Goal: Task Accomplishment & Management: Manage account settings

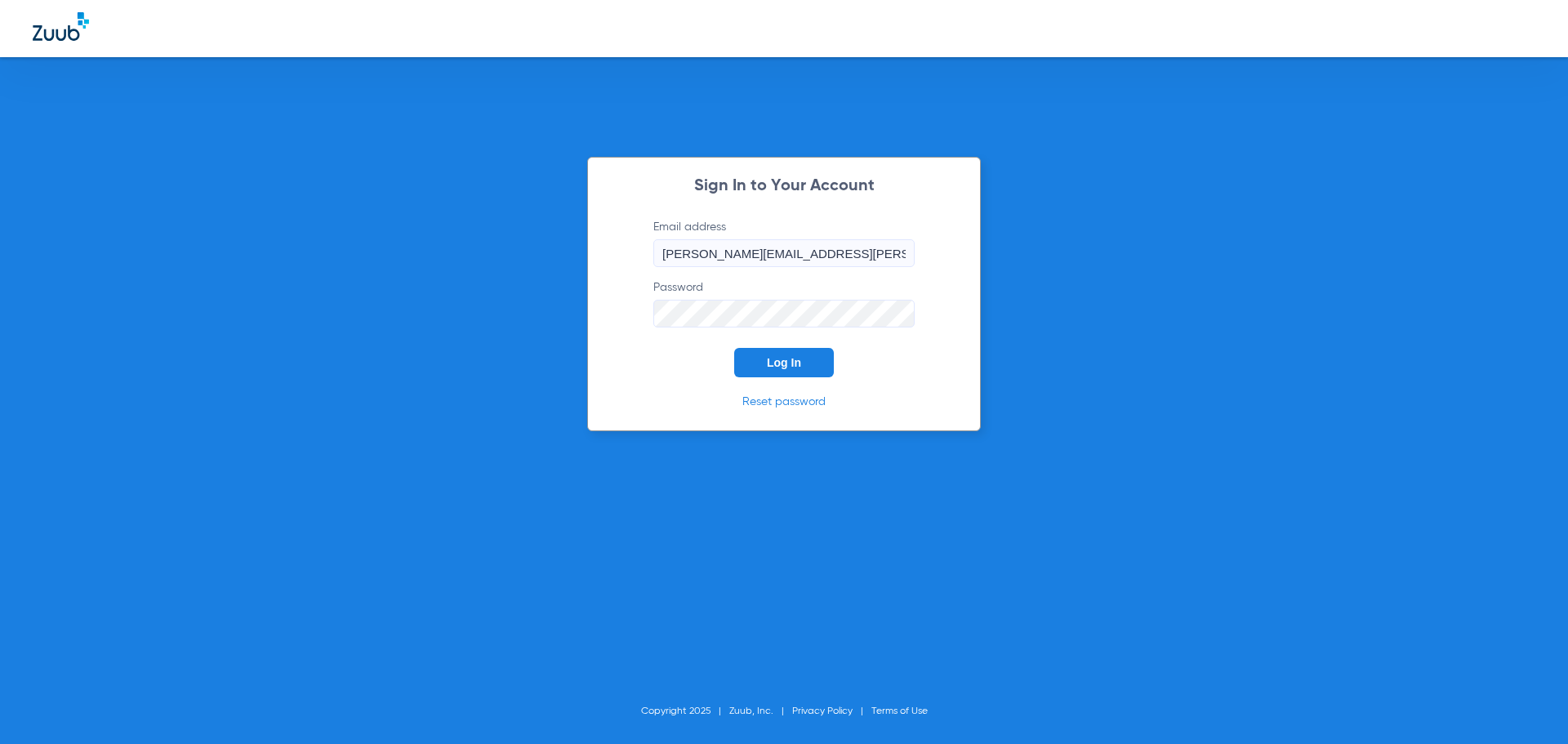
click at [816, 359] on button "Log In" at bounding box center [784, 363] width 100 height 30
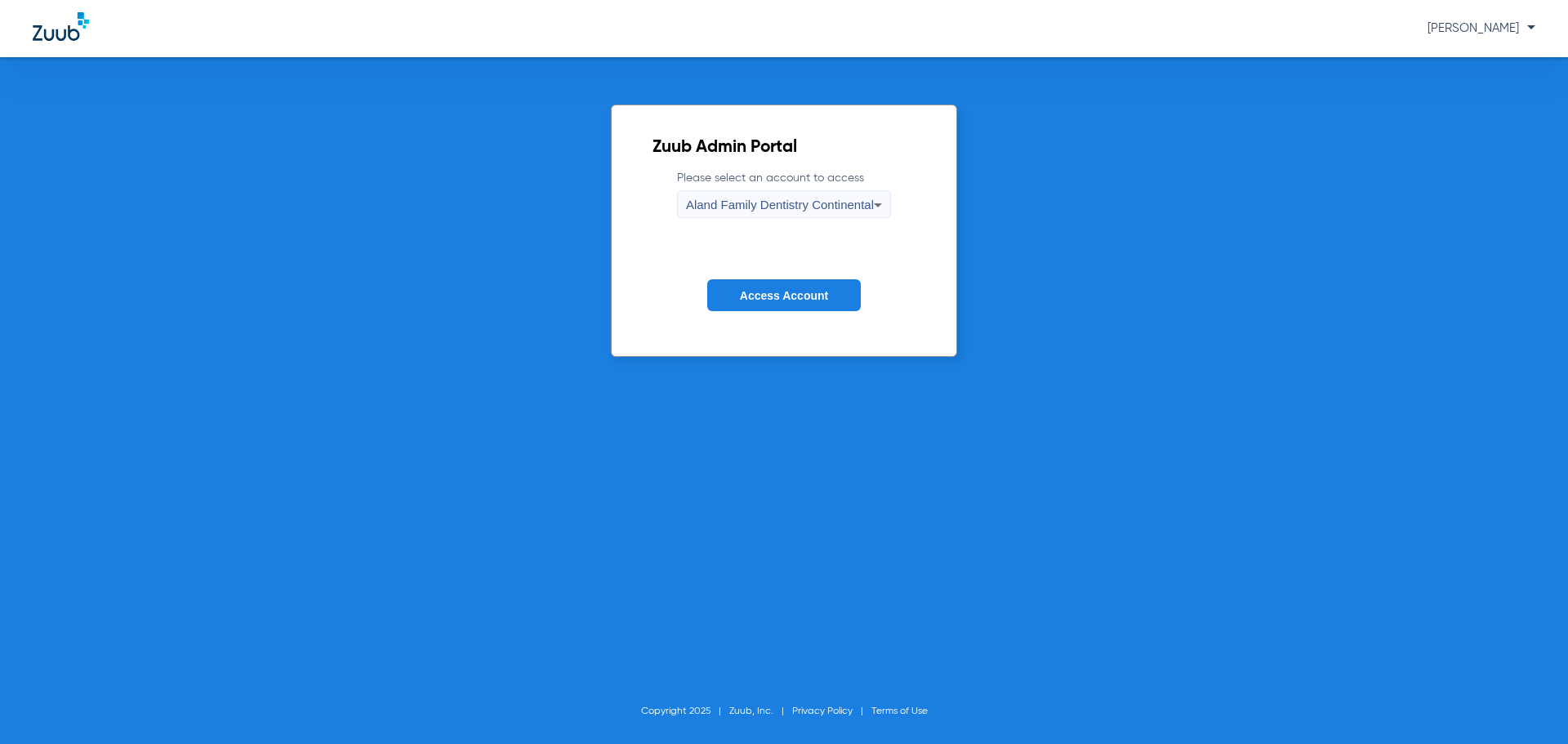
click at [781, 203] on span "Aland Family Dentistry Continental" at bounding box center [780, 205] width 188 height 14
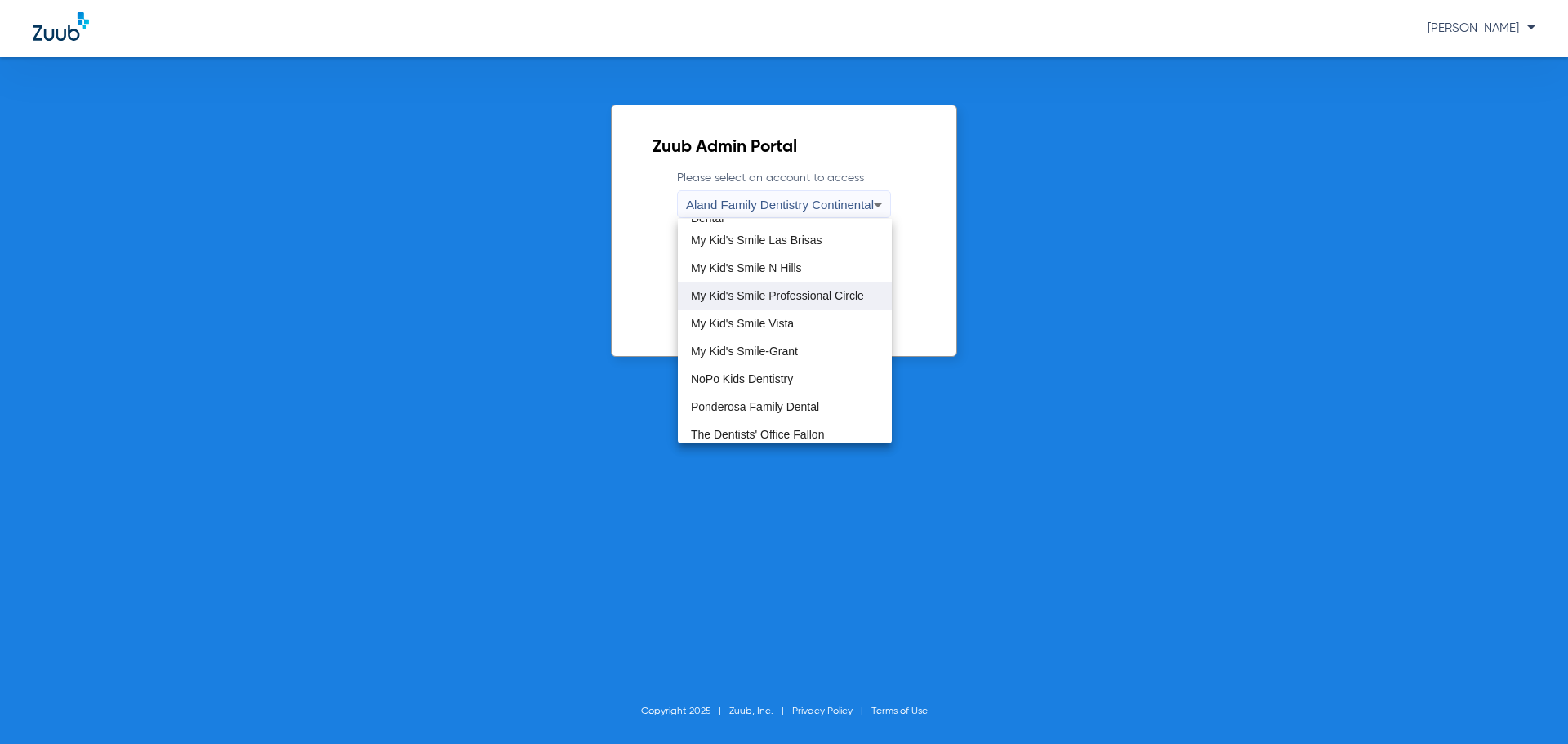
scroll to position [408, 0]
click at [800, 267] on span "My Kid's Smile Las Brisas" at bounding box center [756, 269] width 131 height 12
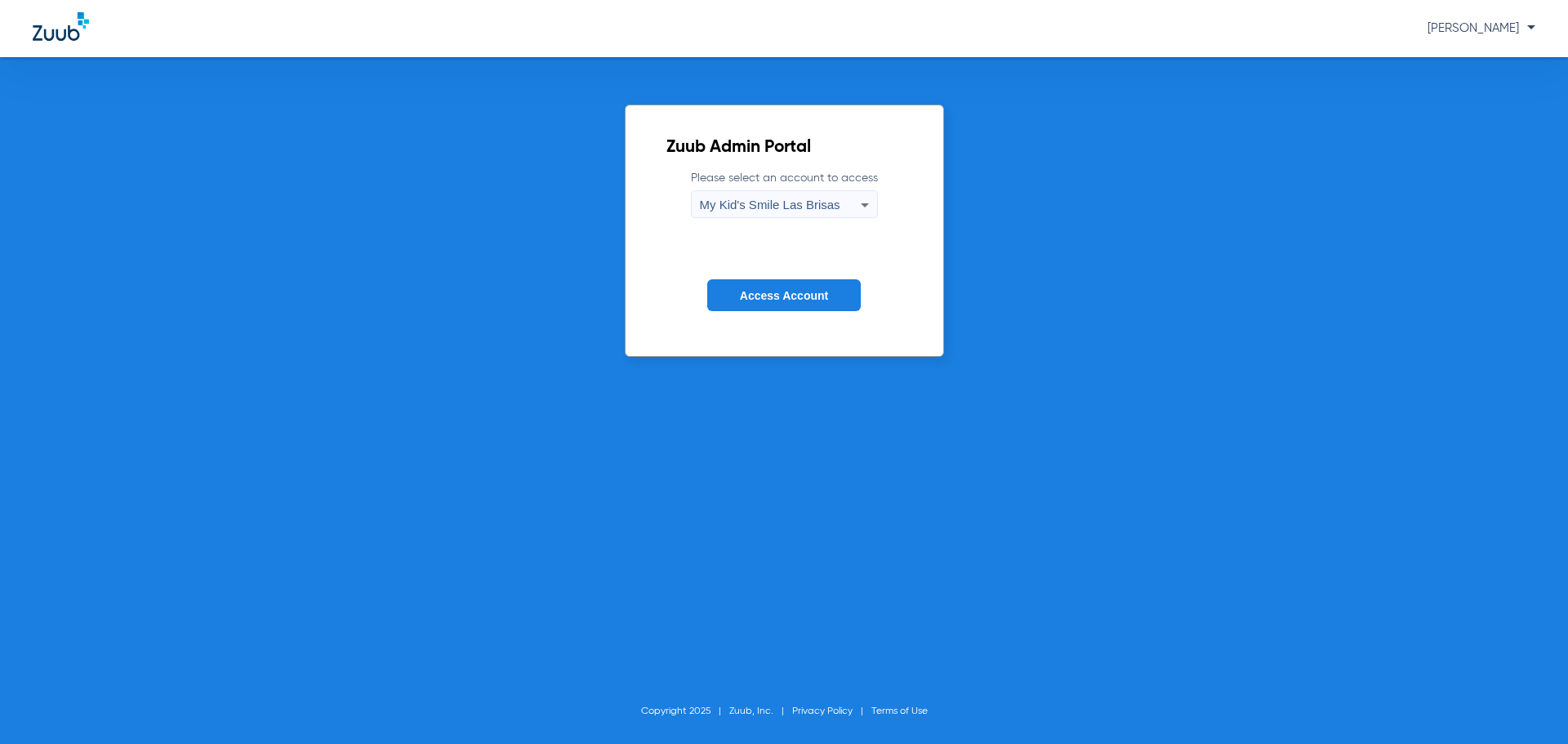
click at [800, 289] on span "Access Account" at bounding box center [784, 294] width 88 height 13
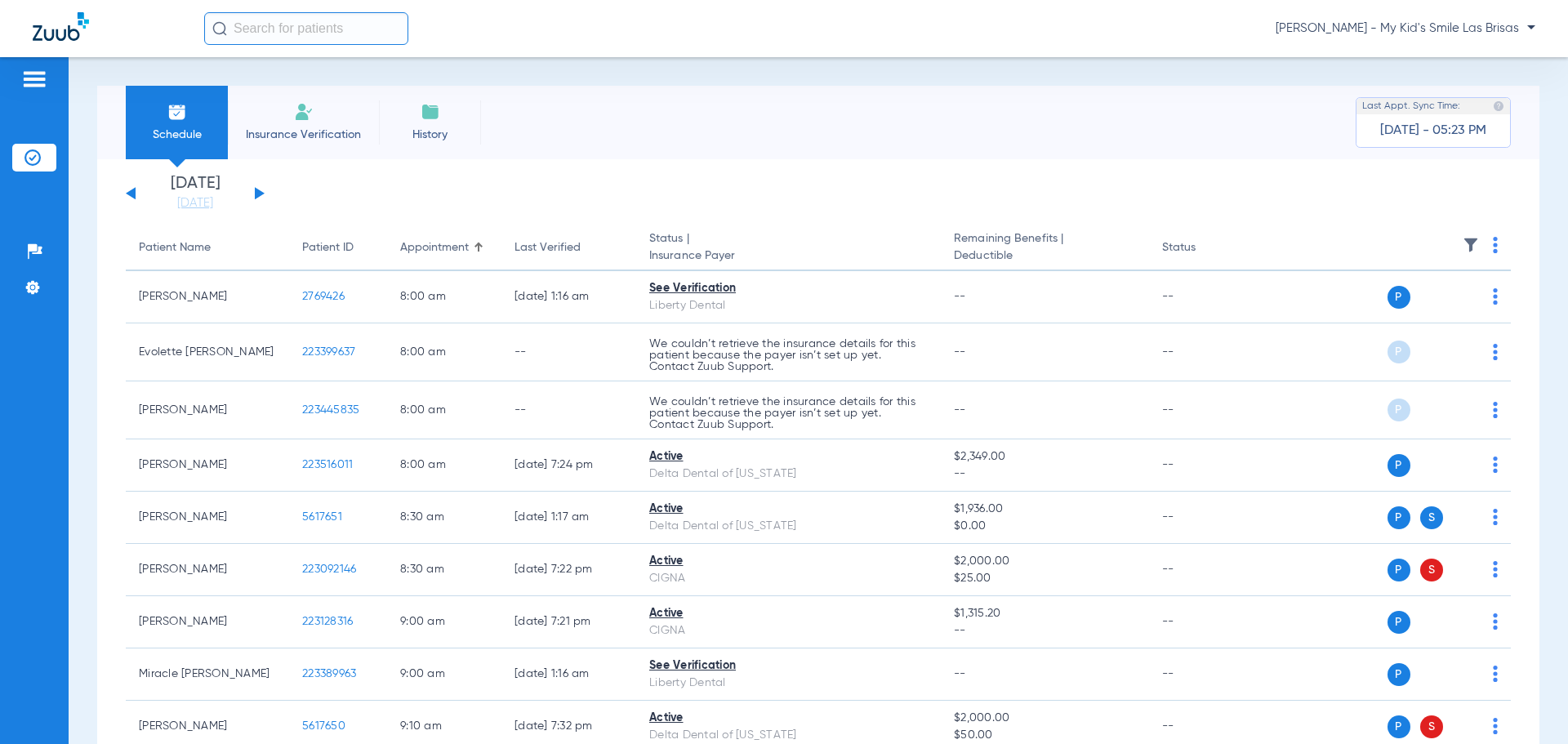
click at [1428, 17] on div "[PERSON_NAME] - My Kid's Smile Las Brisas" at bounding box center [870, 28] width 1332 height 33
click at [1428, 34] on span "[PERSON_NAME] - My Kid's Smile Las Brisas" at bounding box center [1405, 29] width 260 height 17
click at [1432, 61] on span "Account Selection" at bounding box center [1474, 58] width 92 height 12
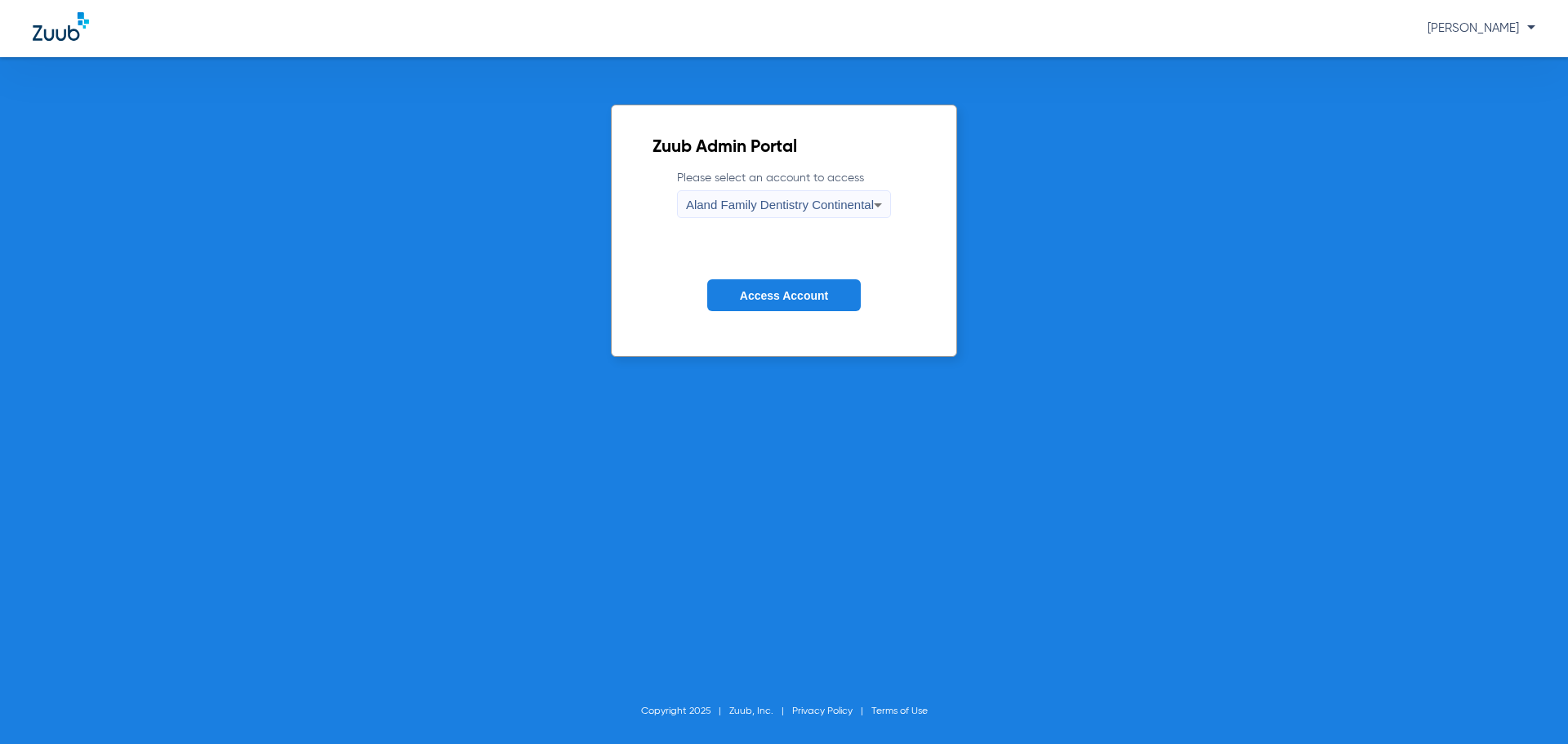
click at [847, 199] on span "Aland Family Dentistry Continental" at bounding box center [780, 205] width 188 height 14
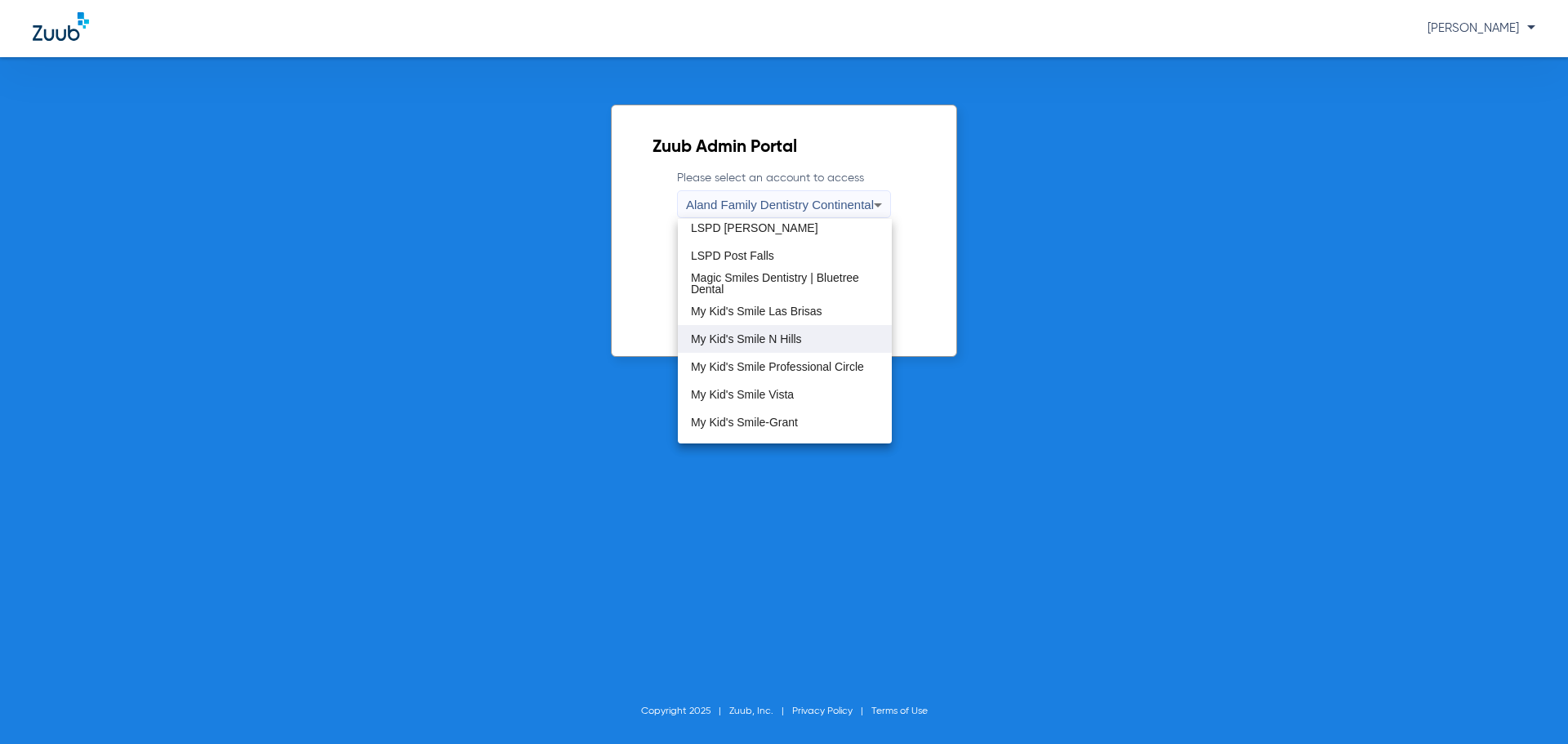
scroll to position [408, 0]
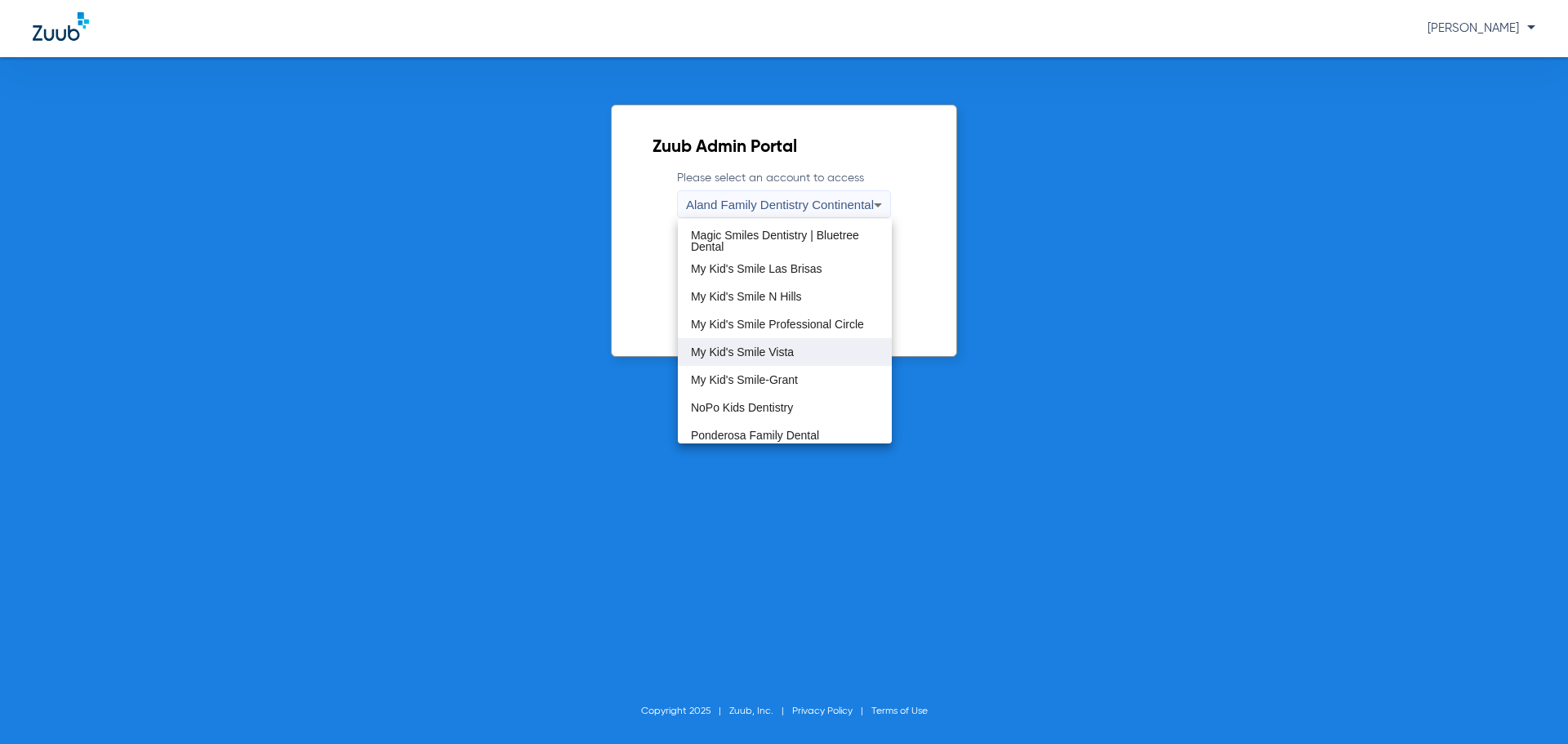
click at [803, 342] on mat-option "My Kid's Smile Vista" at bounding box center [785, 352] width 214 height 28
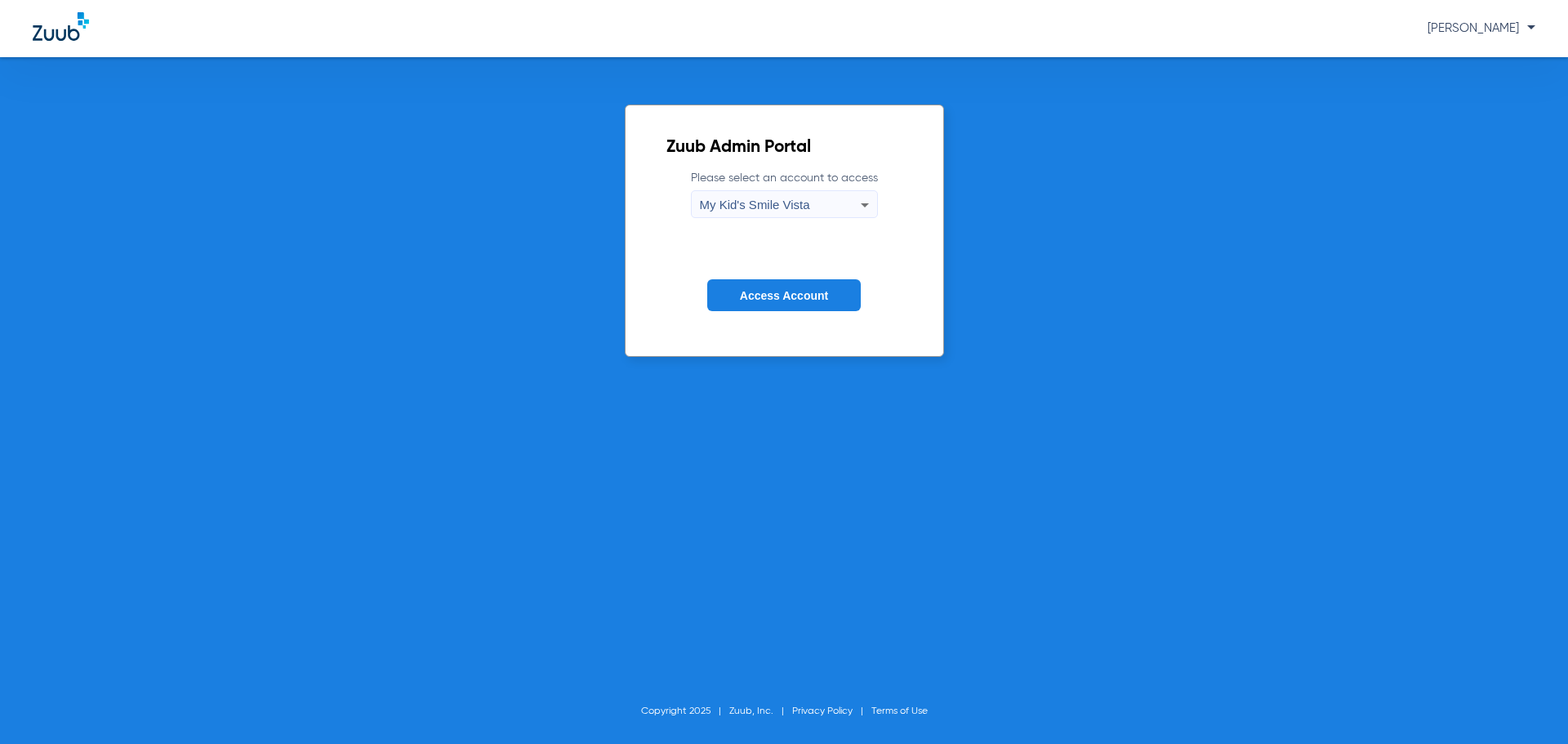
click at [797, 311] on form "Please select an account to access My Kid's Smile Vista Access Account" at bounding box center [784, 253] width 236 height 166
click at [799, 300] on span "Access Account" at bounding box center [784, 294] width 88 height 13
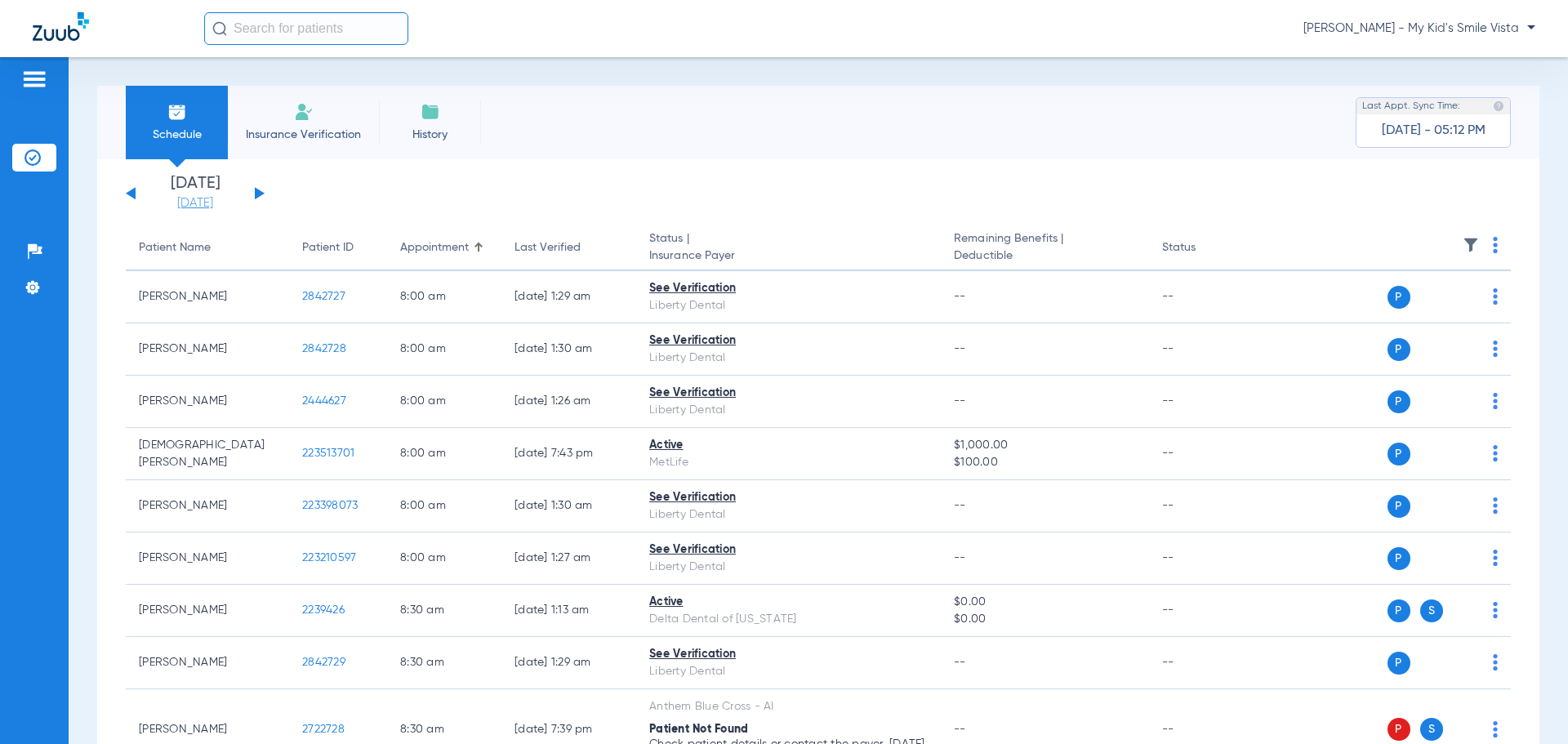
click at [215, 201] on link "[DATE]" at bounding box center [195, 203] width 98 height 17
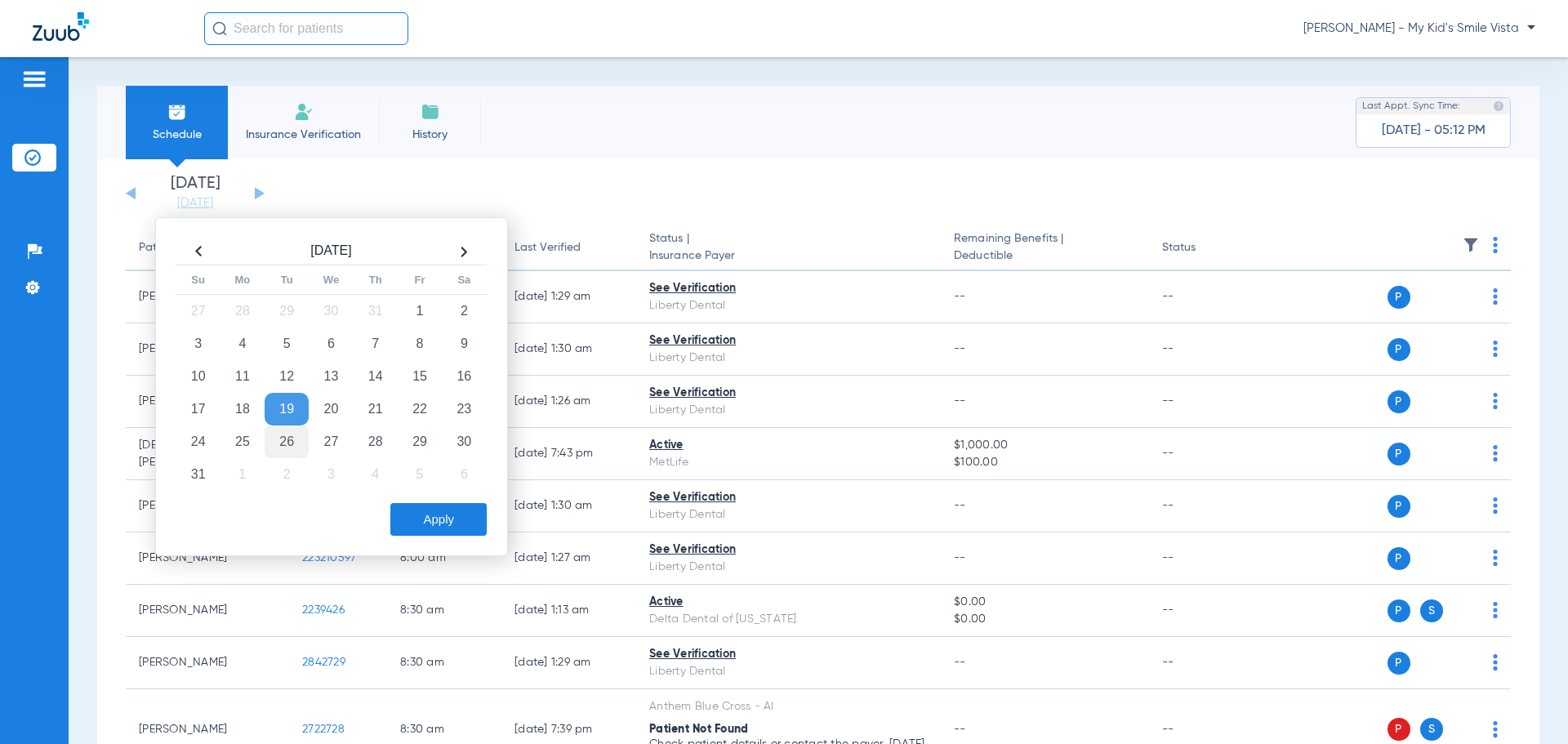
click at [280, 437] on td "26" at bounding box center [287, 441] width 44 height 33
click at [465, 513] on button "Apply" at bounding box center [438, 519] width 96 height 33
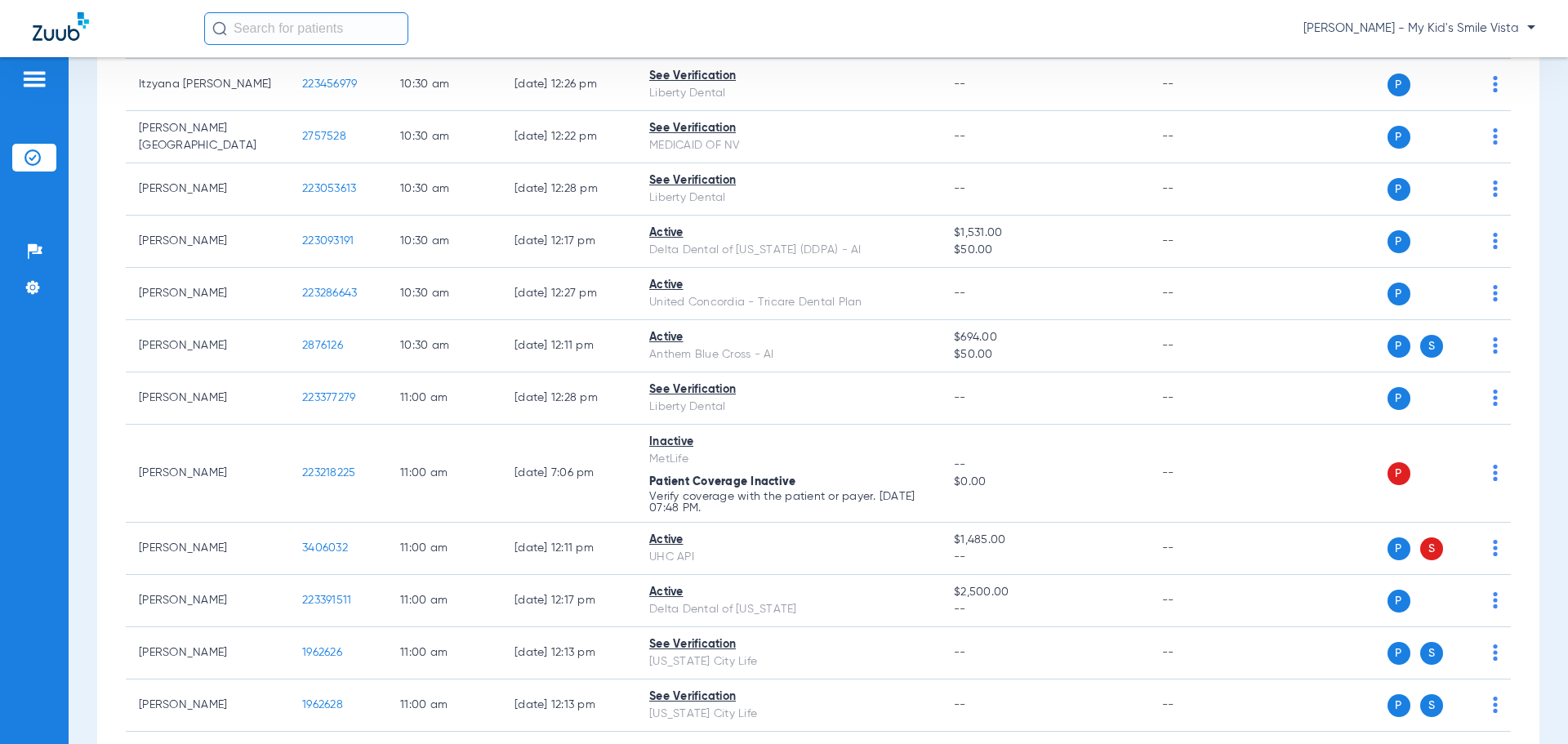
scroll to position [2449, 0]
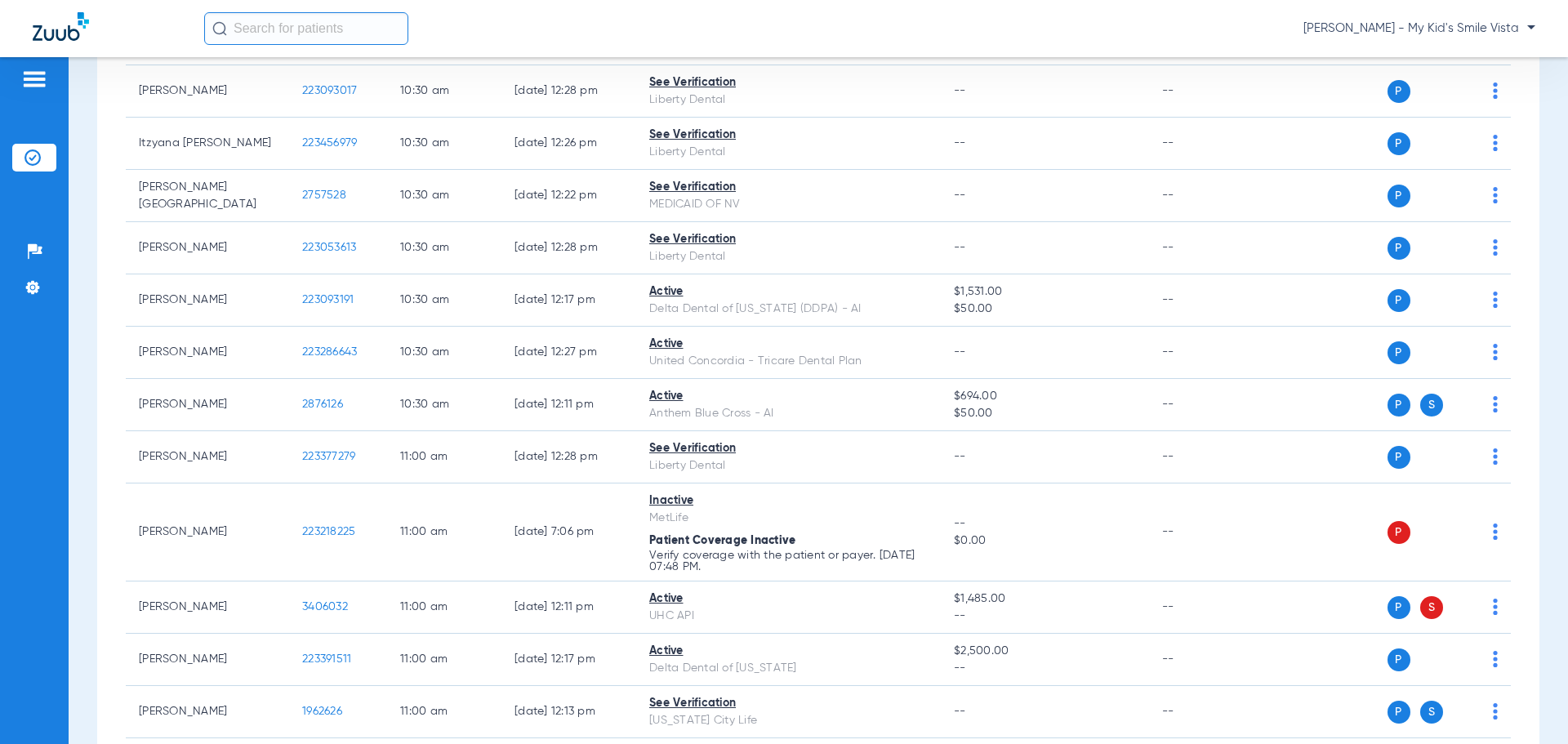
click at [1478, 28] on span "[PERSON_NAME] - My Kid's Smile Vista" at bounding box center [1420, 29] width 232 height 17
click at [1471, 53] on span "Account Selection" at bounding box center [1474, 58] width 92 height 12
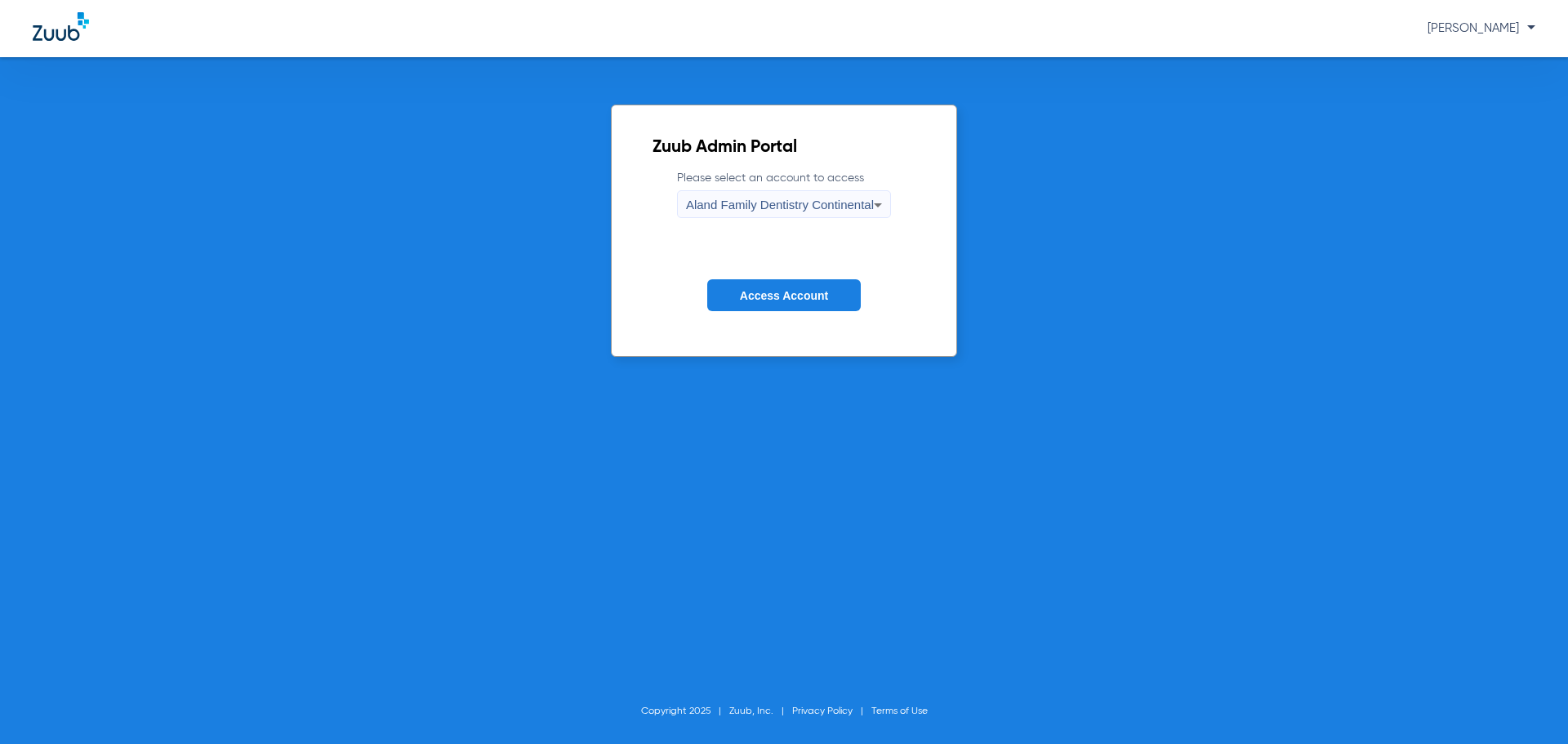
click at [786, 205] on span "Aland Family Dentistry Continental" at bounding box center [780, 205] width 188 height 14
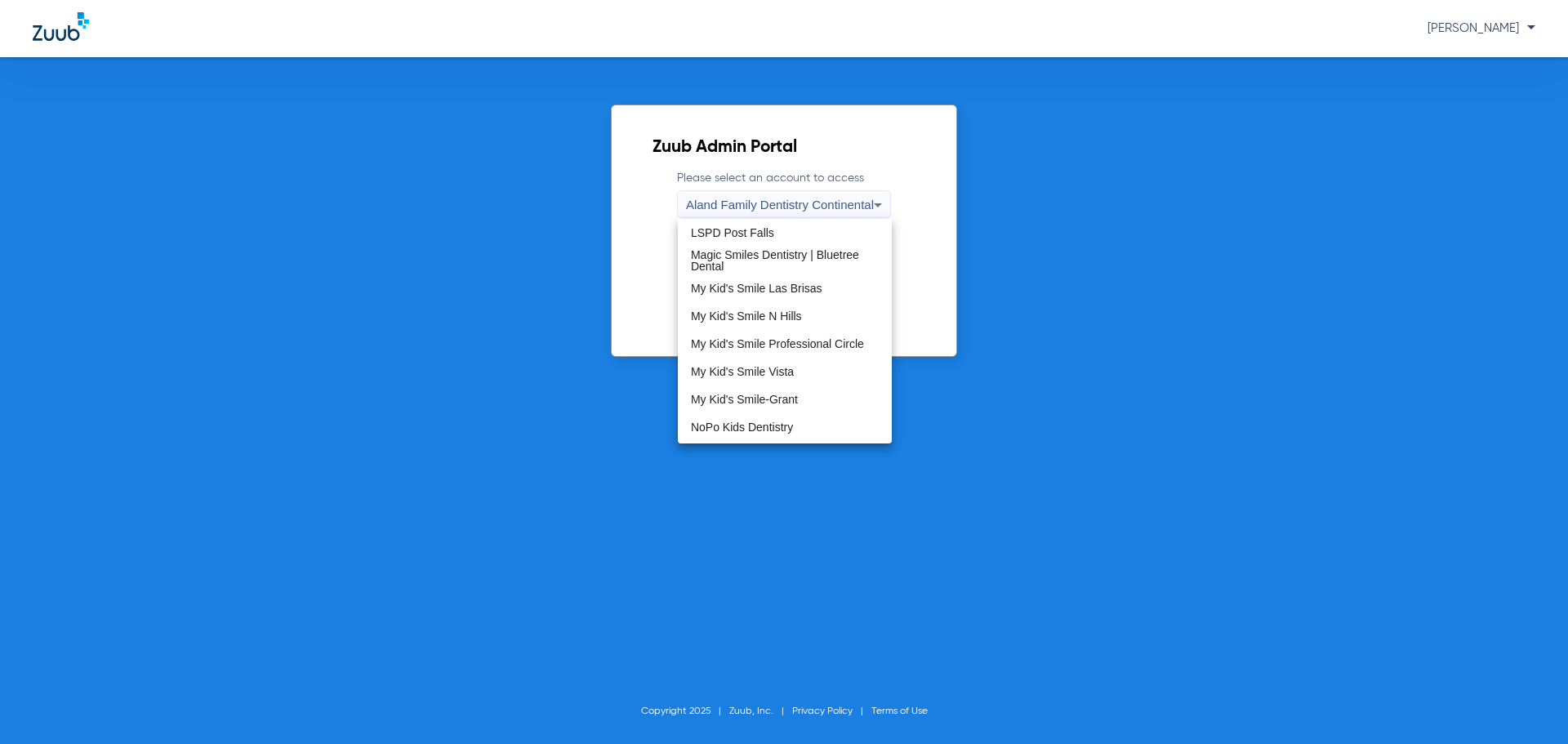
scroll to position [408, 0]
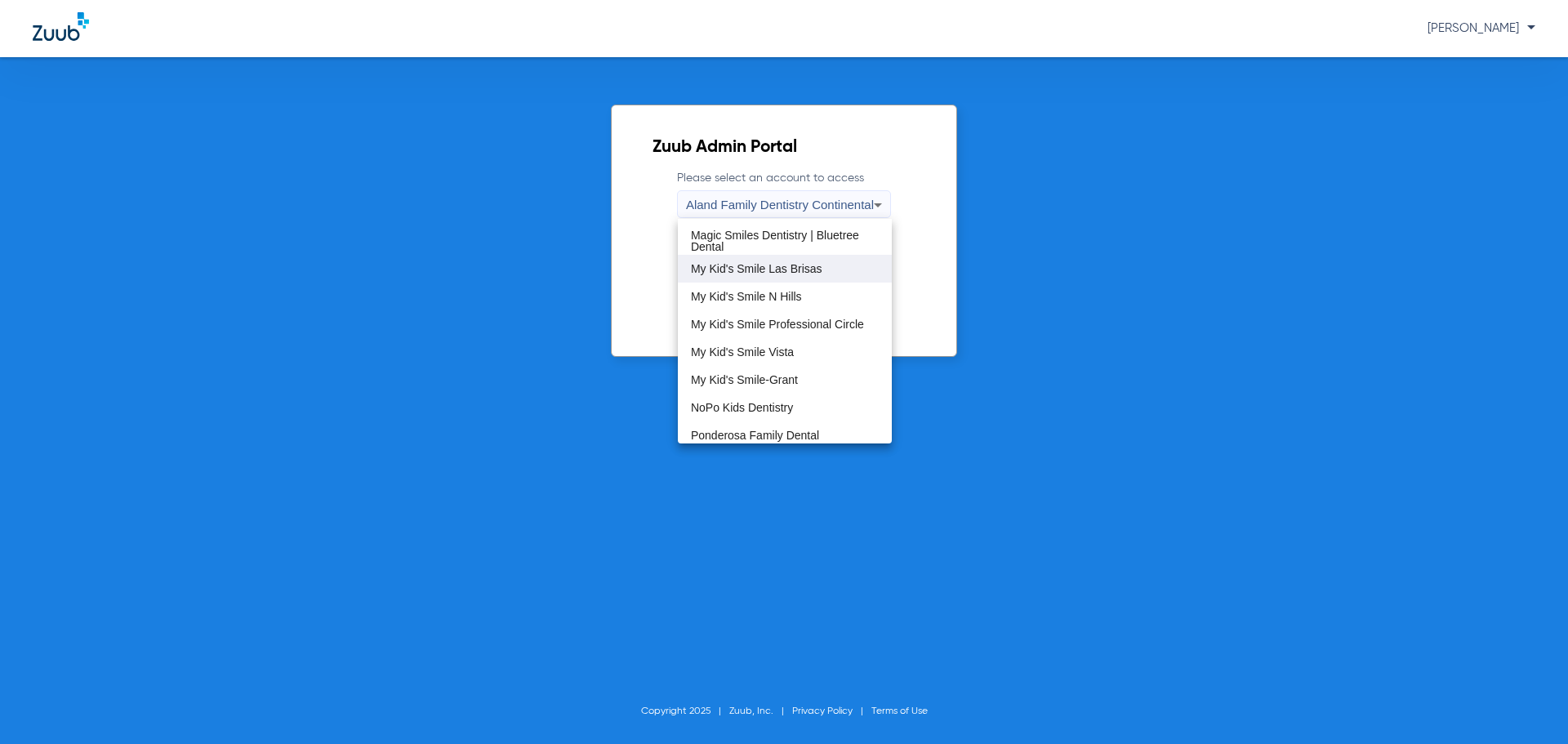
click at [800, 266] on span "My Kid's Smile Las Brisas" at bounding box center [756, 269] width 131 height 12
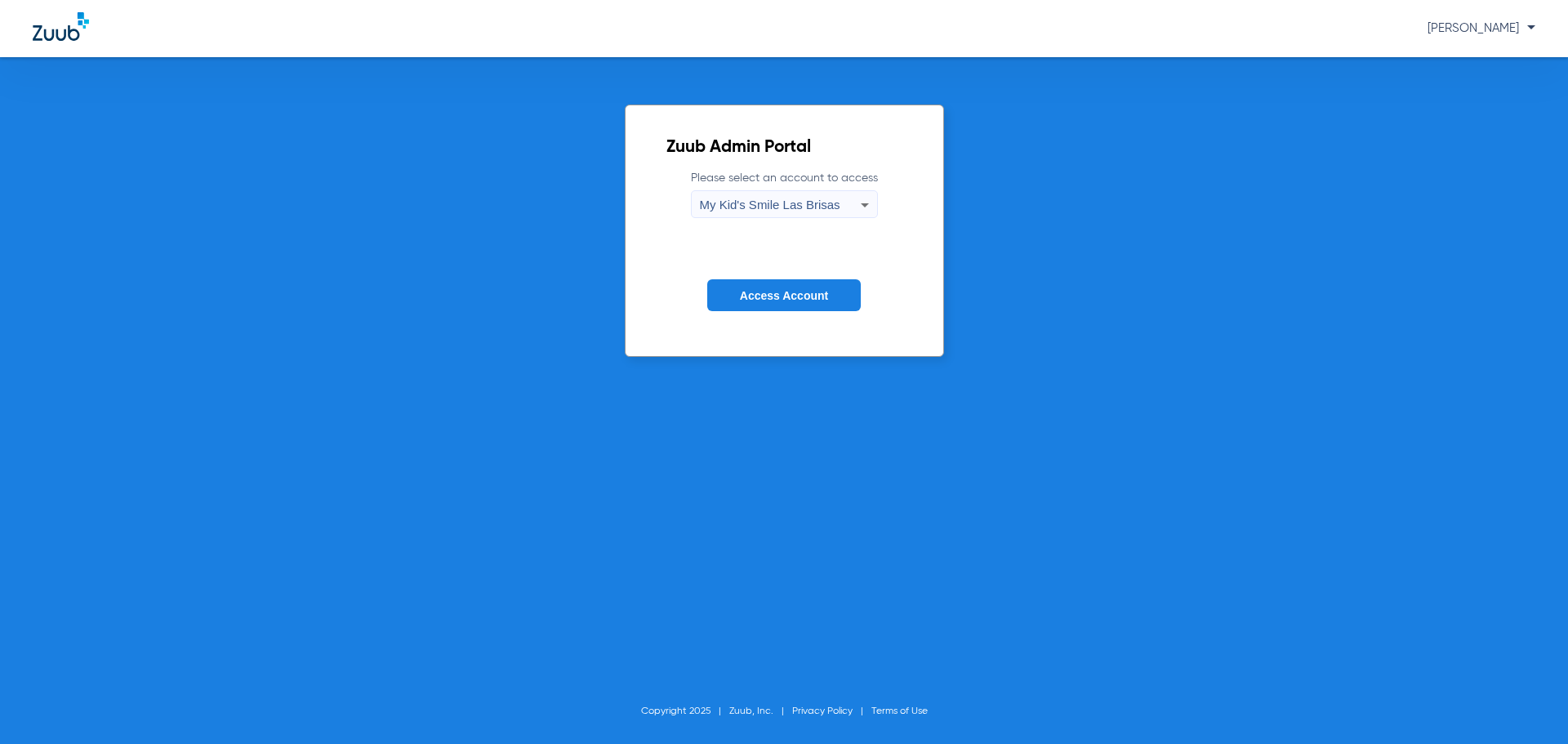
click at [753, 296] on span "Access Account" at bounding box center [784, 294] width 88 height 13
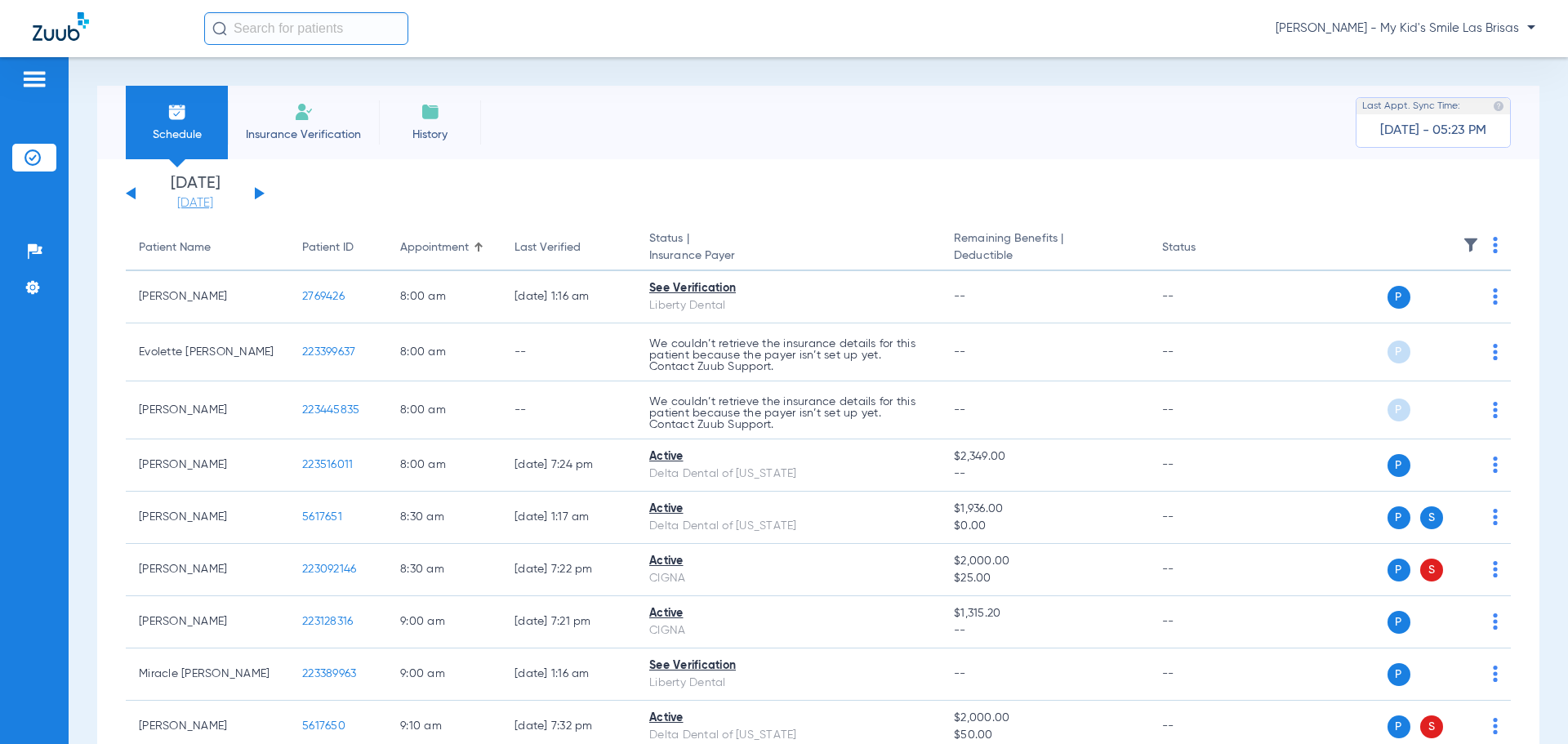
click at [206, 207] on link "[DATE]" at bounding box center [195, 203] width 98 height 17
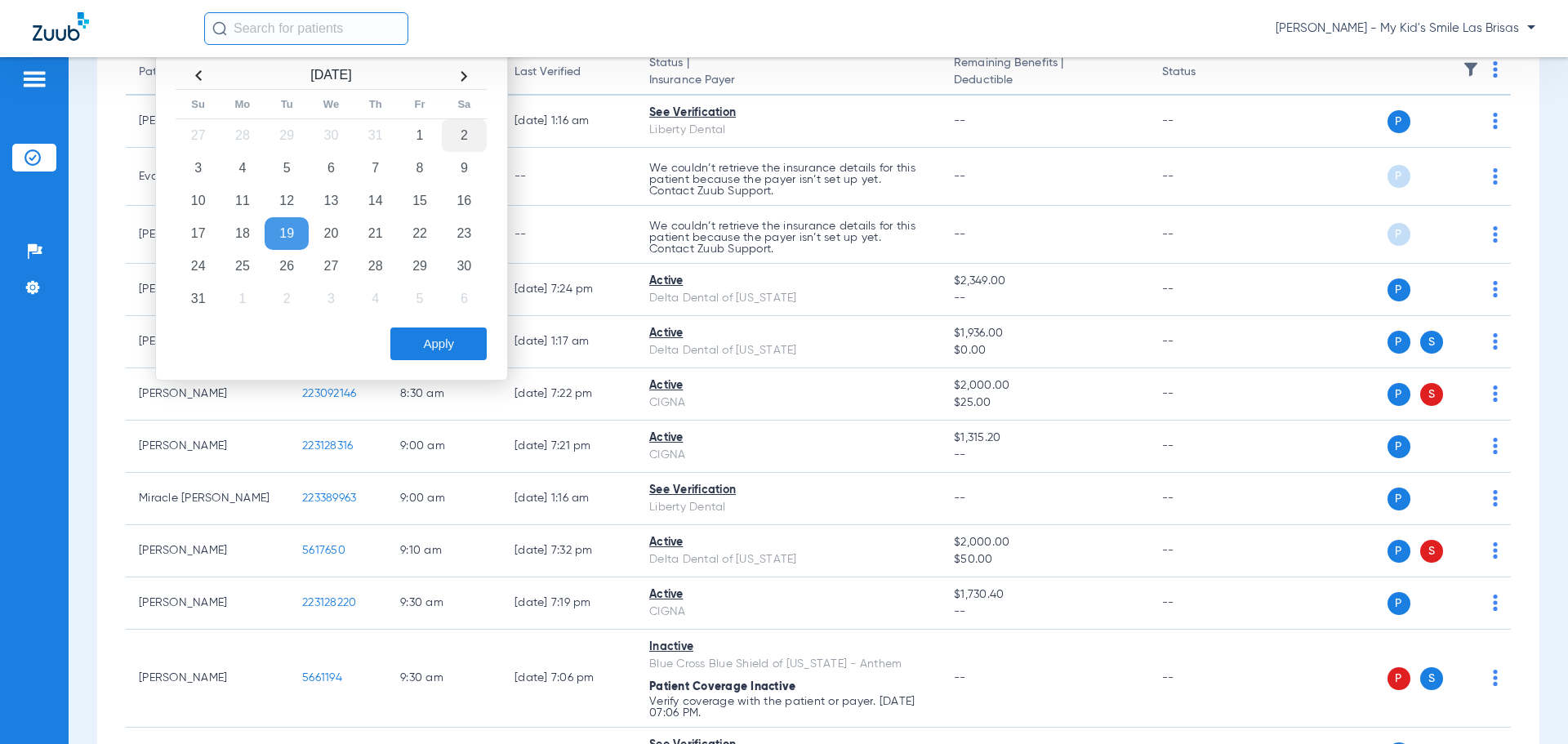
scroll to position [82, 0]
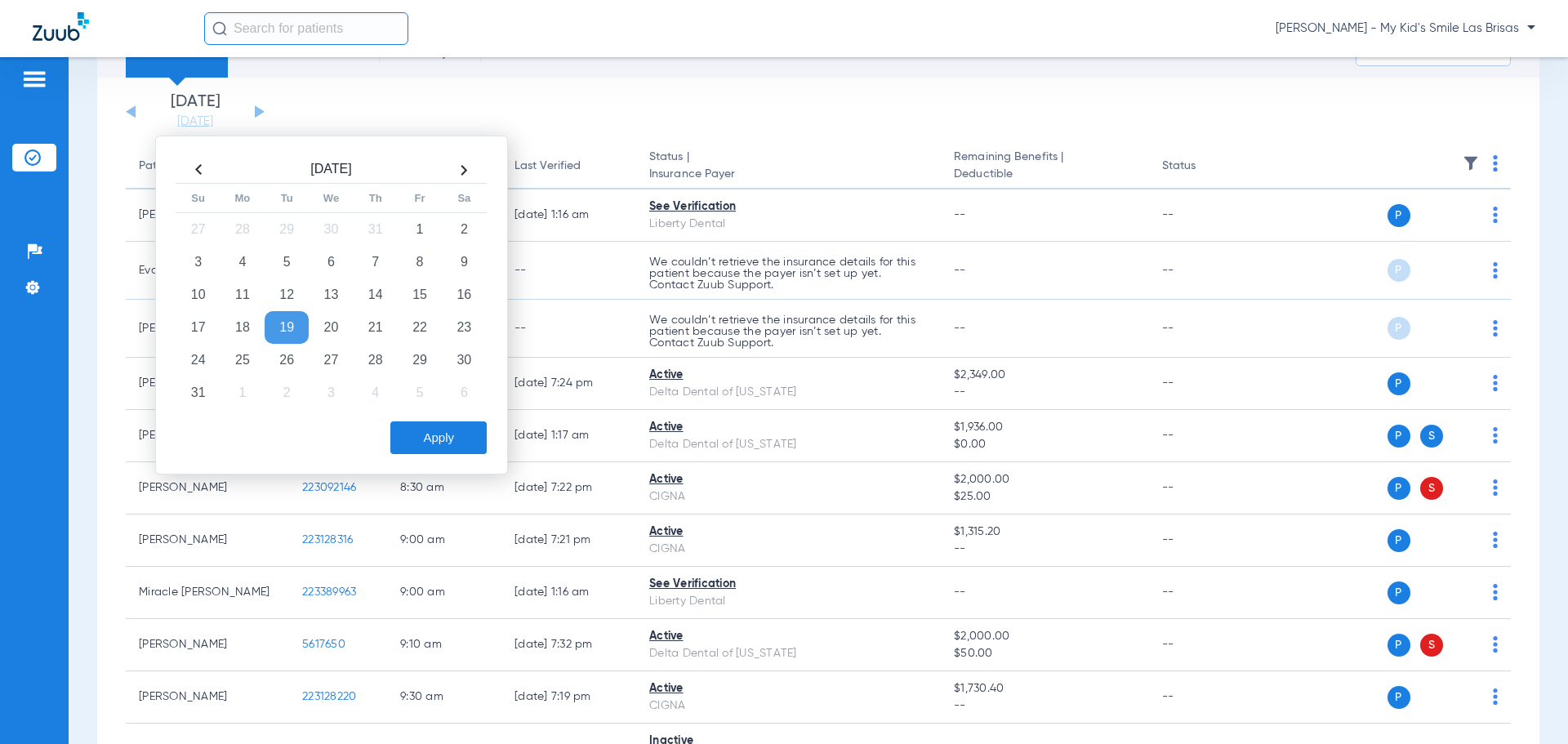
click at [471, 175] on th at bounding box center [464, 170] width 44 height 26
click at [380, 289] on td "18" at bounding box center [376, 294] width 44 height 33
click at [441, 431] on button "Apply" at bounding box center [438, 437] width 96 height 33
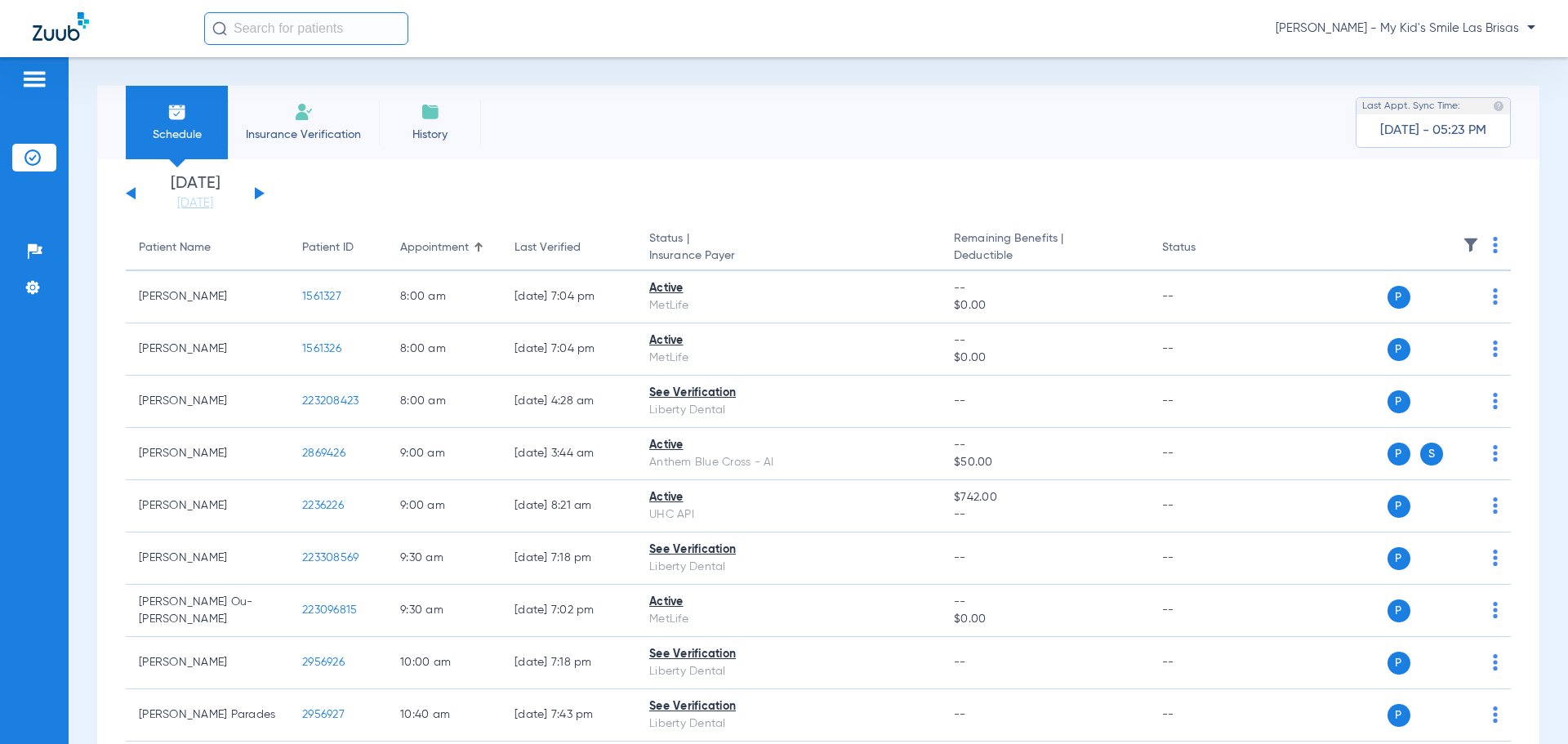
click at [1493, 247] on img at bounding box center [1495, 245] width 5 height 17
click at [1407, 308] on span "Verify All" at bounding box center [1420, 309] width 102 height 12
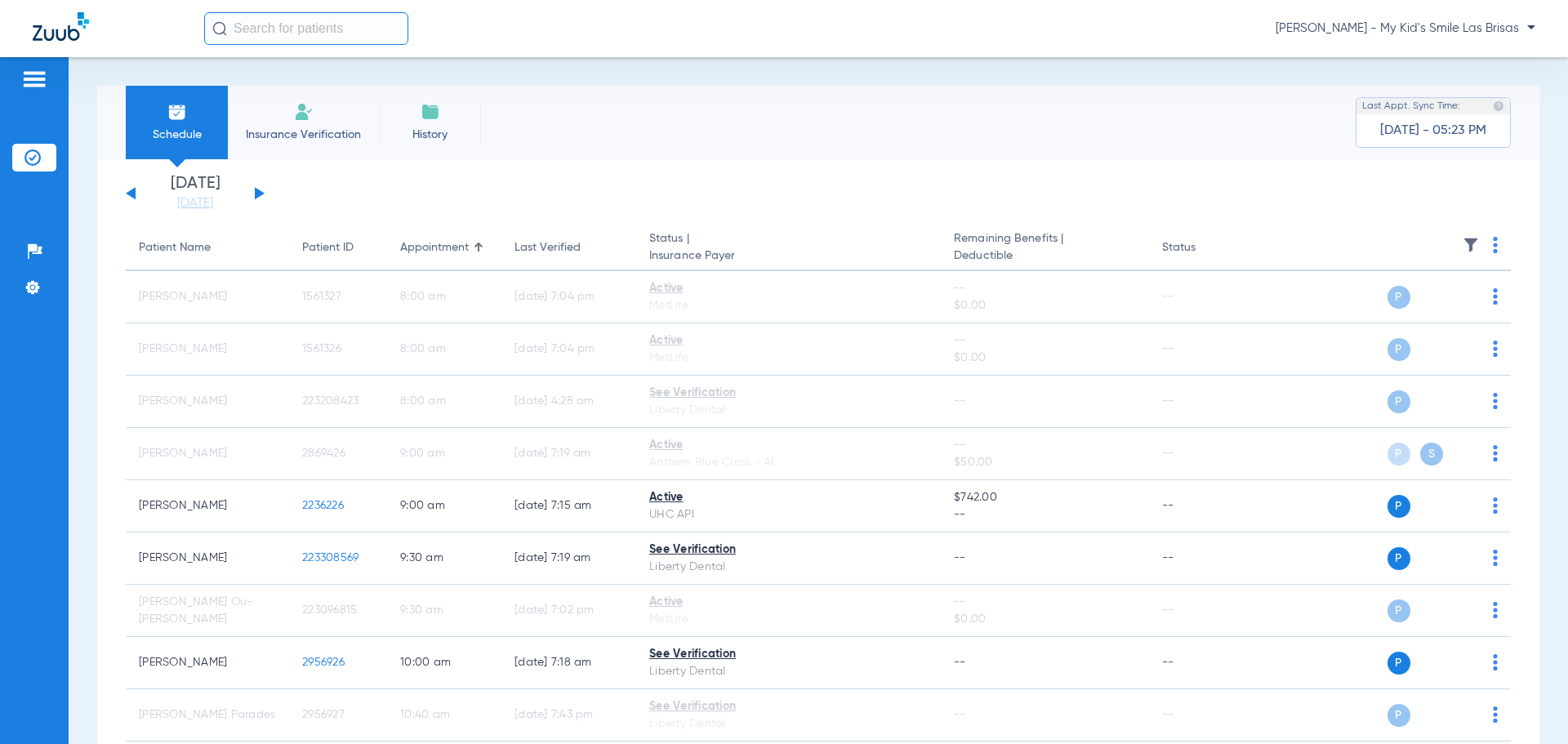
click at [1463, 240] on img at bounding box center [1471, 245] width 17 height 17
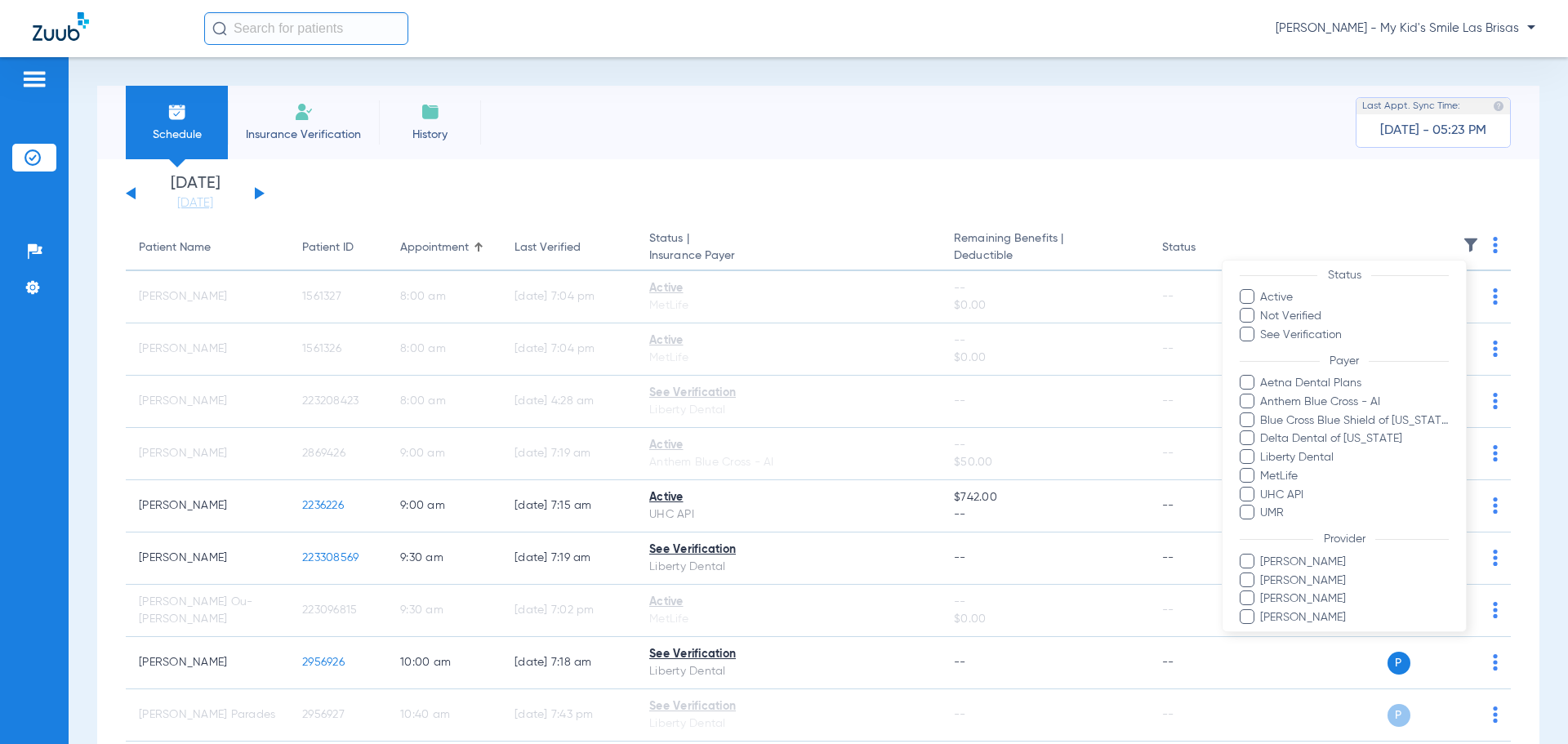
scroll to position [101, 0]
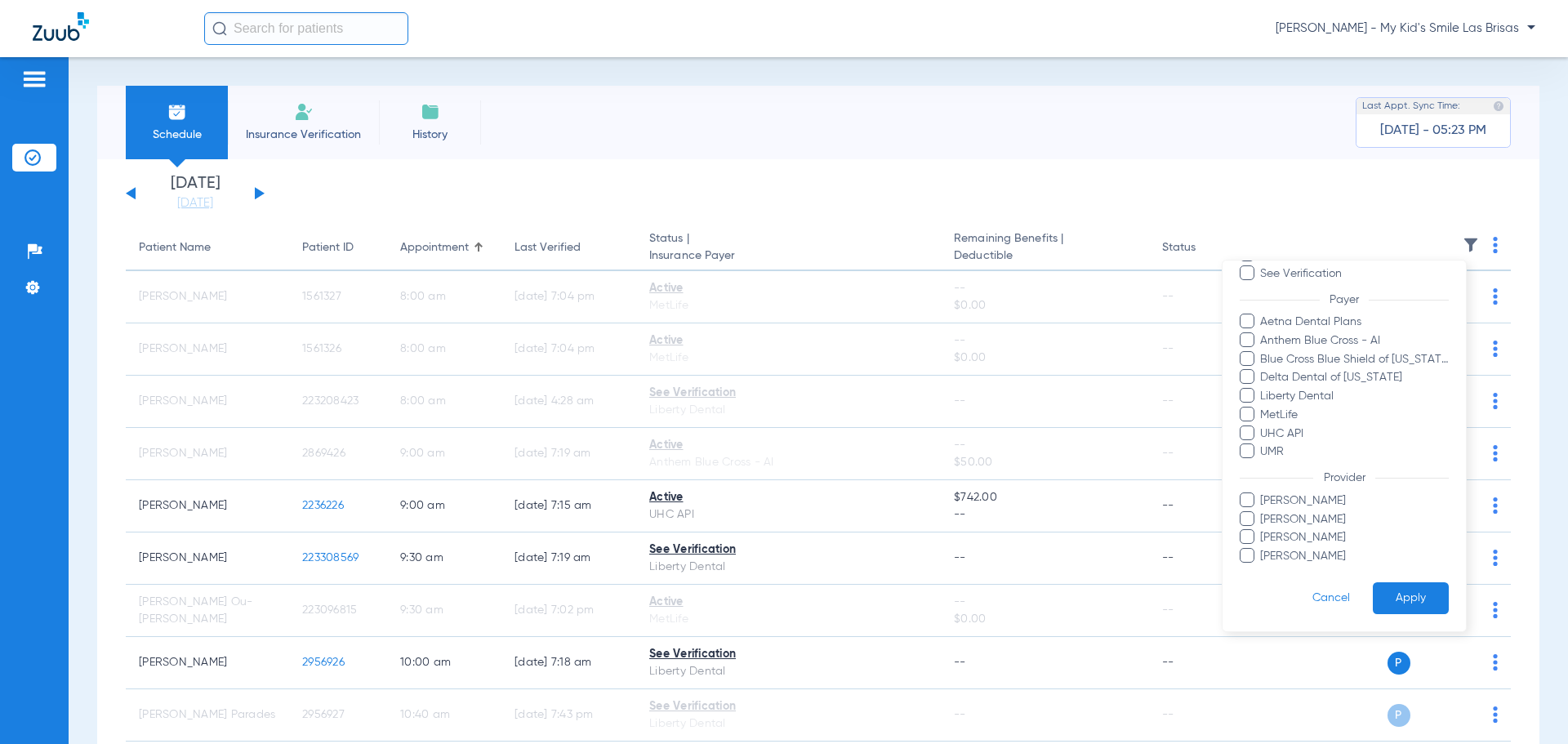
click at [1287, 191] on div at bounding box center [784, 372] width 1568 height 744
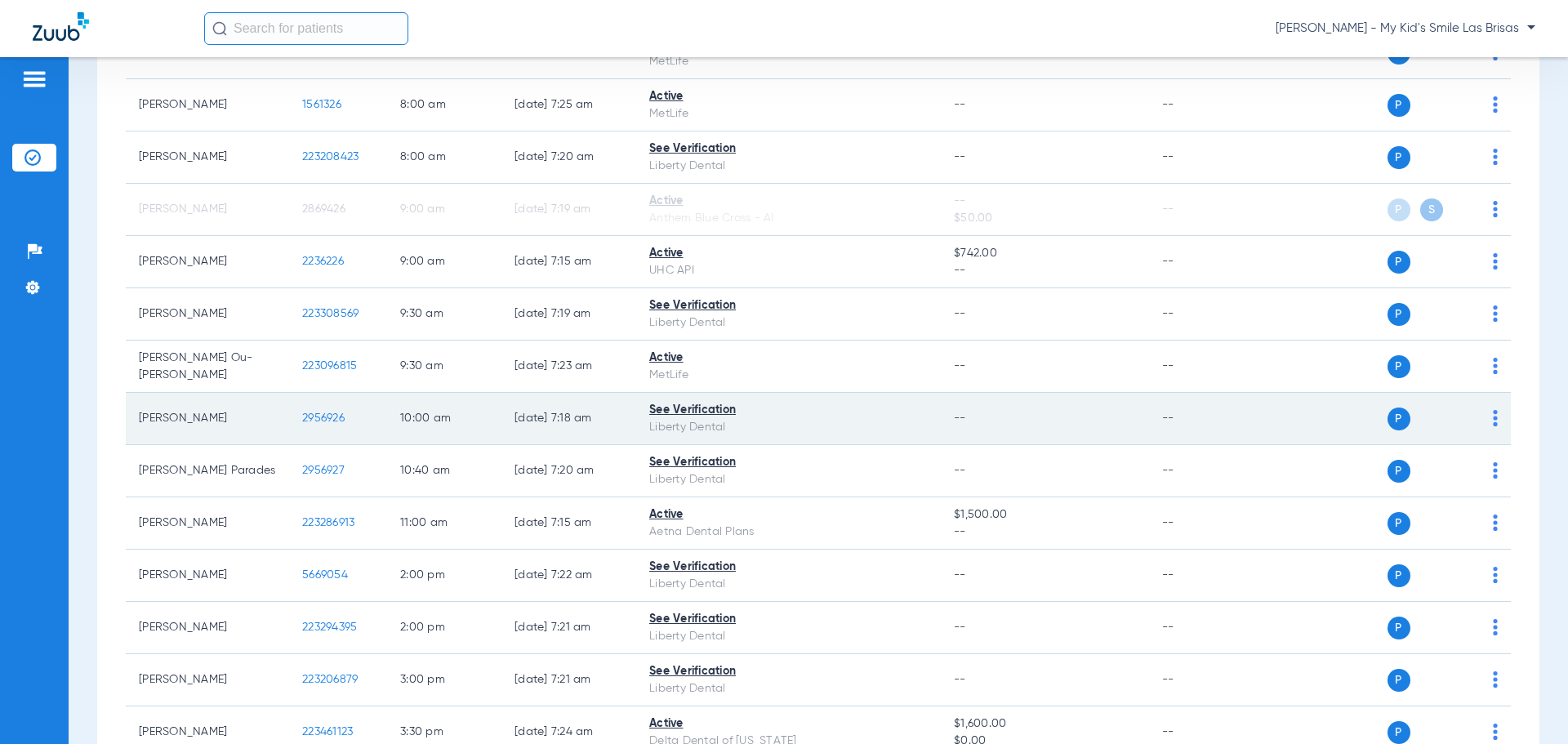
scroll to position [0, 0]
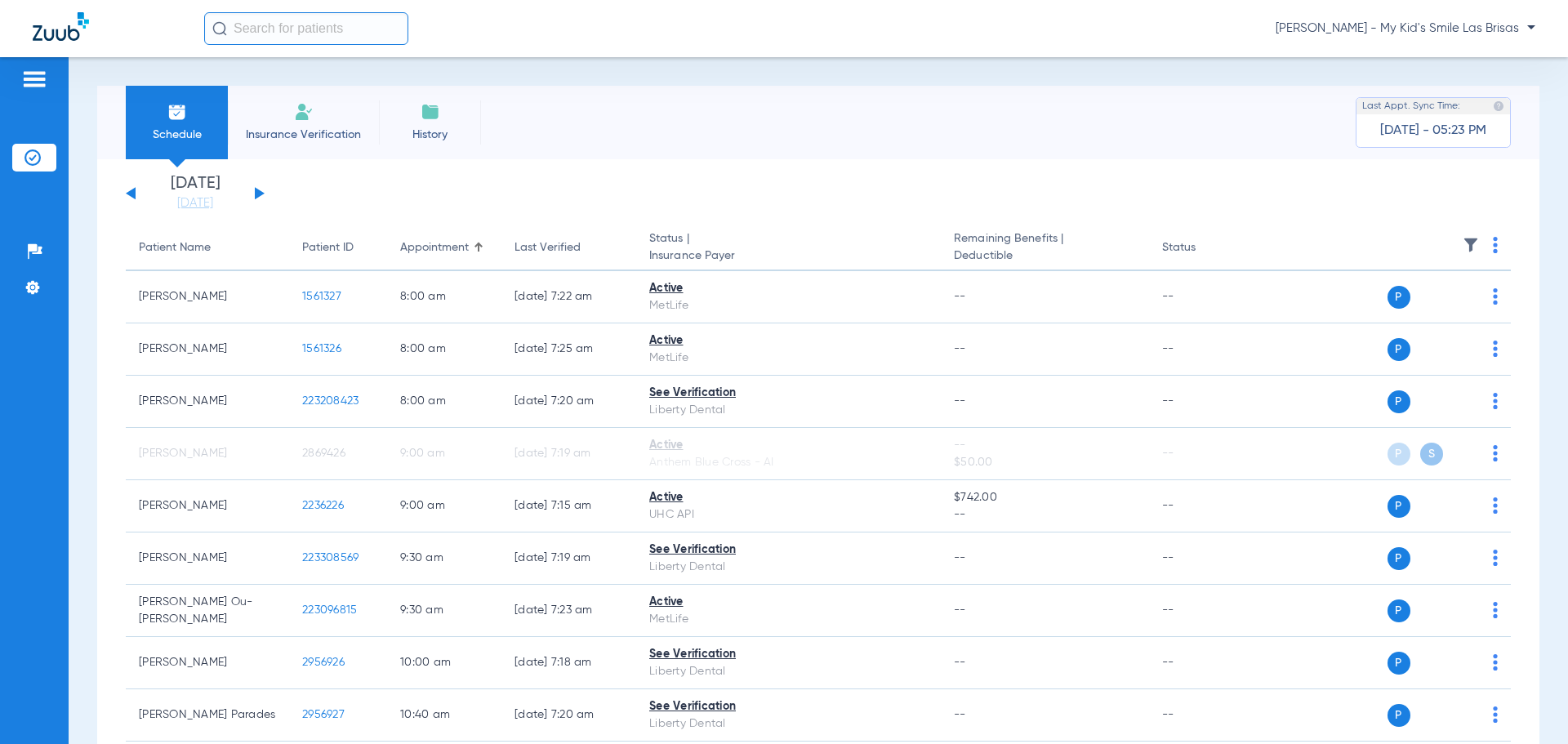
drag, startPoint x: 128, startPoint y: 194, endPoint x: 214, endPoint y: 216, distance: 88.8
click at [128, 194] on button at bounding box center [131, 193] width 10 height 12
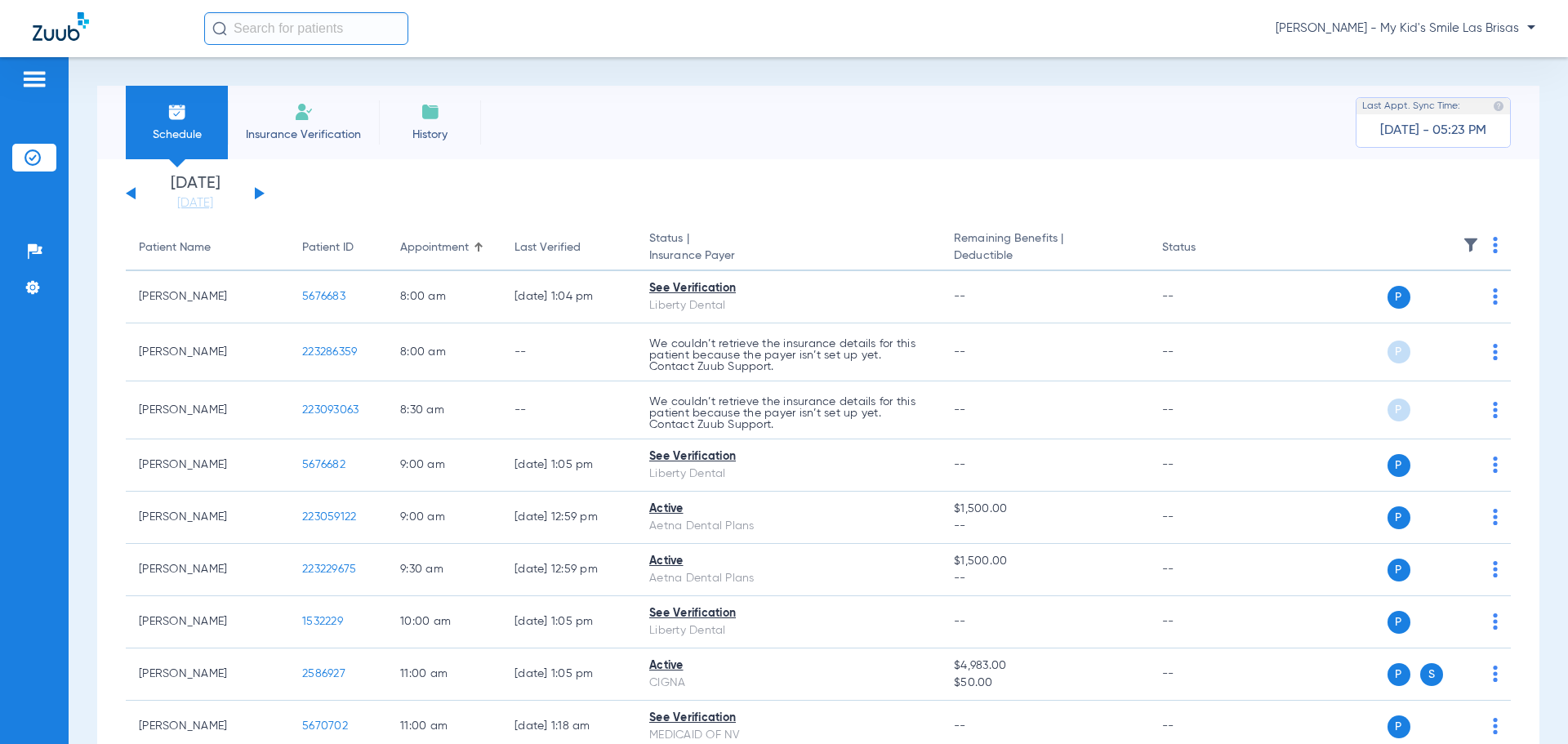
click at [261, 192] on button at bounding box center [260, 193] width 10 height 12
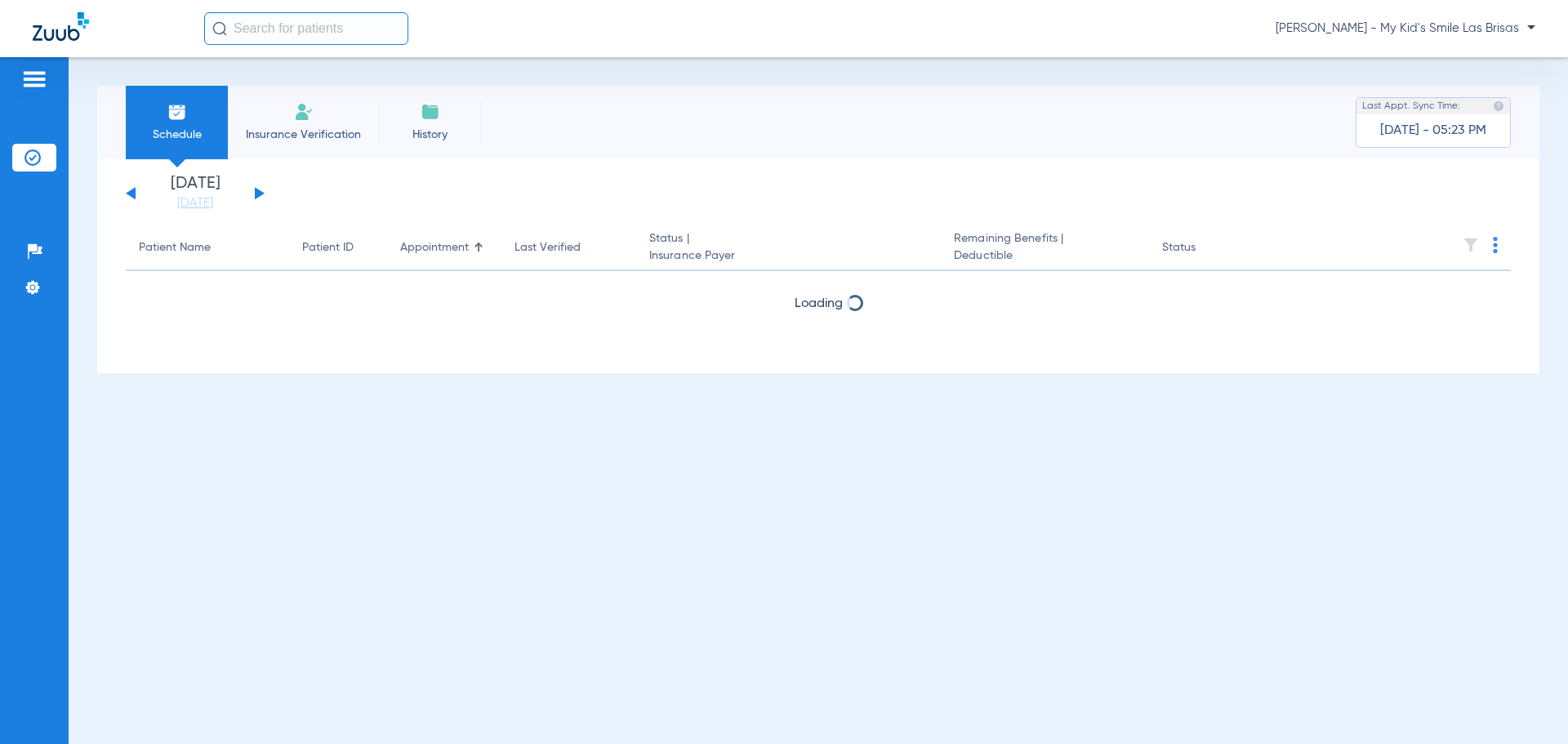
click at [261, 192] on button at bounding box center [260, 193] width 10 height 12
click at [259, 187] on div "[DATE] [DATE] [DATE] [DATE] [DATE] [DATE] [DATE] [DATE] [DATE] [DATE] [DATE] [D…" at bounding box center [195, 194] width 138 height 36
click at [259, 192] on button at bounding box center [260, 193] width 10 height 12
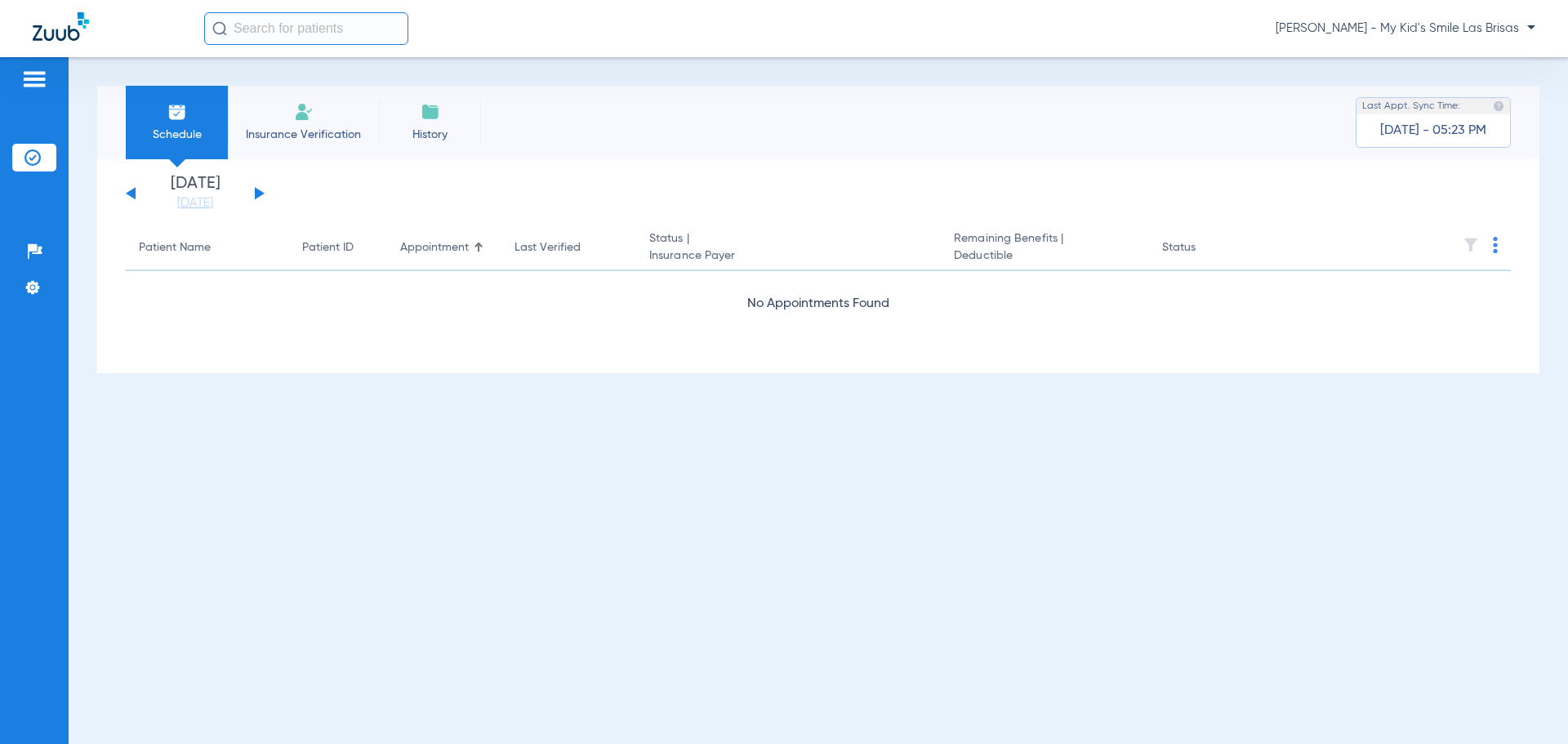
click at [256, 194] on button at bounding box center [260, 193] width 10 height 12
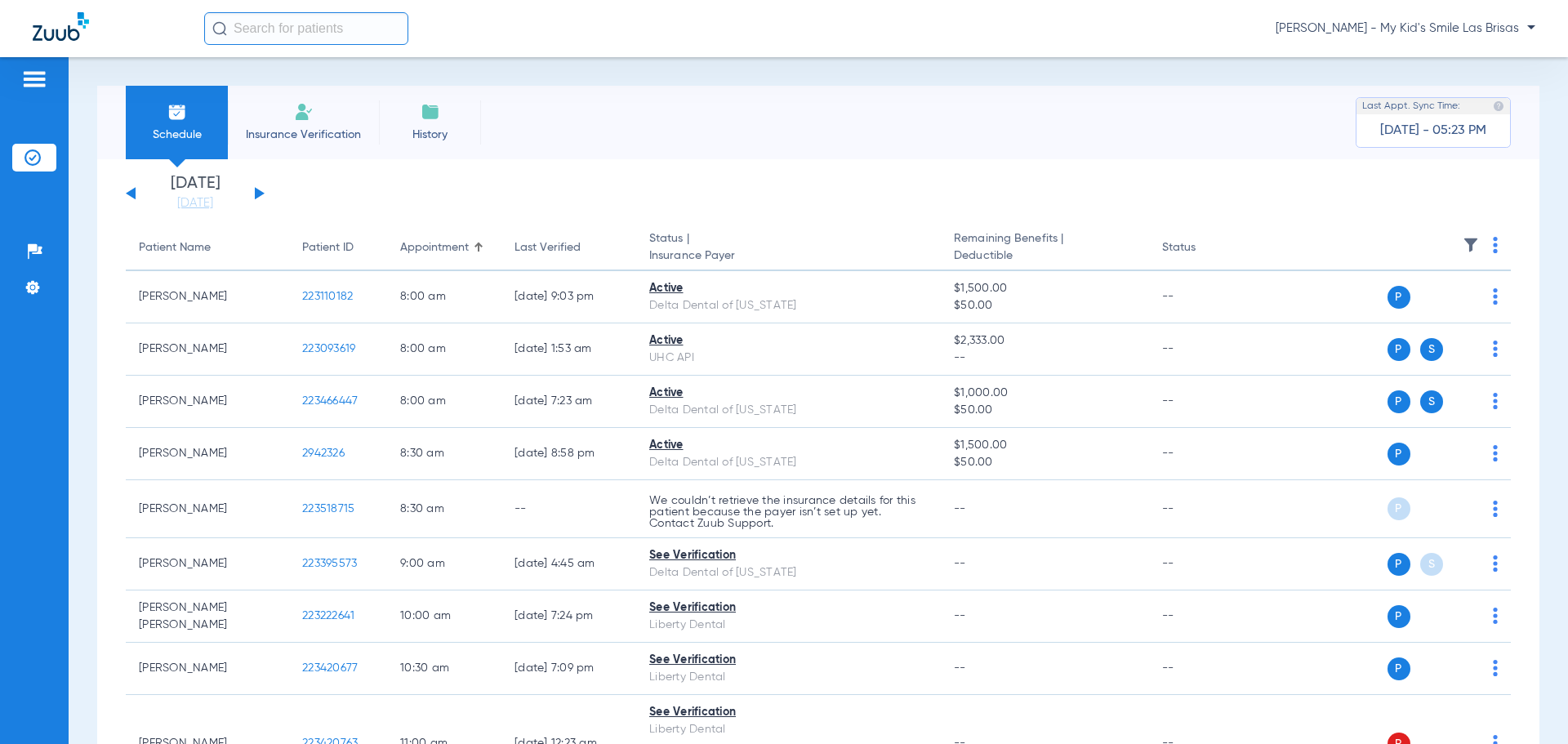
click at [1493, 242] on img at bounding box center [1495, 245] width 5 height 17
click at [1448, 303] on button "Verify All" at bounding box center [1421, 309] width 129 height 33
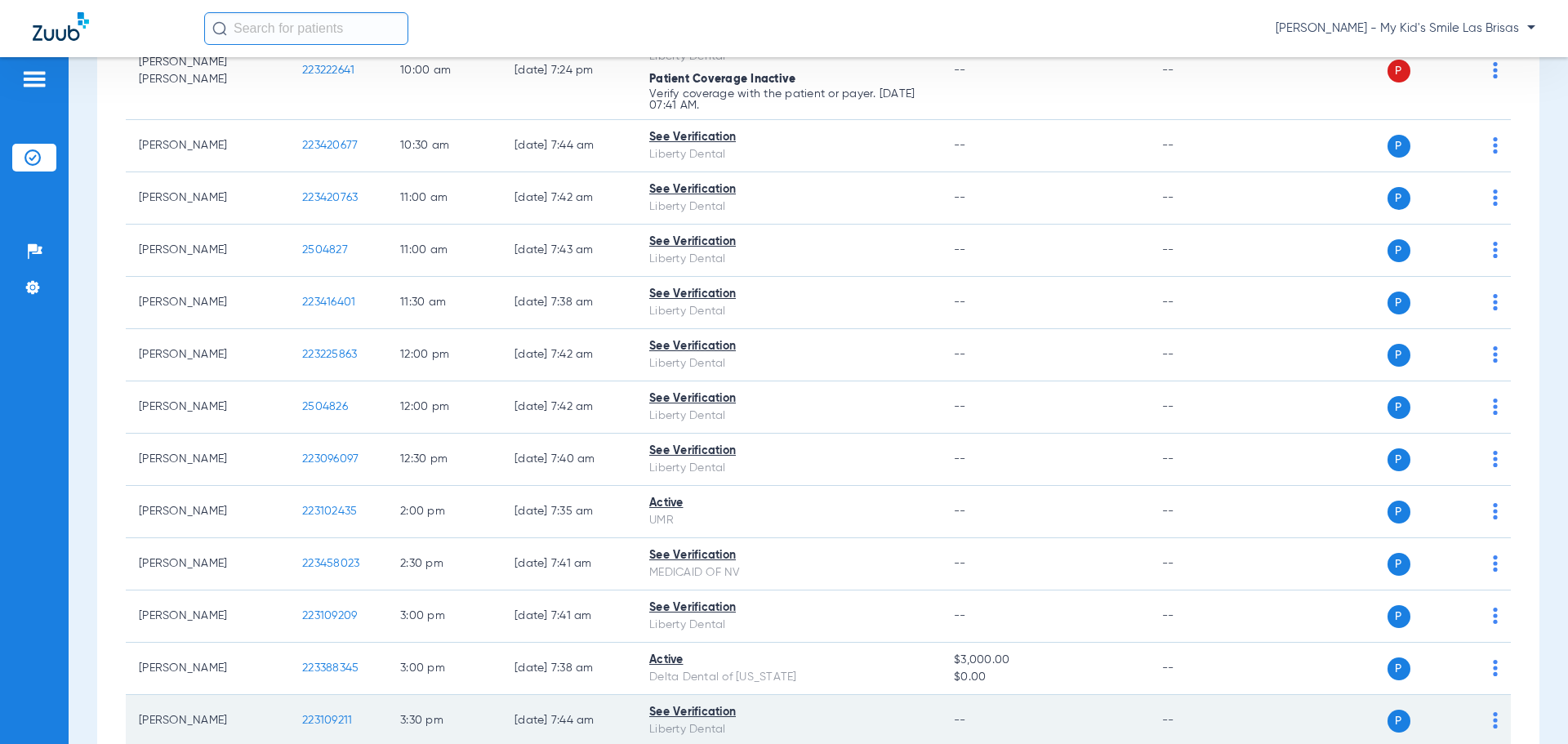
scroll to position [1098, 0]
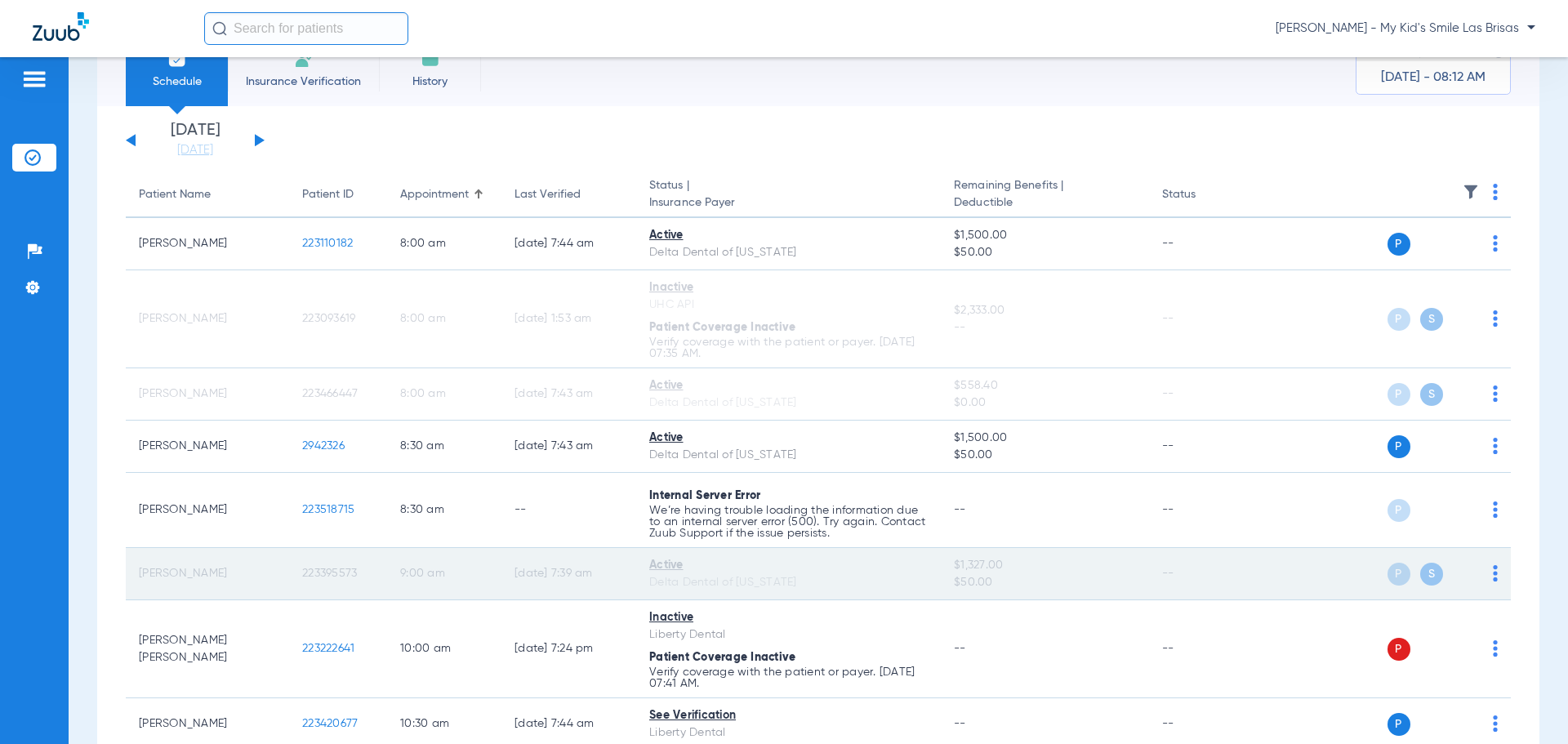
scroll to position [82, 0]
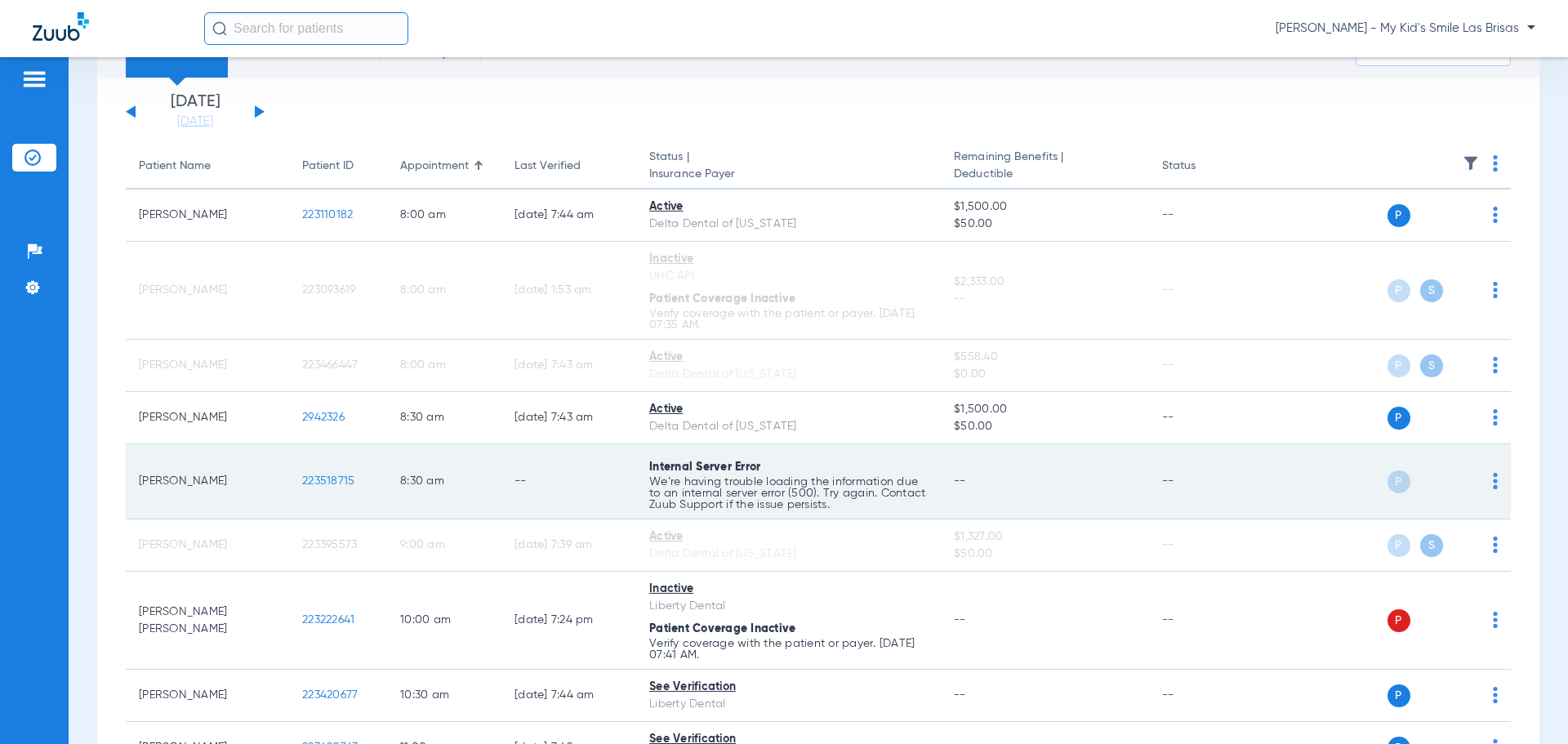
click at [1479, 477] on div "P S" at bounding box center [1379, 481] width 239 height 23
click at [1493, 485] on img at bounding box center [1495, 480] width 5 height 17
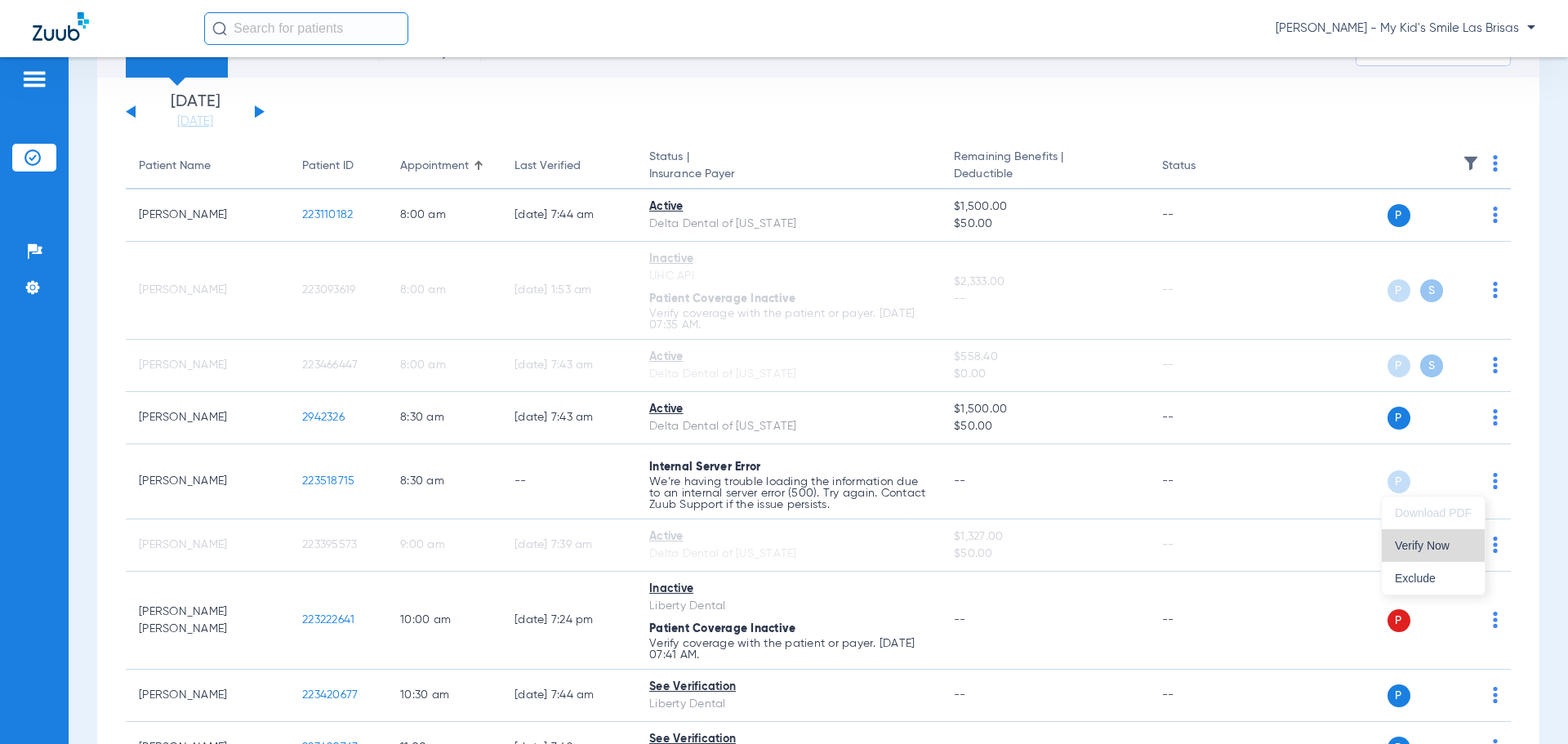
click at [1440, 547] on span "Verify Now" at bounding box center [1434, 545] width 77 height 12
click at [258, 113] on button at bounding box center [260, 112] width 10 height 12
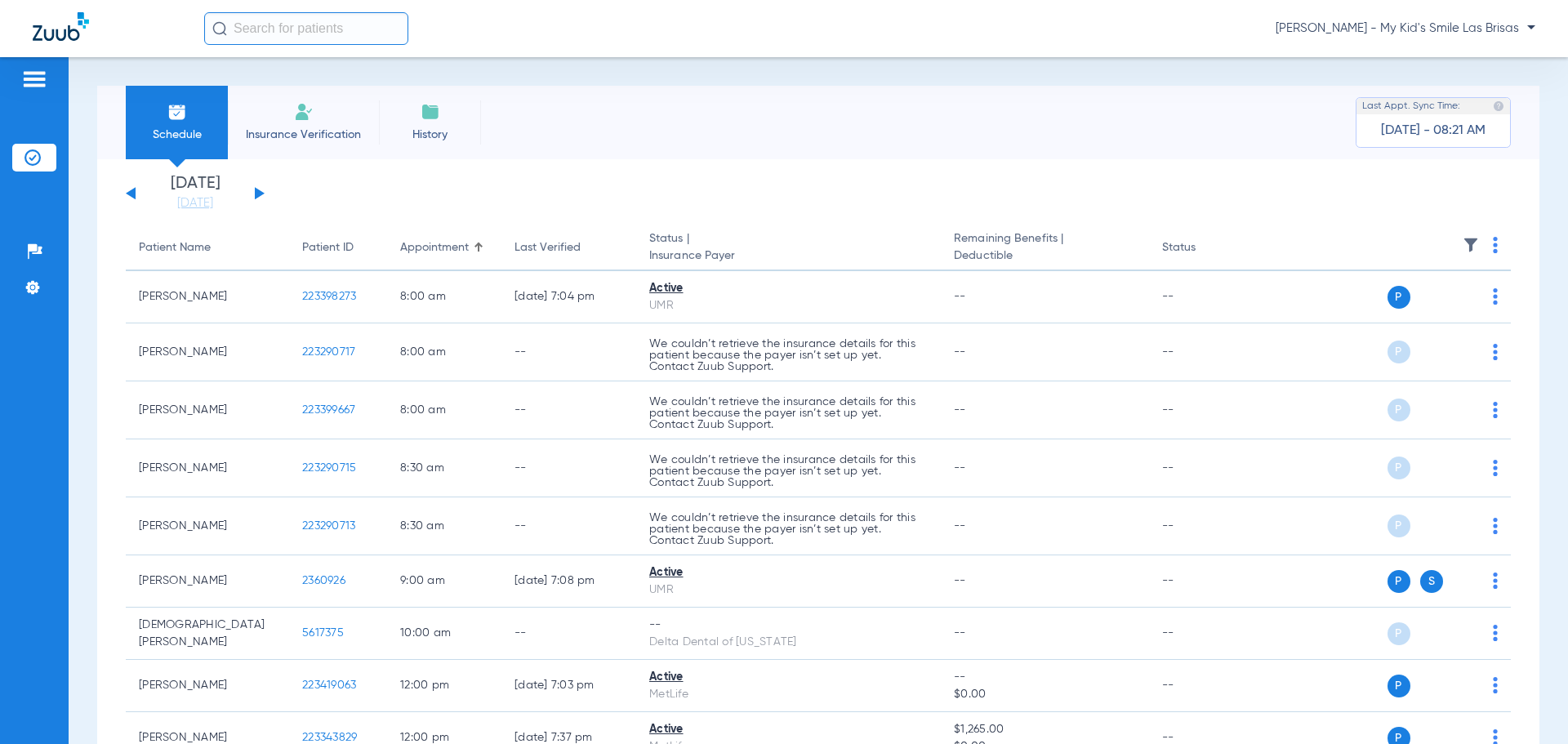
click at [1493, 250] on img at bounding box center [1495, 245] width 5 height 17
click at [1459, 307] on span "Verify All" at bounding box center [1420, 309] width 102 height 12
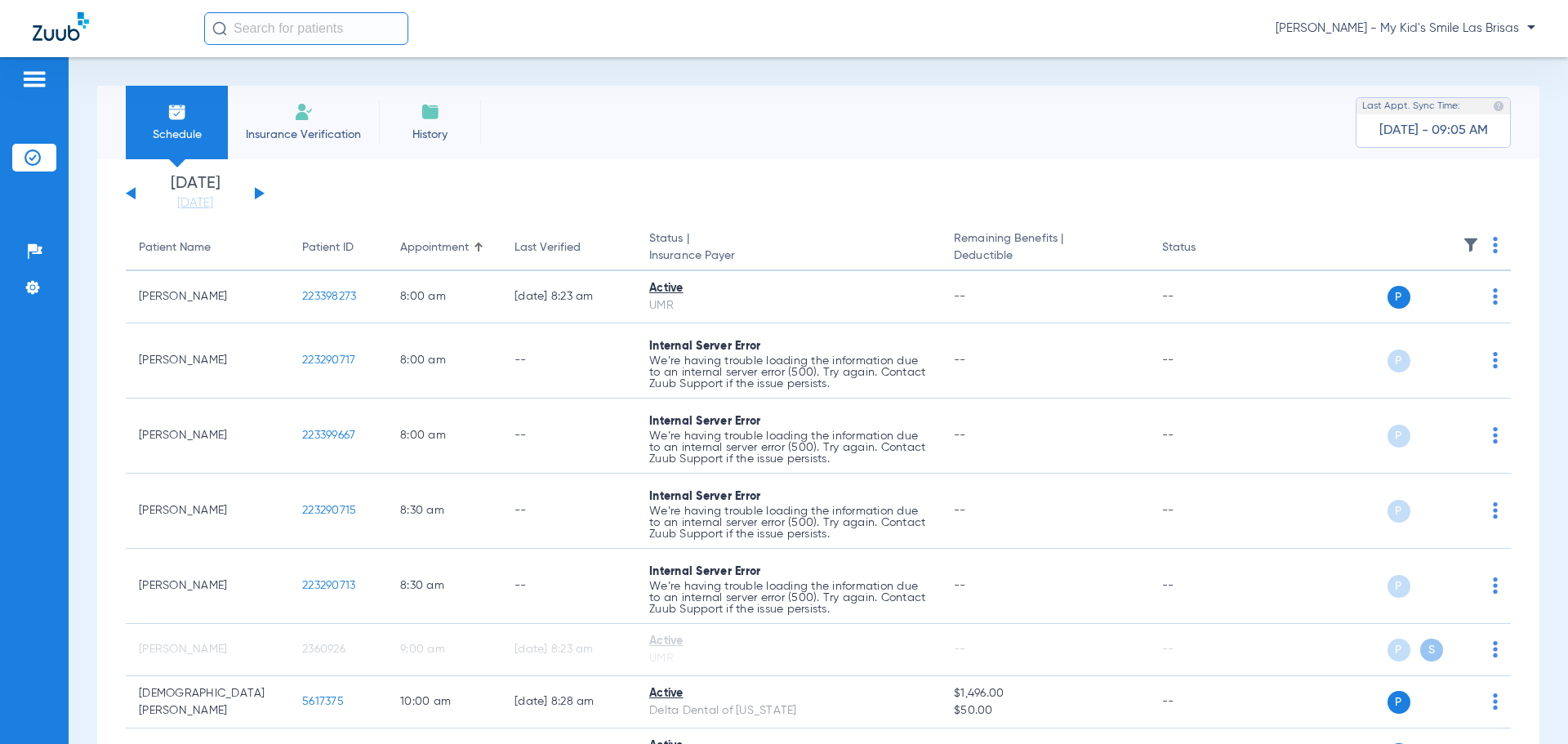
click at [261, 194] on button at bounding box center [260, 193] width 10 height 12
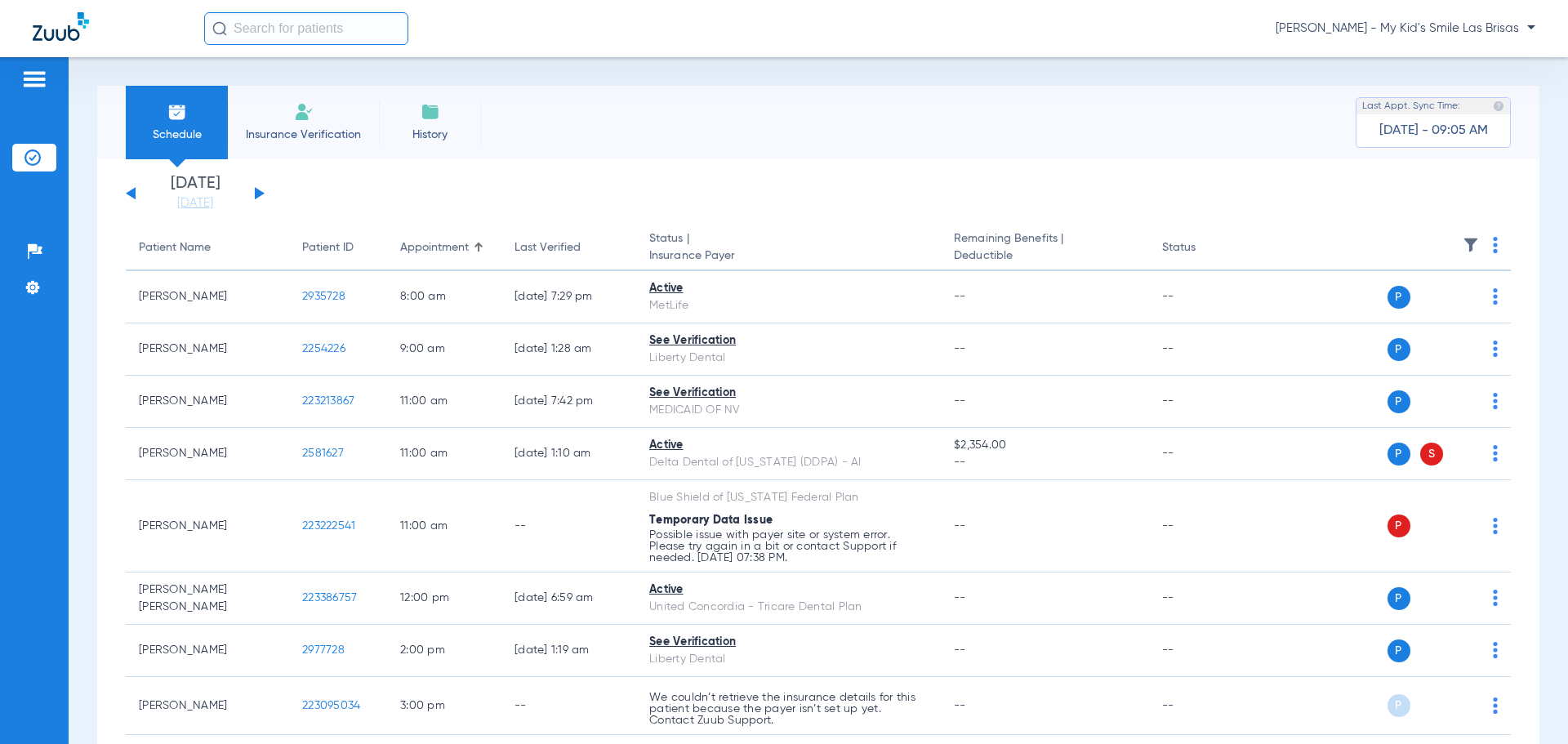
click at [1493, 251] on img at bounding box center [1495, 245] width 5 height 17
click at [1422, 314] on span "Verify All" at bounding box center [1420, 309] width 102 height 12
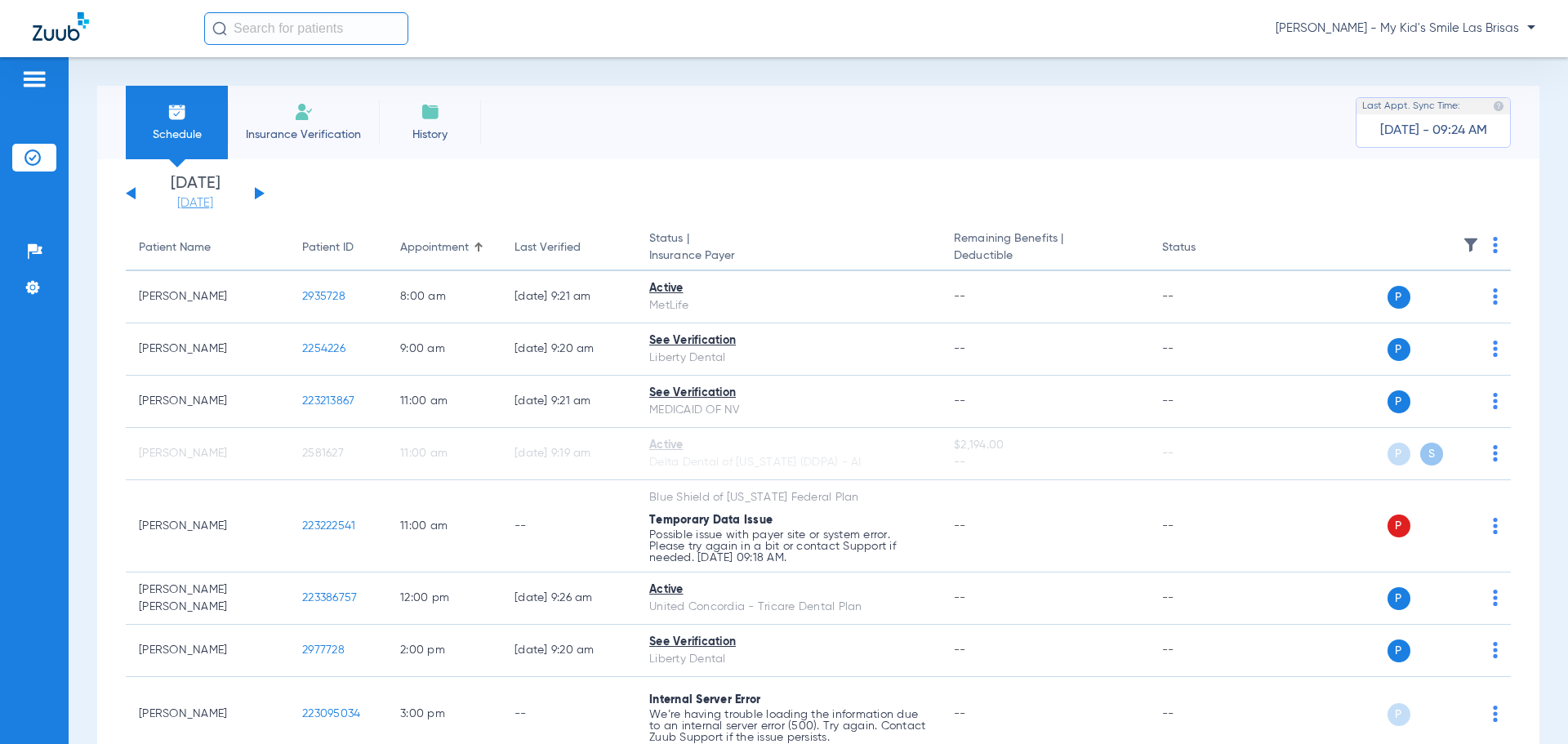
click at [190, 206] on link "[DATE]" at bounding box center [195, 203] width 98 height 17
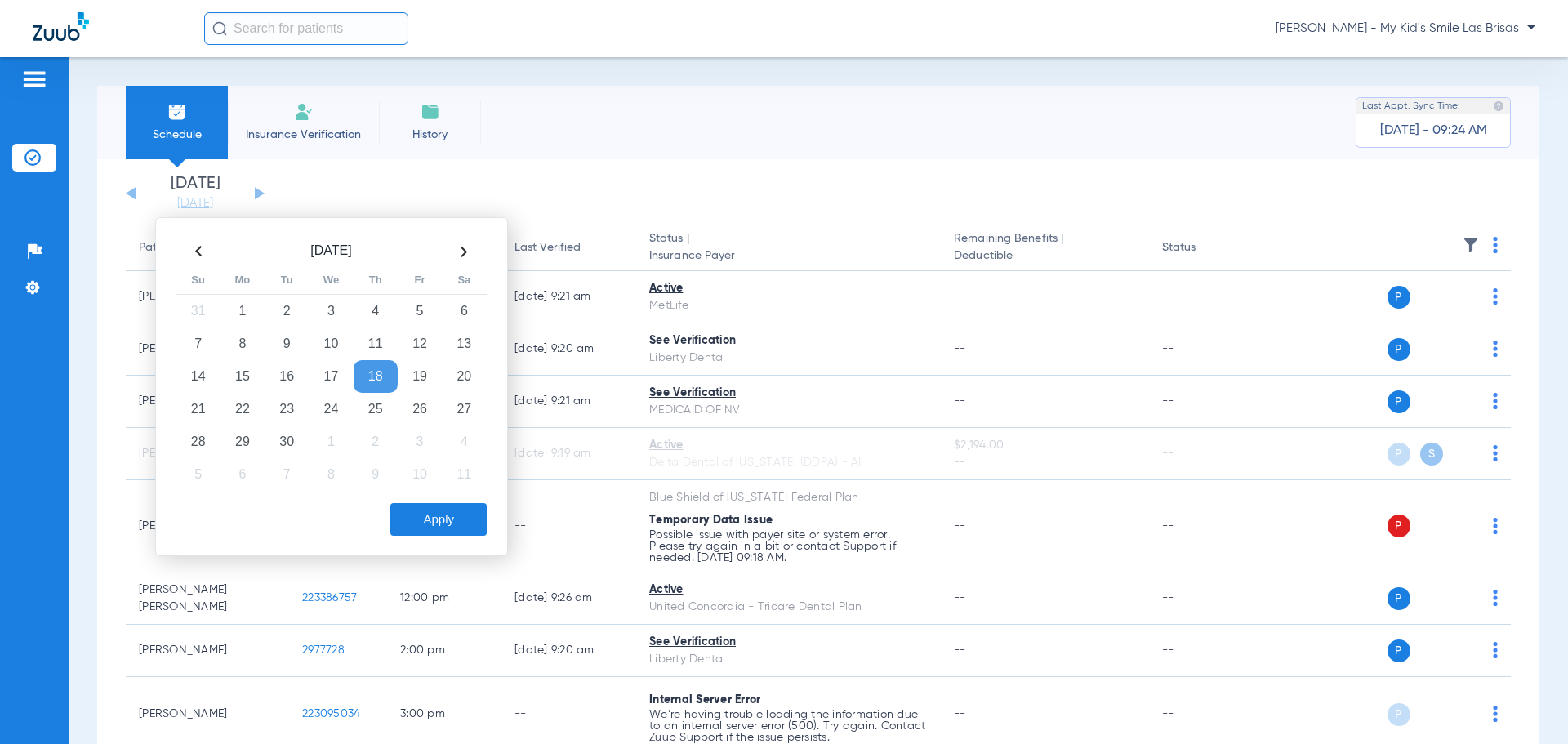
click at [190, 242] on th at bounding box center [198, 251] width 44 height 26
click at [290, 413] on td "19" at bounding box center [287, 408] width 44 height 33
click at [461, 512] on button "Apply" at bounding box center [438, 519] width 96 height 33
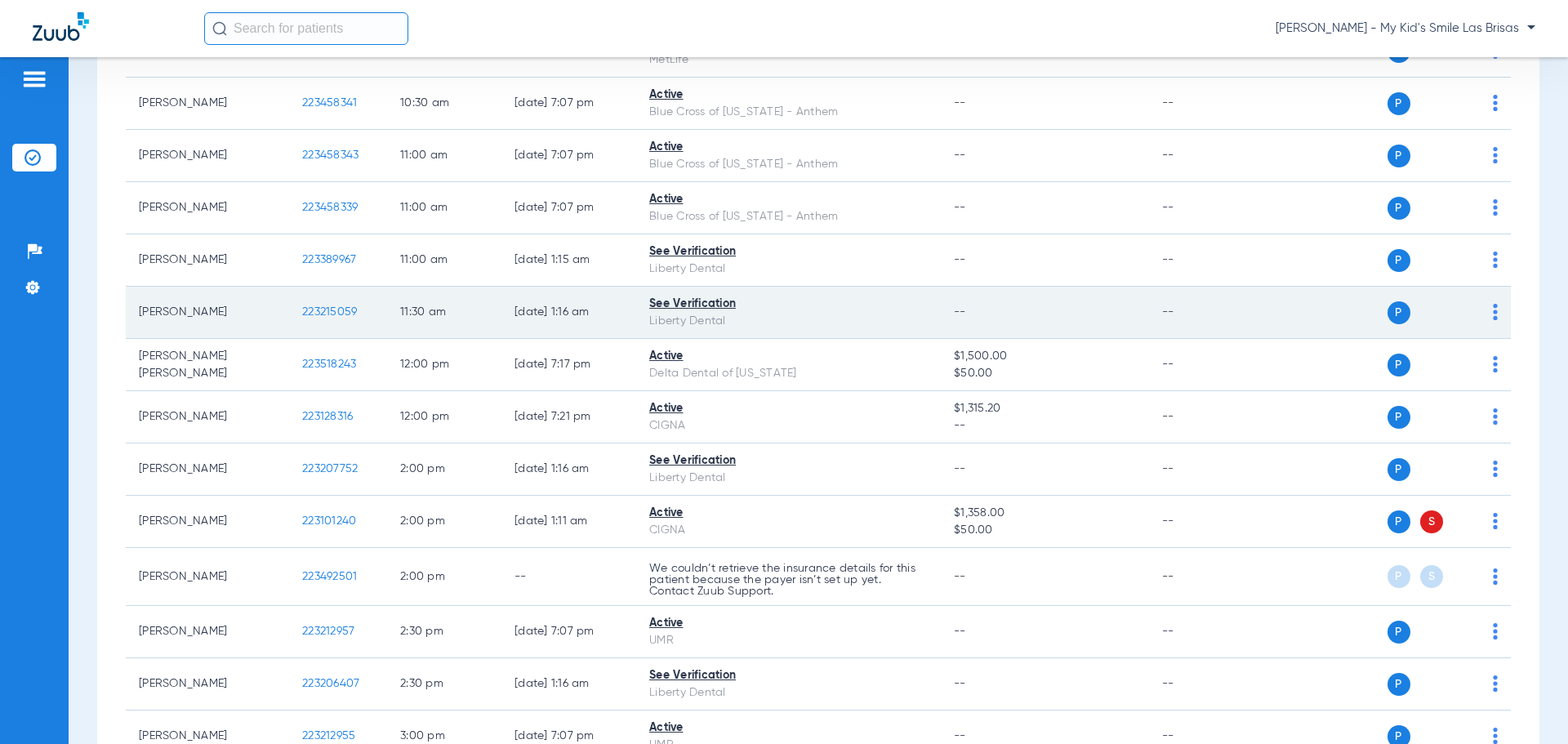
scroll to position [1366, 0]
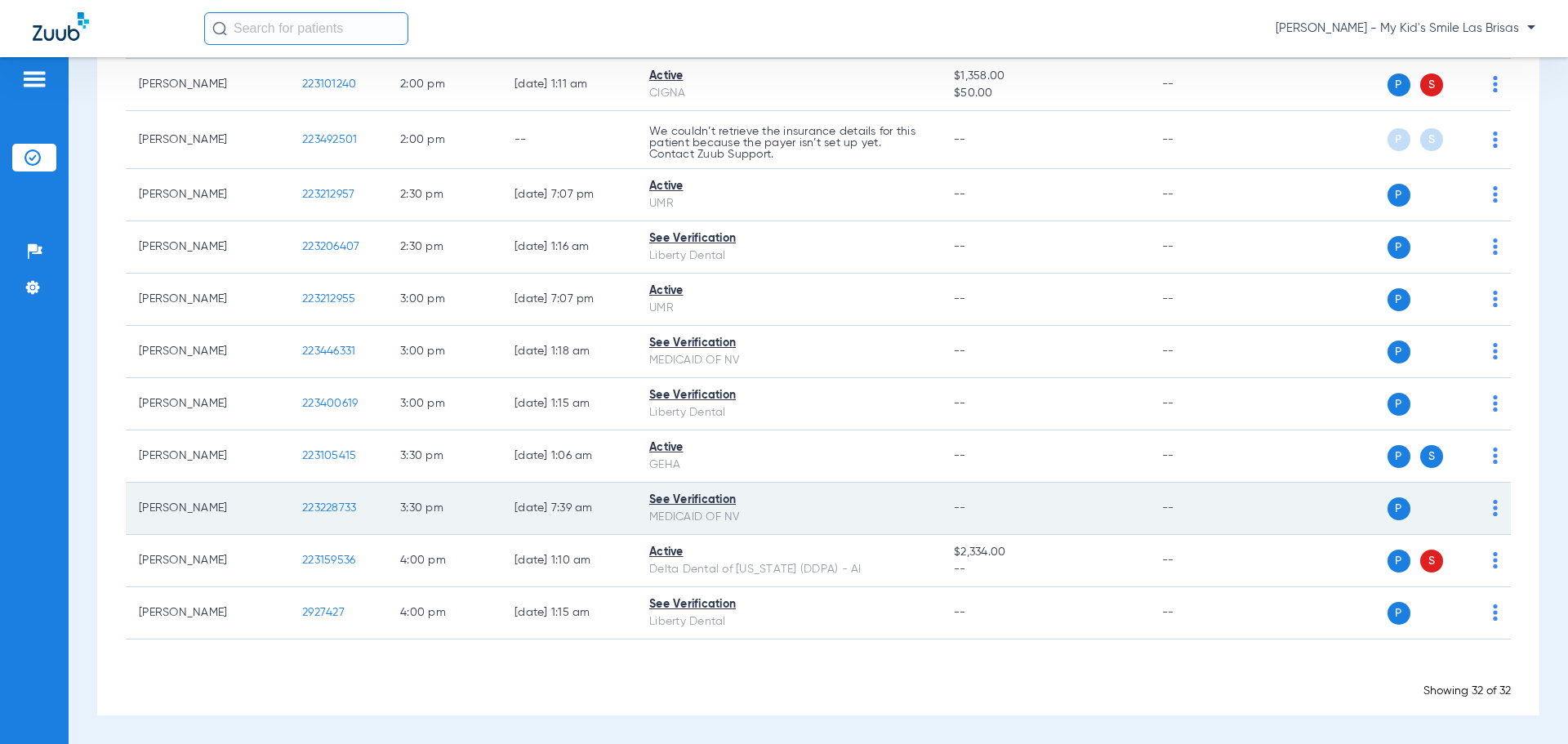
click at [1486, 509] on td "P S" at bounding box center [1385, 508] width 252 height 52
click at [1493, 509] on img at bounding box center [1495, 508] width 5 height 17
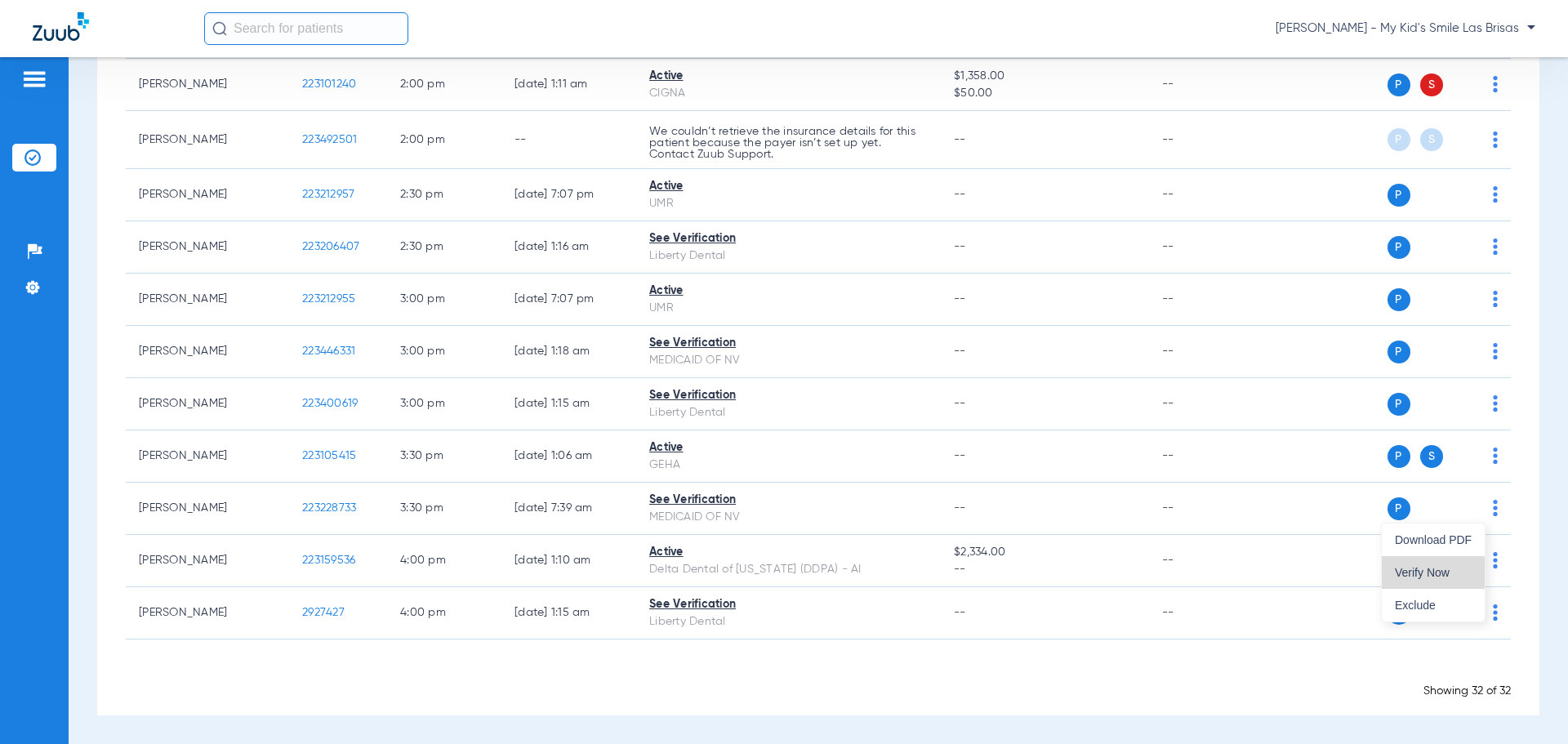
click at [1440, 564] on button "Verify Now" at bounding box center [1434, 572] width 103 height 33
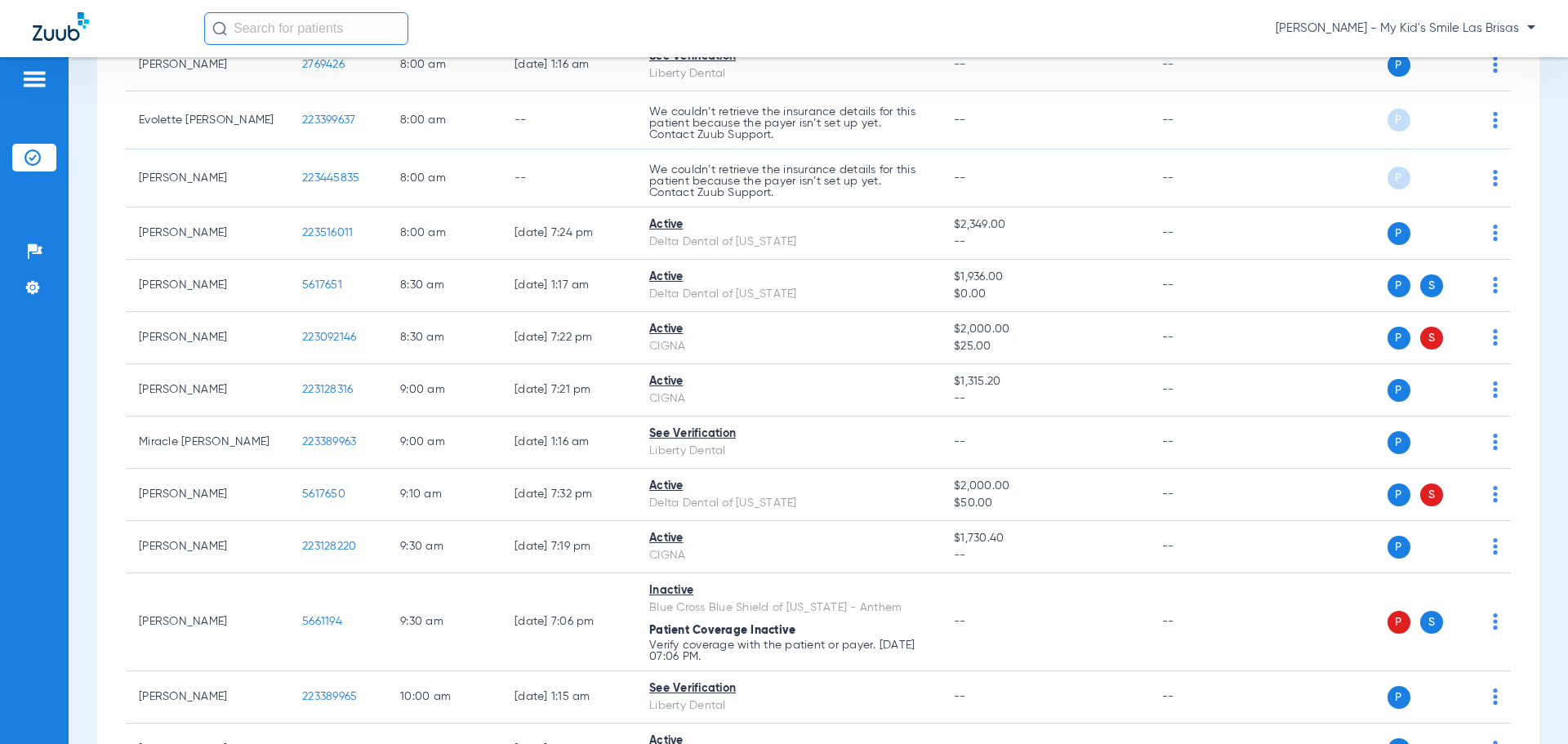
scroll to position [0, 0]
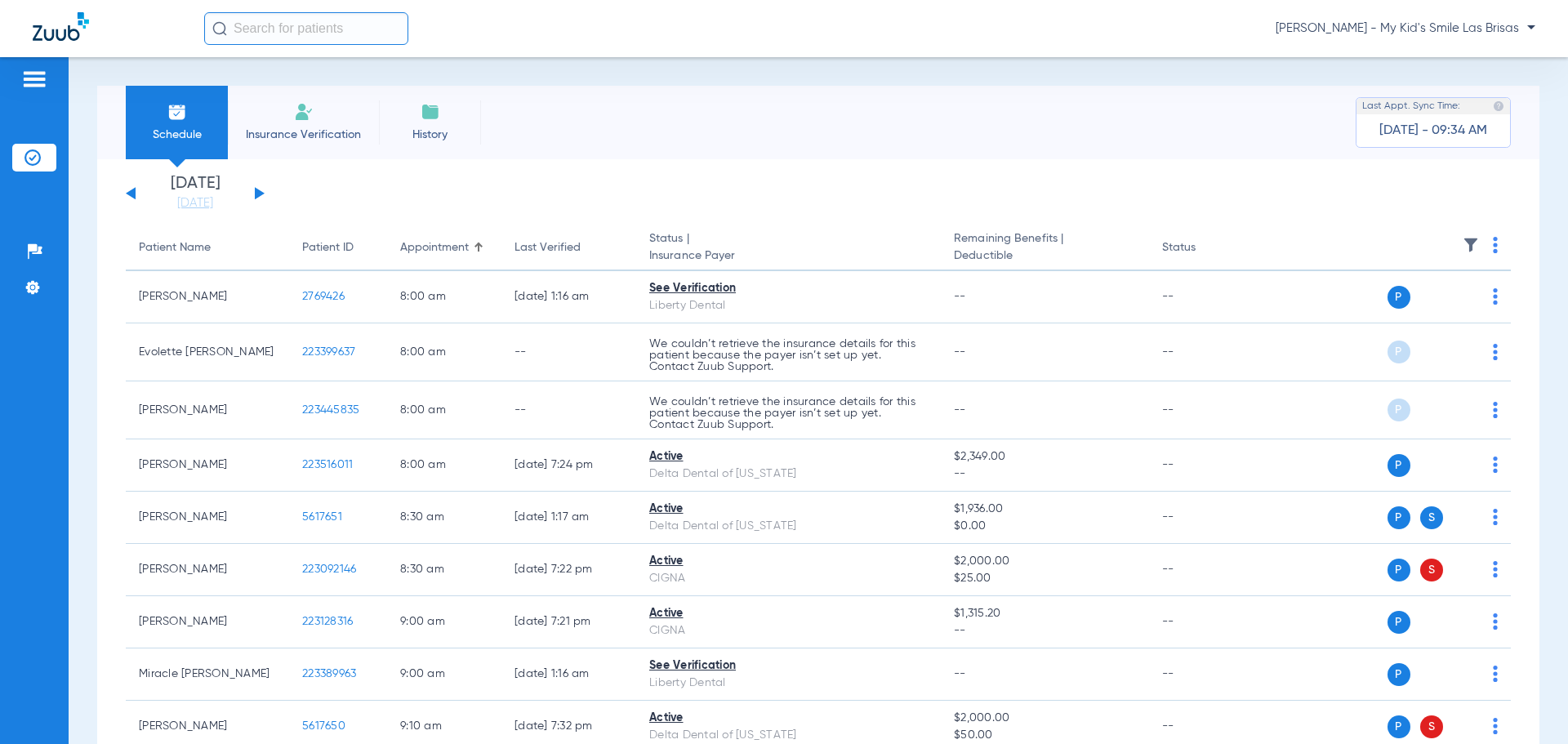
drag, startPoint x: 259, startPoint y: 195, endPoint x: 251, endPoint y: 201, distance: 10.0
click at [259, 195] on button at bounding box center [260, 193] width 10 height 12
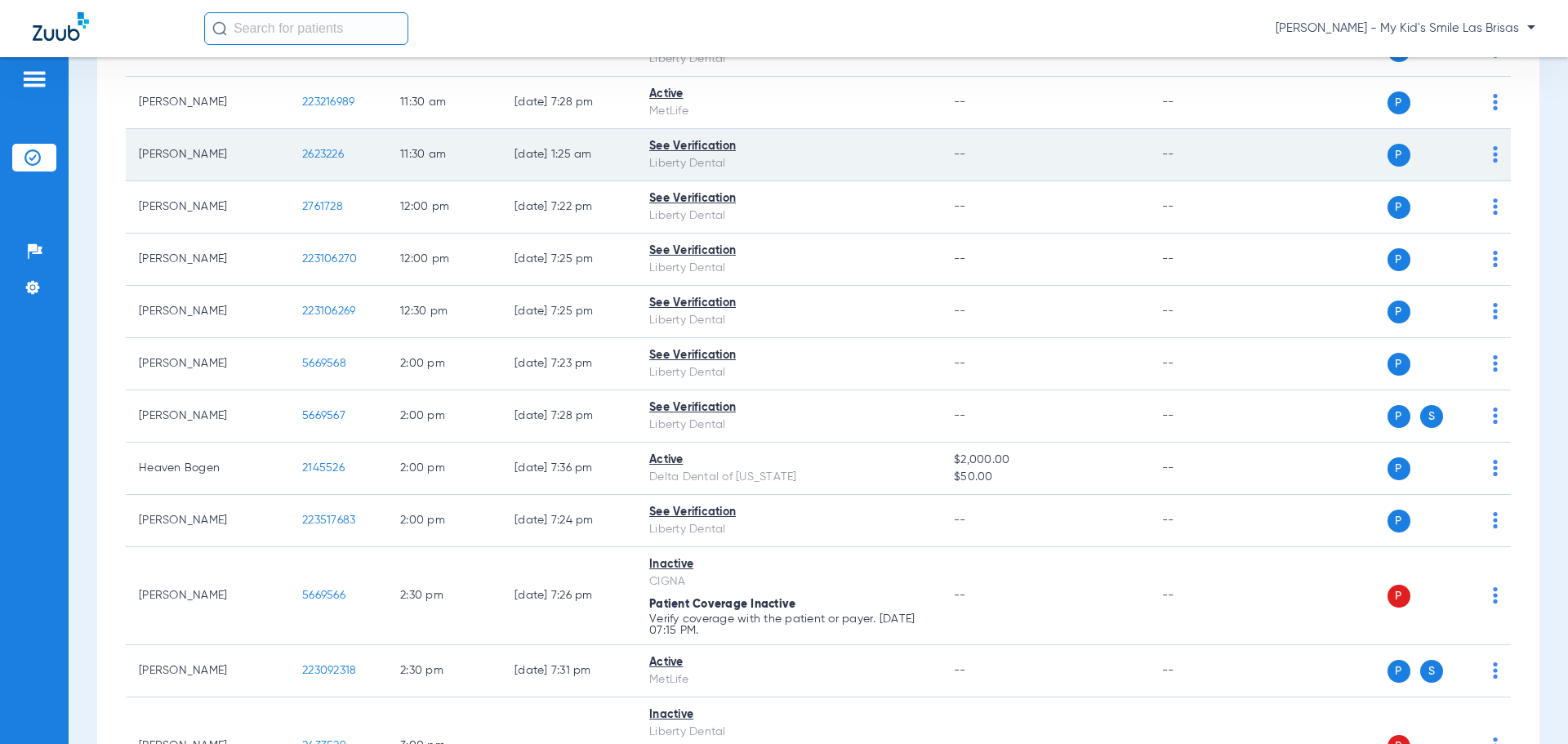
scroll to position [1224, 0]
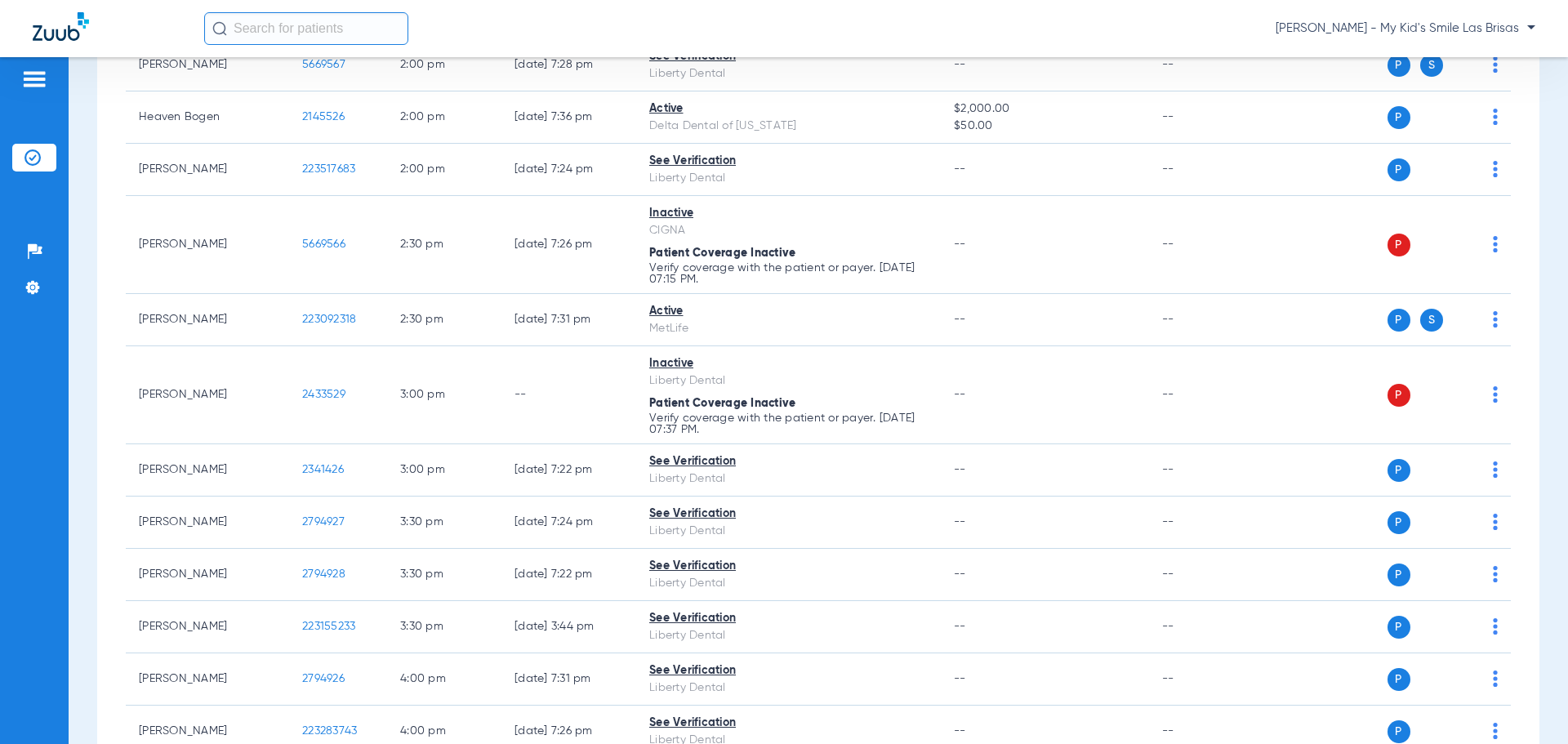
click at [1472, 28] on span "[PERSON_NAME] - My Kid's Smile Las Brisas" at bounding box center [1405, 29] width 260 height 17
click at [1441, 56] on span "Account Selection" at bounding box center [1474, 58] width 92 height 12
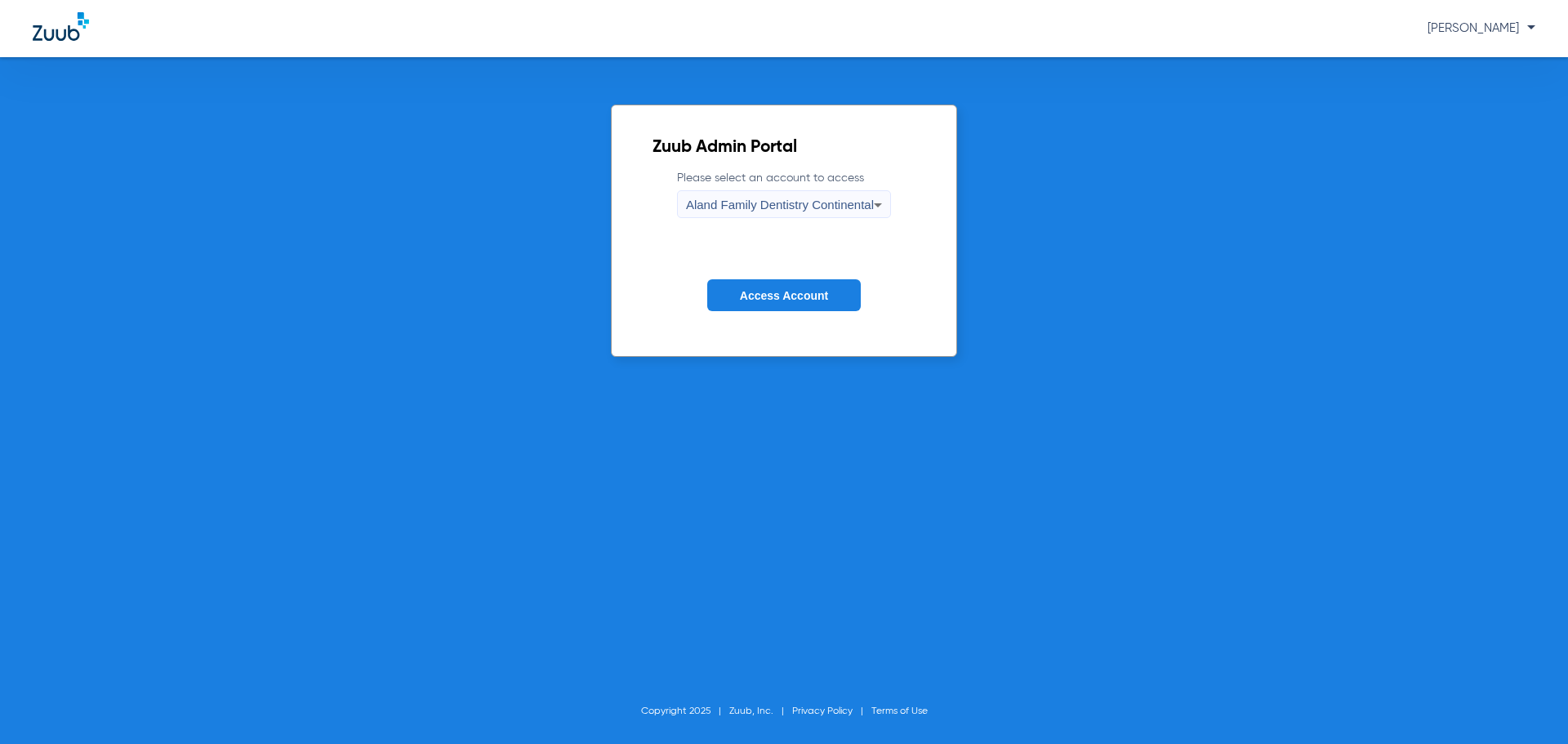
click at [802, 202] on span "Aland Family Dentistry Continental" at bounding box center [780, 205] width 188 height 14
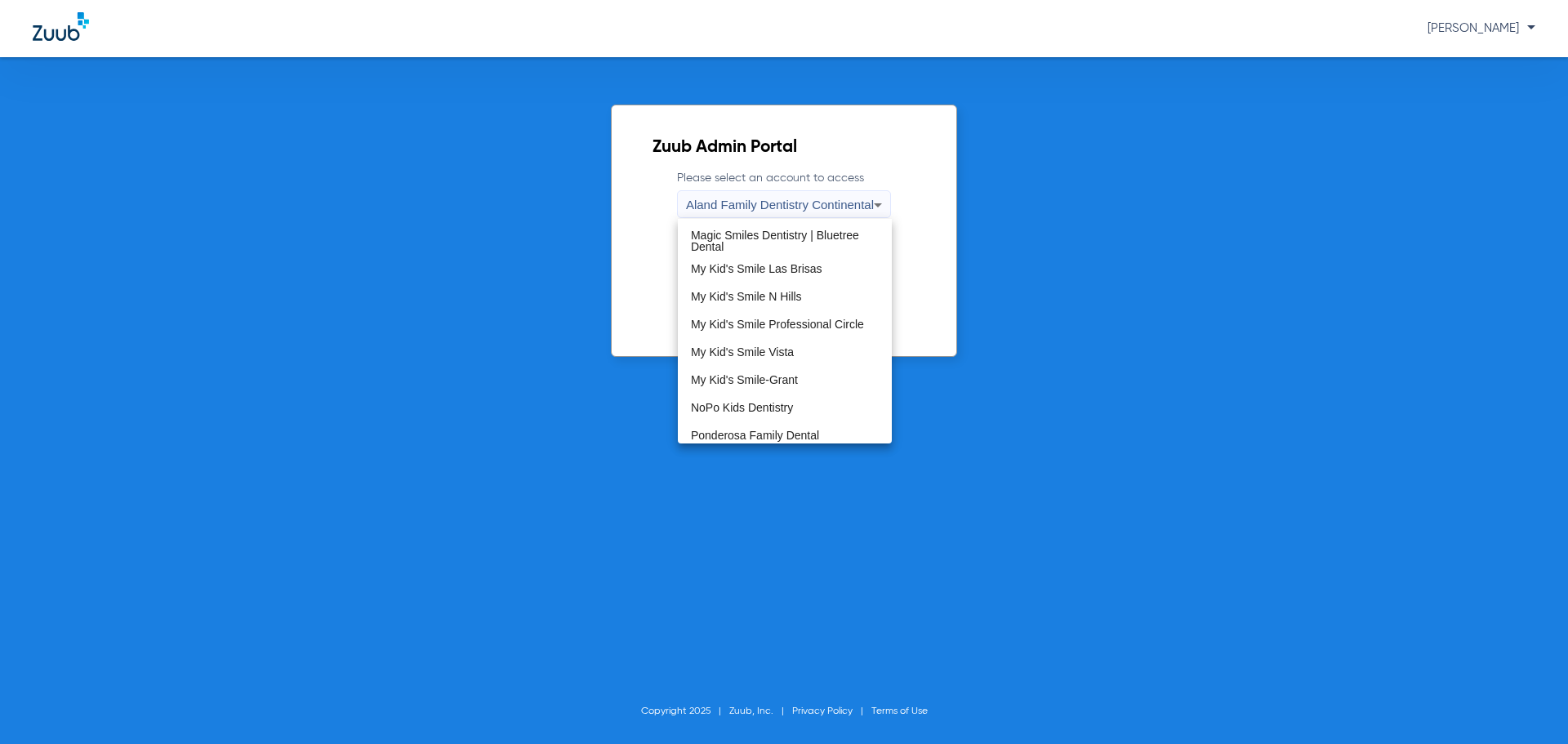
scroll to position [497, 0]
click at [785, 350] on span "Ponderosa Family Dental" at bounding box center [755, 347] width 129 height 12
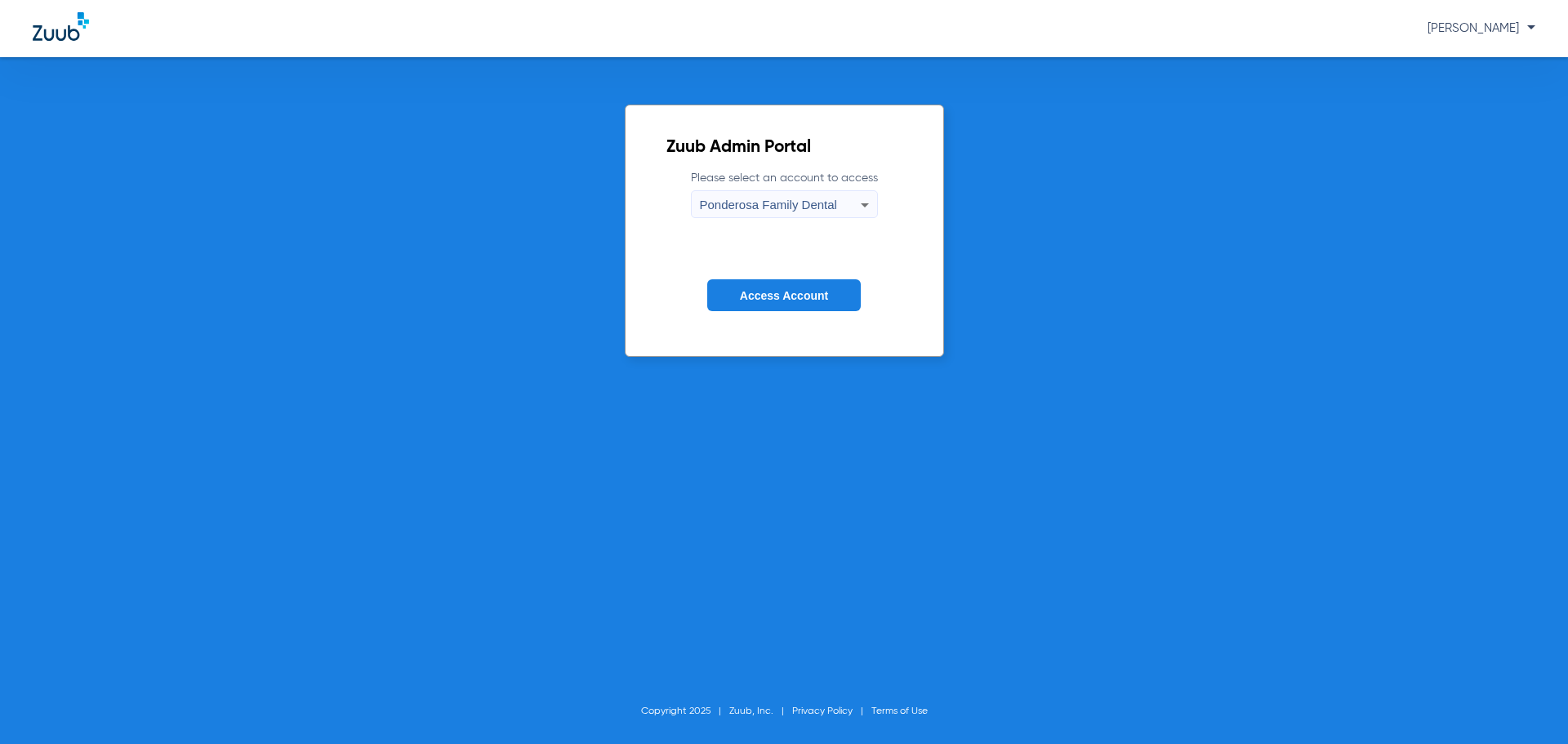
click at [798, 289] on span "Access Account" at bounding box center [784, 294] width 88 height 13
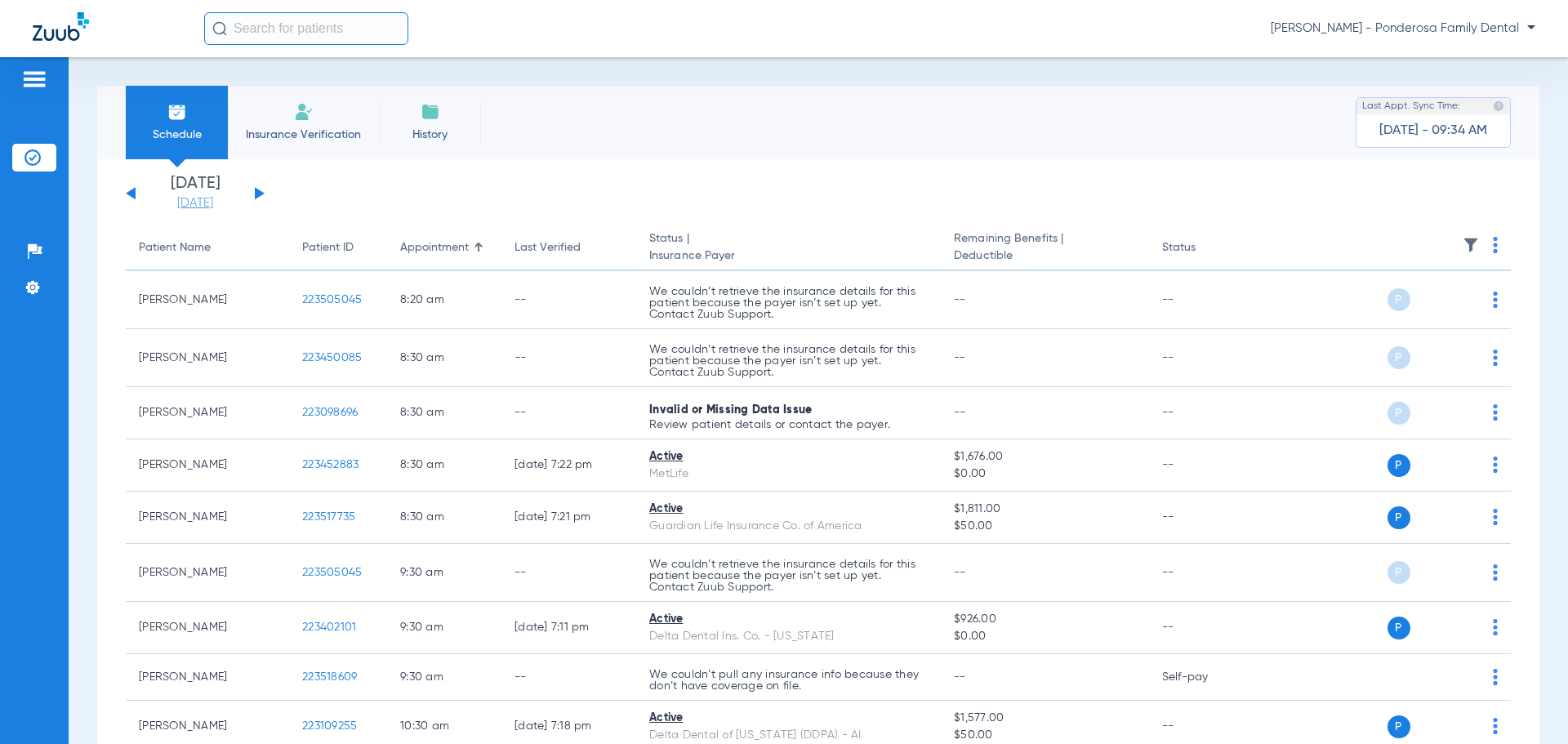
click at [193, 200] on link "[DATE]" at bounding box center [195, 203] width 98 height 17
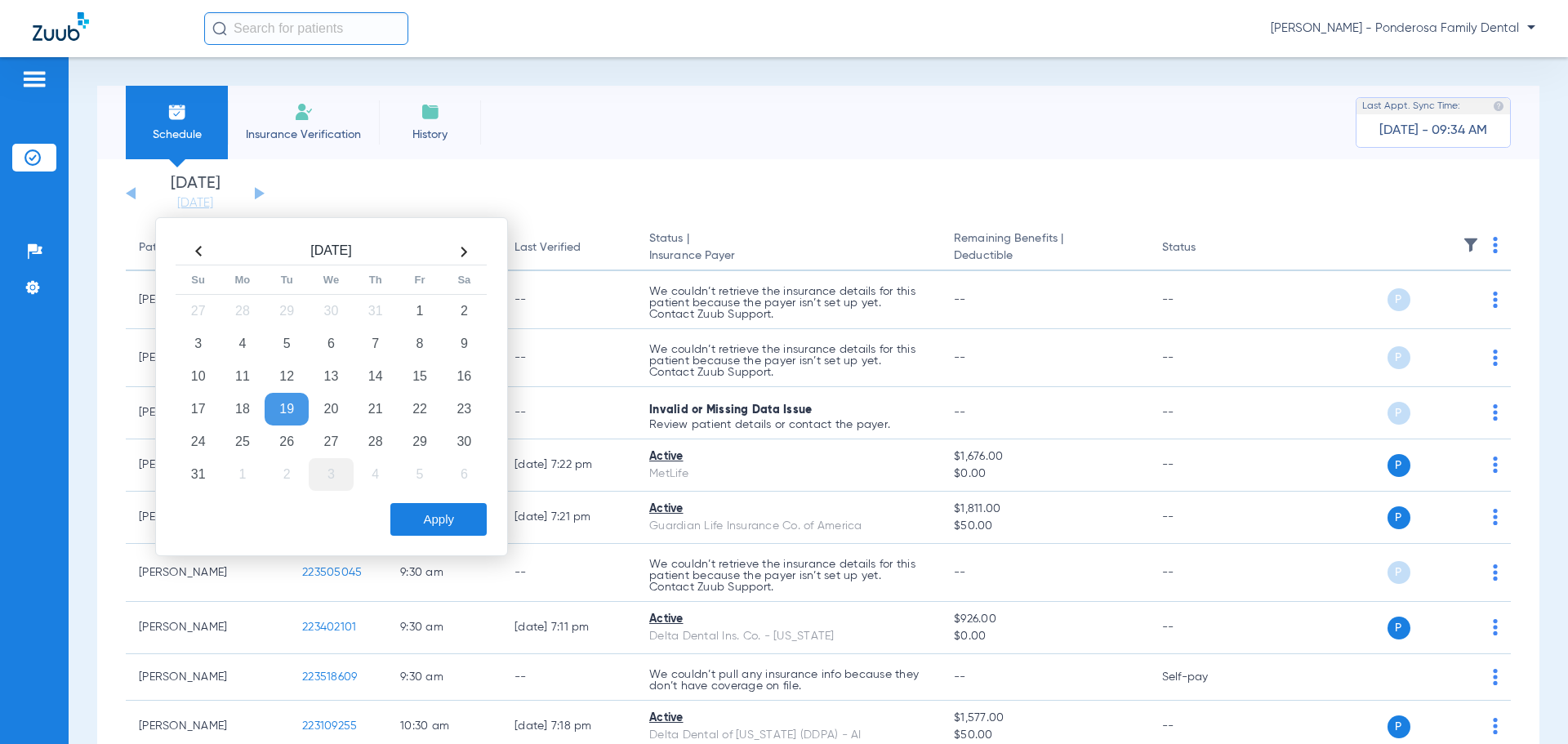
click at [331, 473] on td "3" at bounding box center [330, 473] width 44 height 33
click at [432, 512] on button "Apply" at bounding box center [438, 519] width 96 height 33
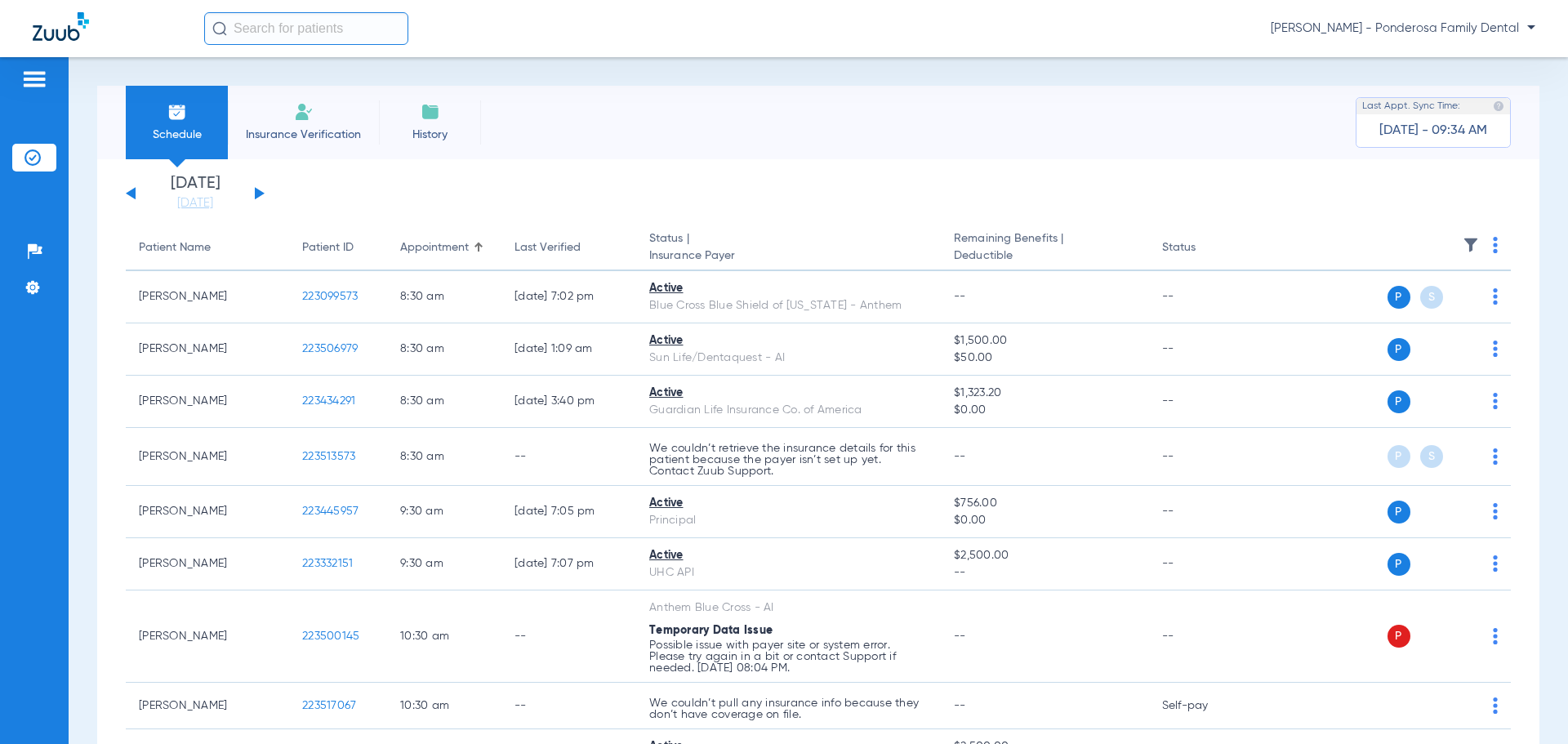
click at [1452, 24] on span "[PERSON_NAME] - Ponderosa Family Dental" at bounding box center [1404, 29] width 265 height 17
click at [1459, 58] on span "Account Selection" at bounding box center [1474, 58] width 92 height 12
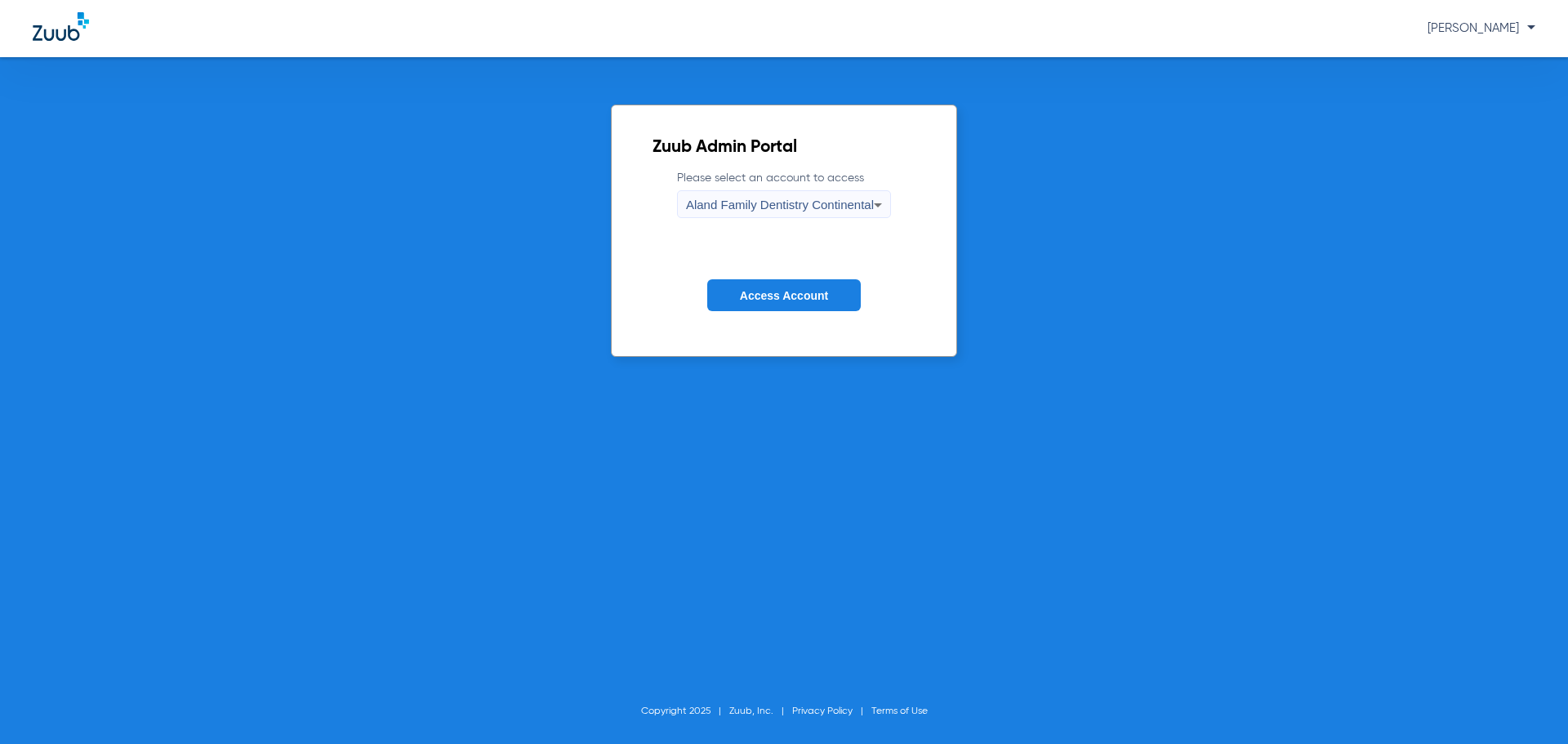
click at [842, 200] on span "Aland Family Dentistry Continental" at bounding box center [780, 205] width 188 height 14
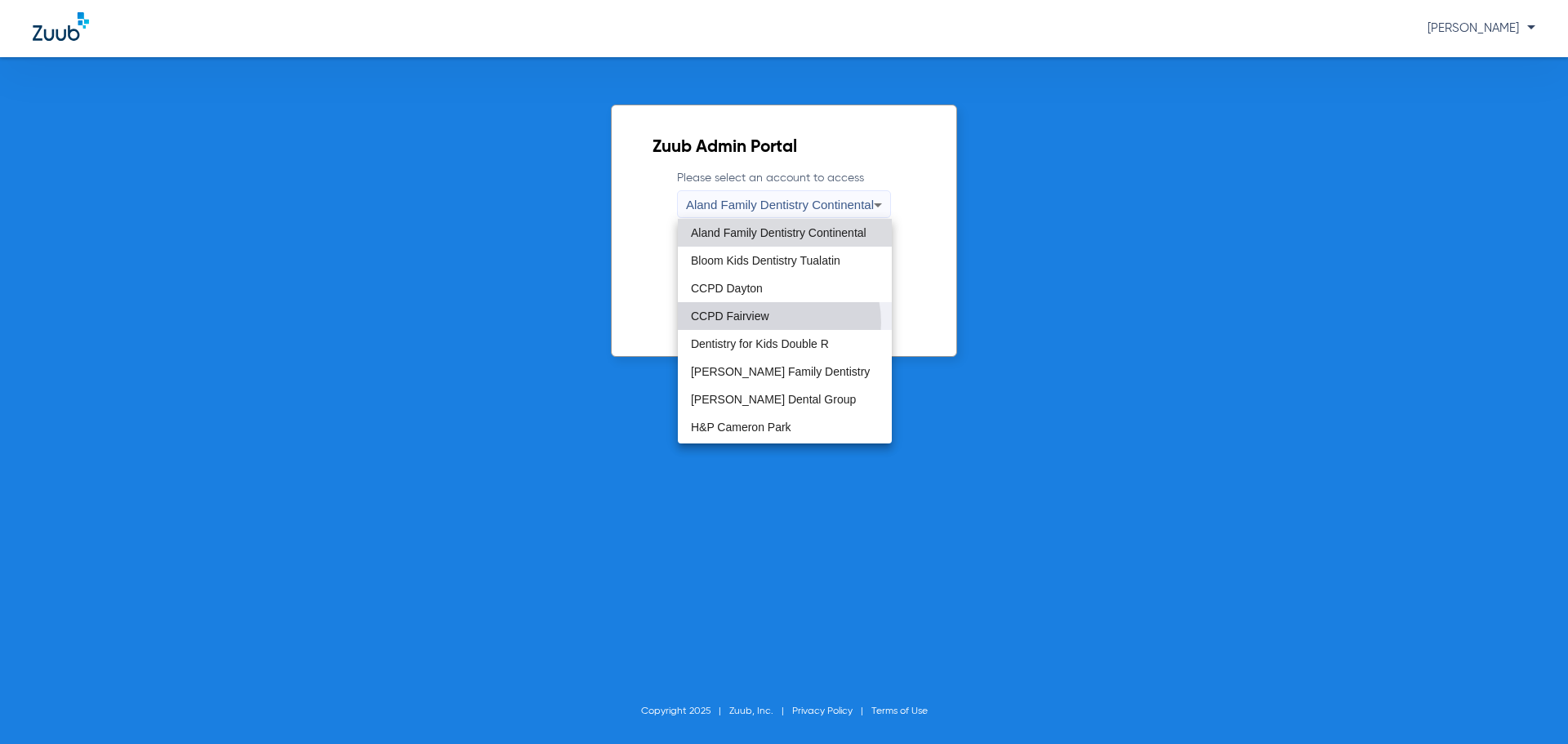
click at [772, 322] on mat-option "CCPD Fairview" at bounding box center [785, 316] width 214 height 28
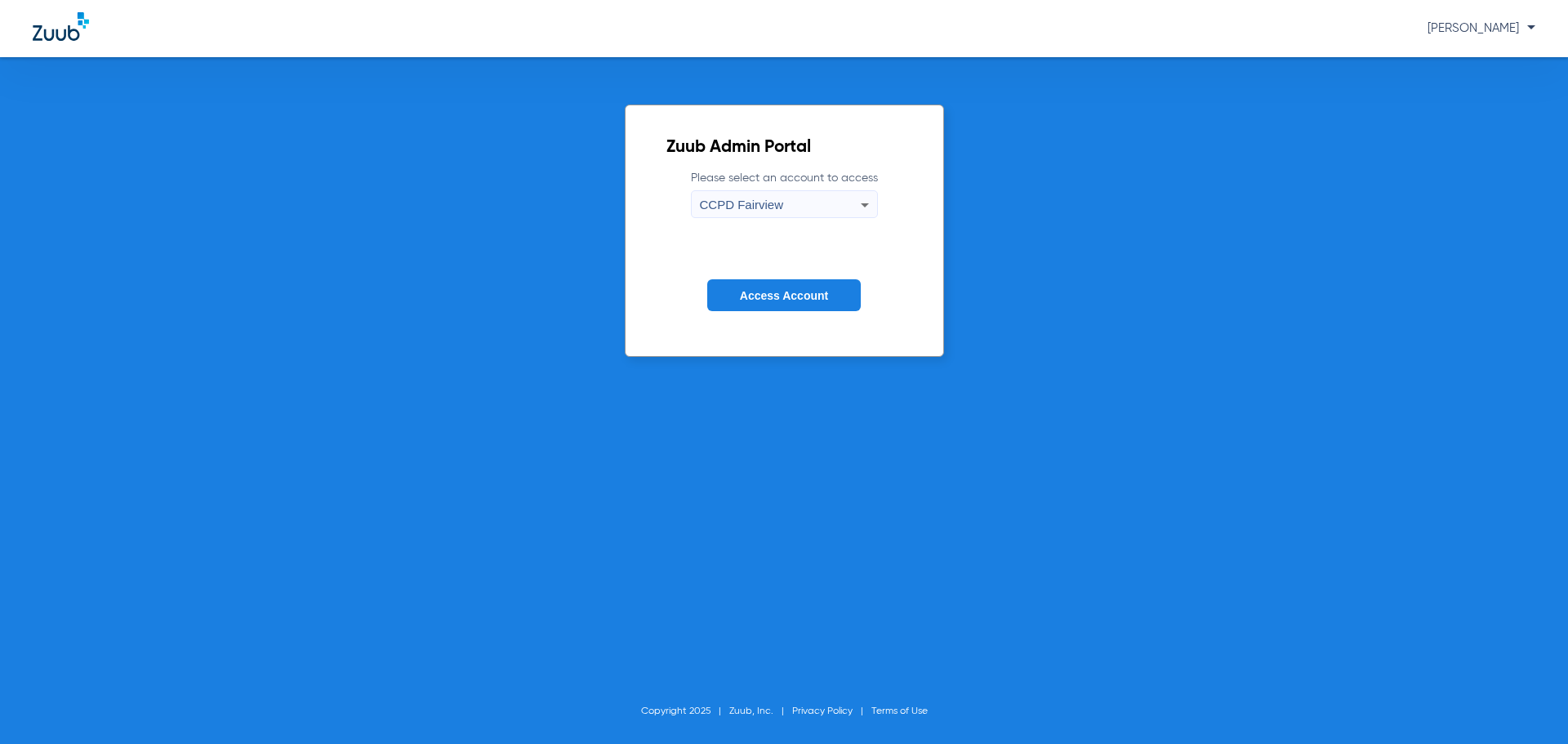
click at [761, 300] on span "Access Account" at bounding box center [784, 294] width 88 height 13
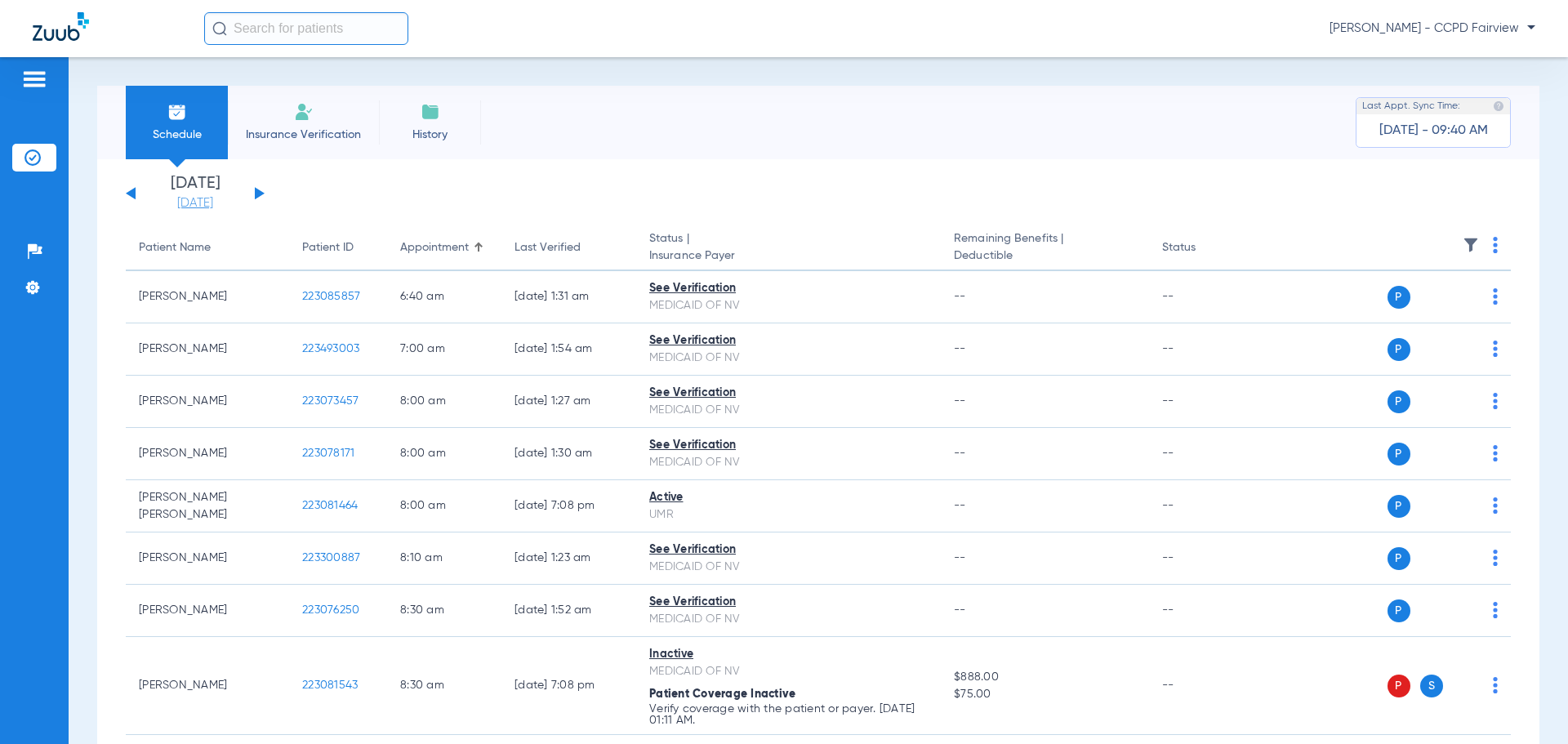
click at [231, 201] on link "[DATE]" at bounding box center [195, 203] width 98 height 17
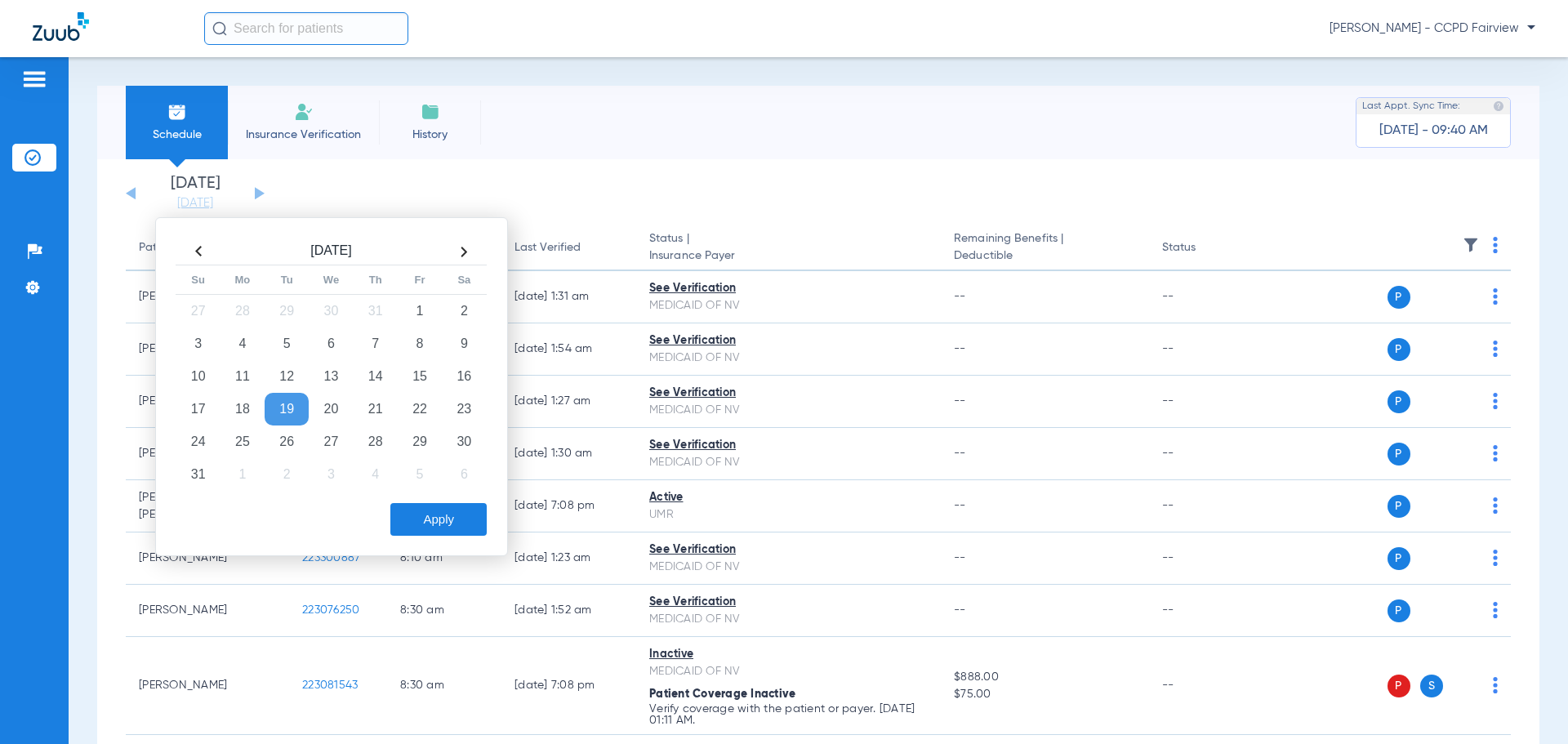
scroll to position [82, 0]
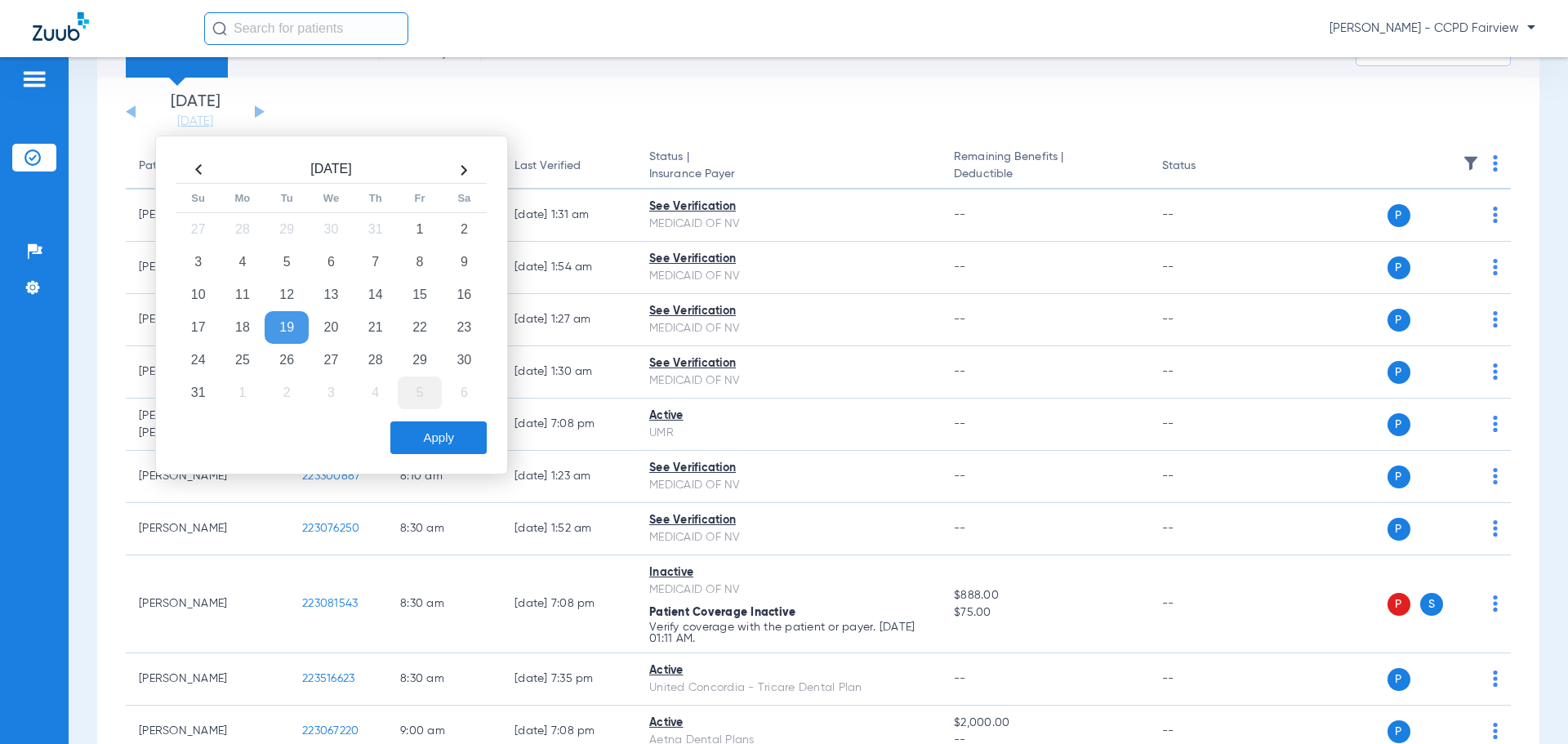
click at [426, 386] on td "5" at bounding box center [419, 392] width 44 height 33
click at [450, 458] on div "[DATE] Su Mo Tu We Th Fr Sa 31 1 2 3 4 5 6 7 8 9 10 11 12 13 14 15 16 17 18 19 …" at bounding box center [331, 304] width 353 height 339
click at [454, 446] on button "Apply" at bounding box center [438, 437] width 96 height 33
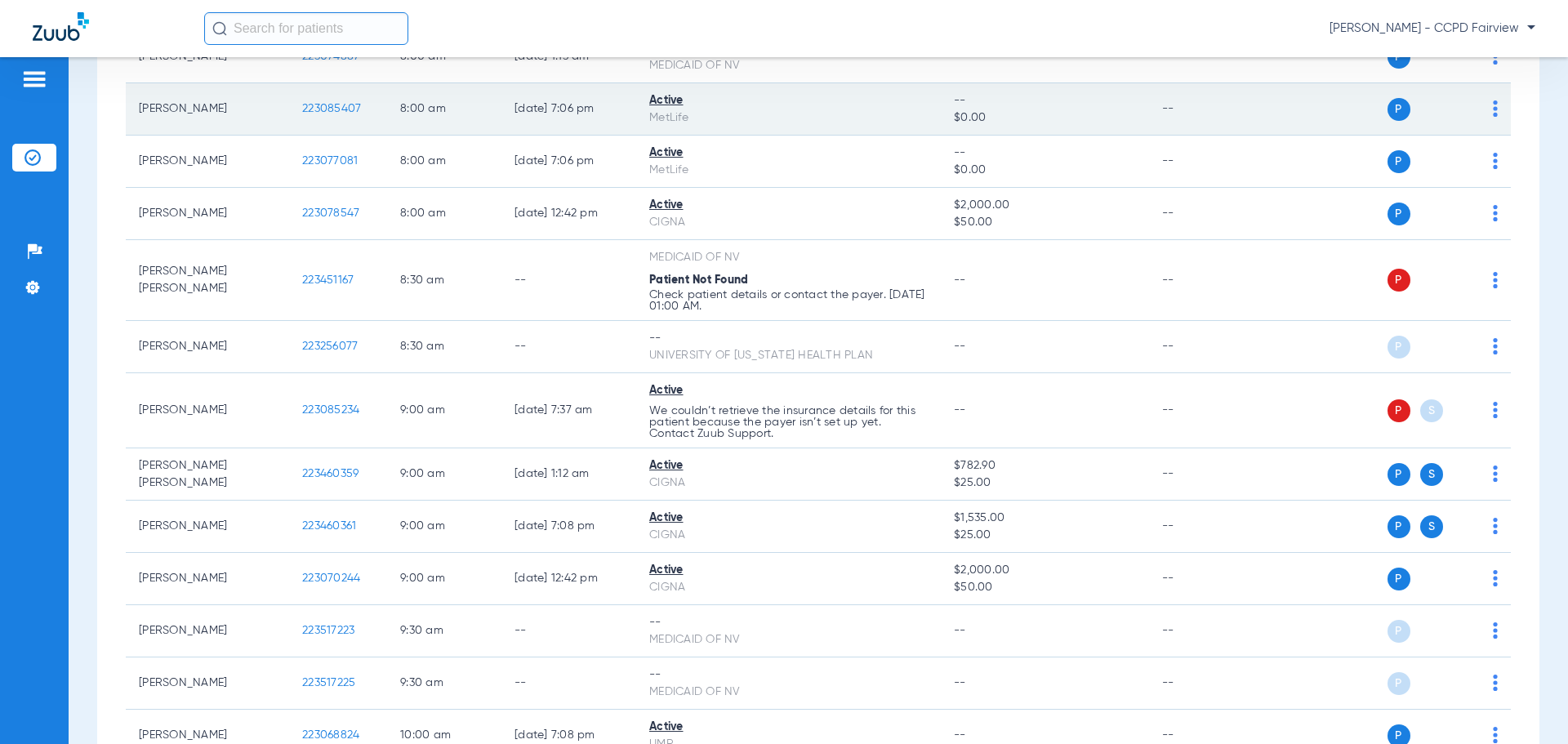
scroll to position [326, 0]
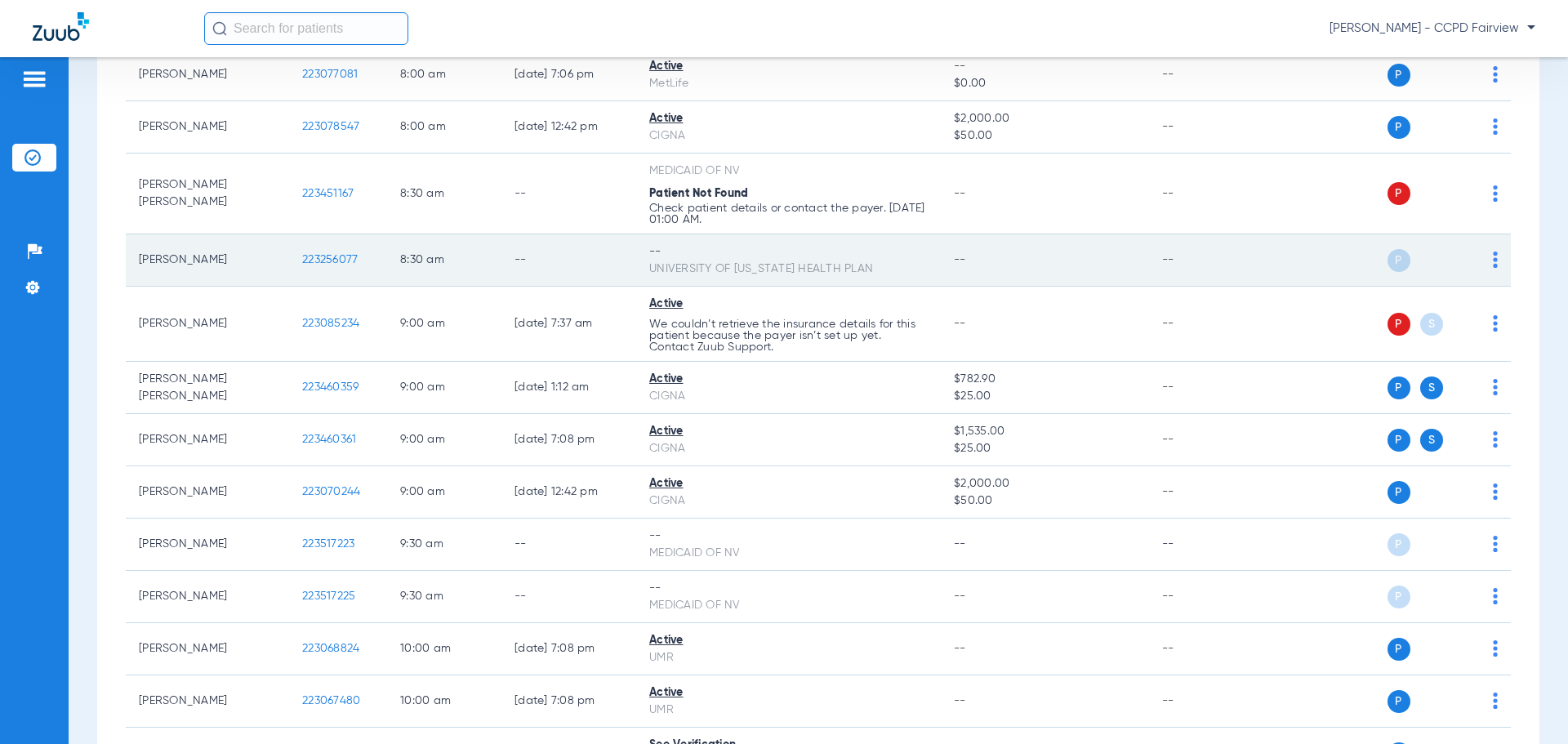
click at [1486, 261] on td "P S" at bounding box center [1385, 260] width 252 height 52
click at [1493, 263] on img at bounding box center [1495, 259] width 5 height 17
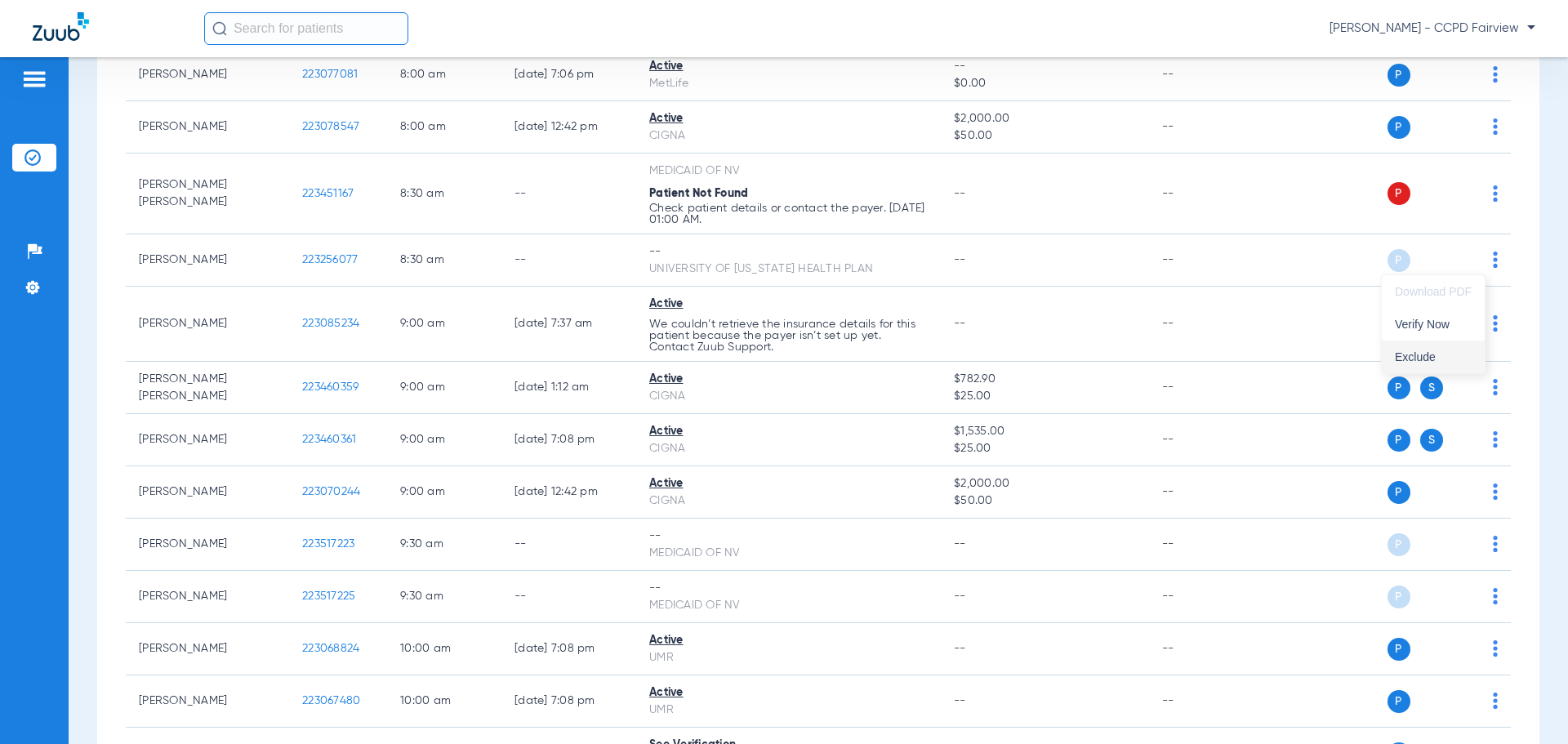
click at [1418, 341] on button "Exclude" at bounding box center [1434, 357] width 103 height 33
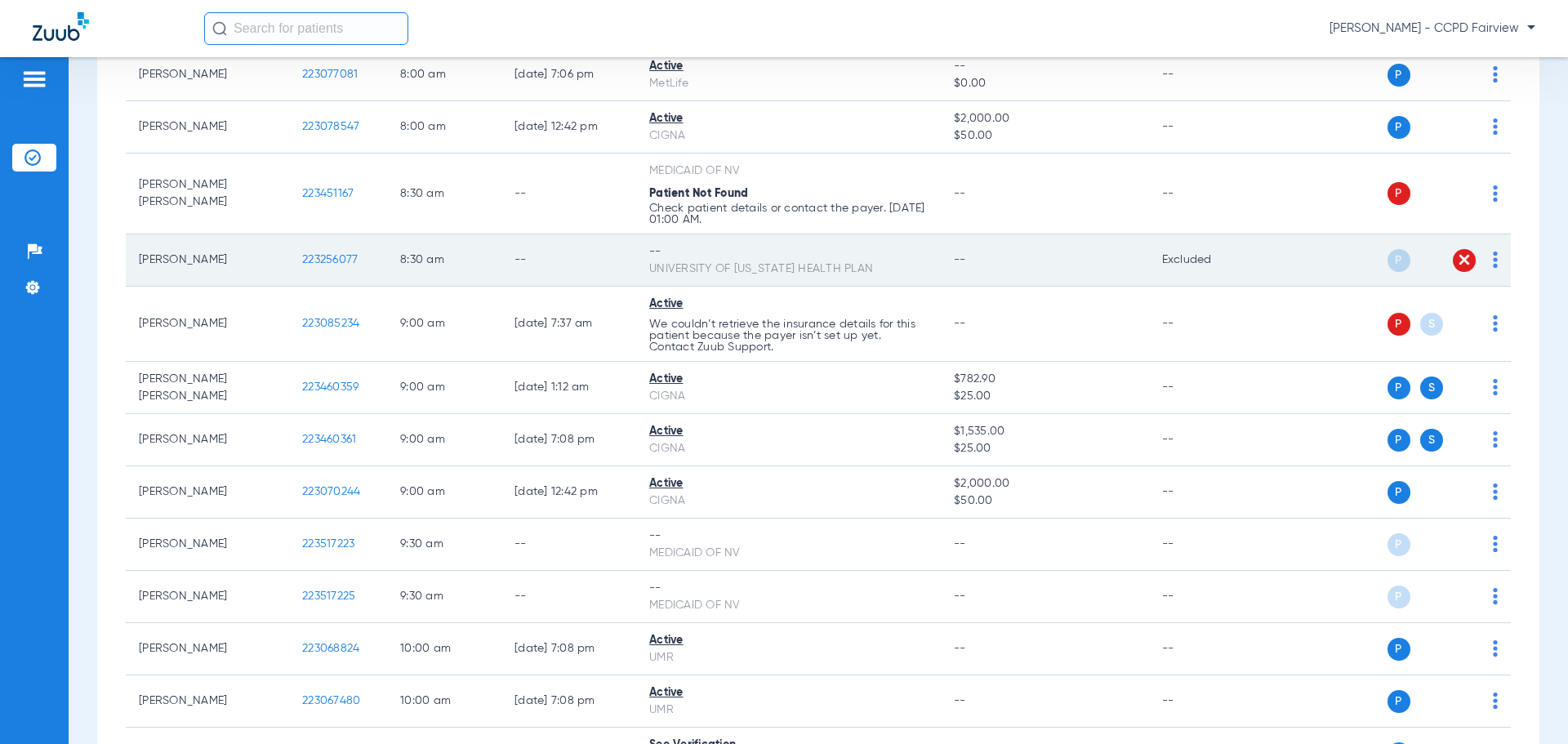
click at [1456, 257] on img at bounding box center [1464, 259] width 17 height 17
click at [1491, 264] on td "P S" at bounding box center [1385, 260] width 252 height 52
click at [1493, 264] on img at bounding box center [1495, 259] width 5 height 17
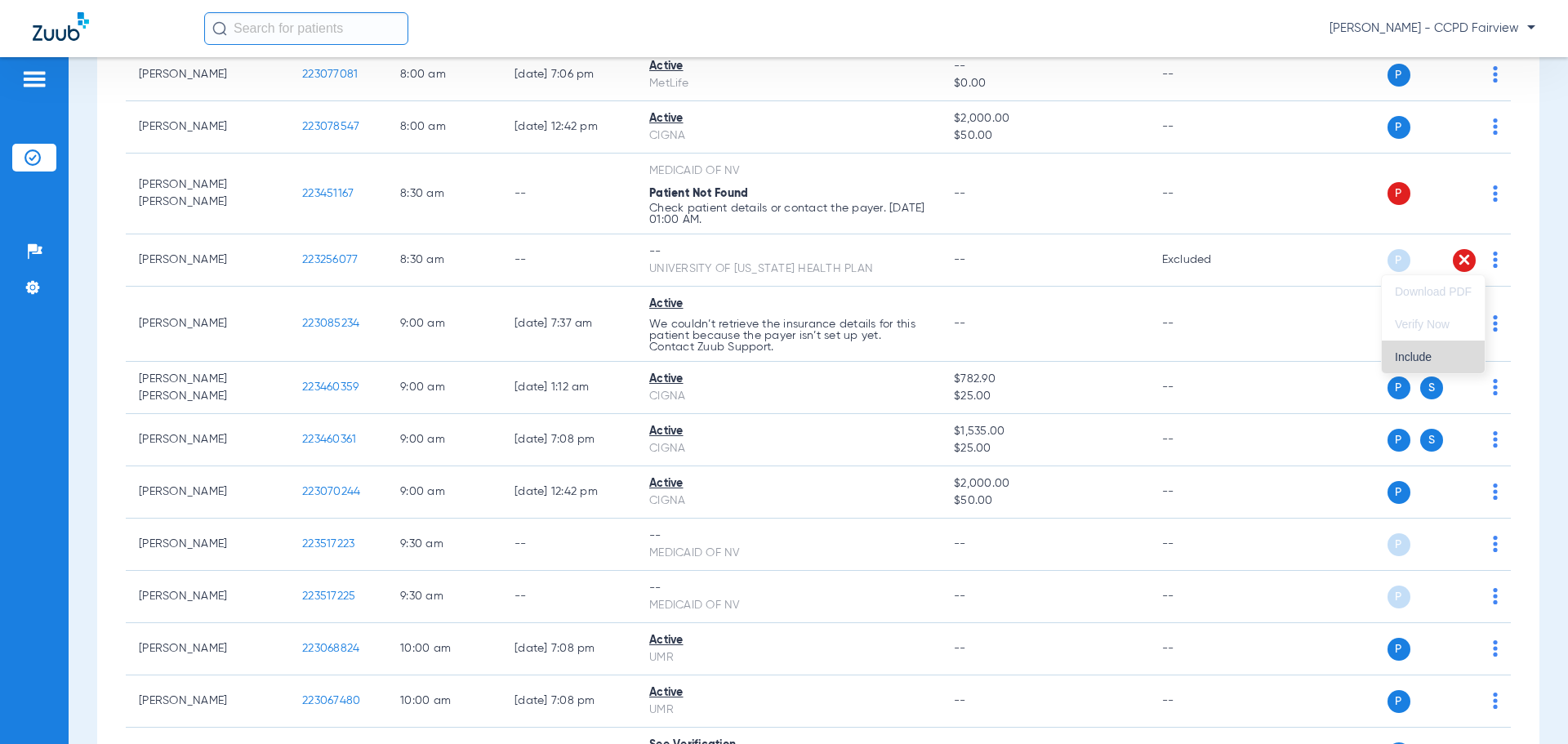
click at [1407, 351] on span "Include" at bounding box center [1434, 357] width 77 height 12
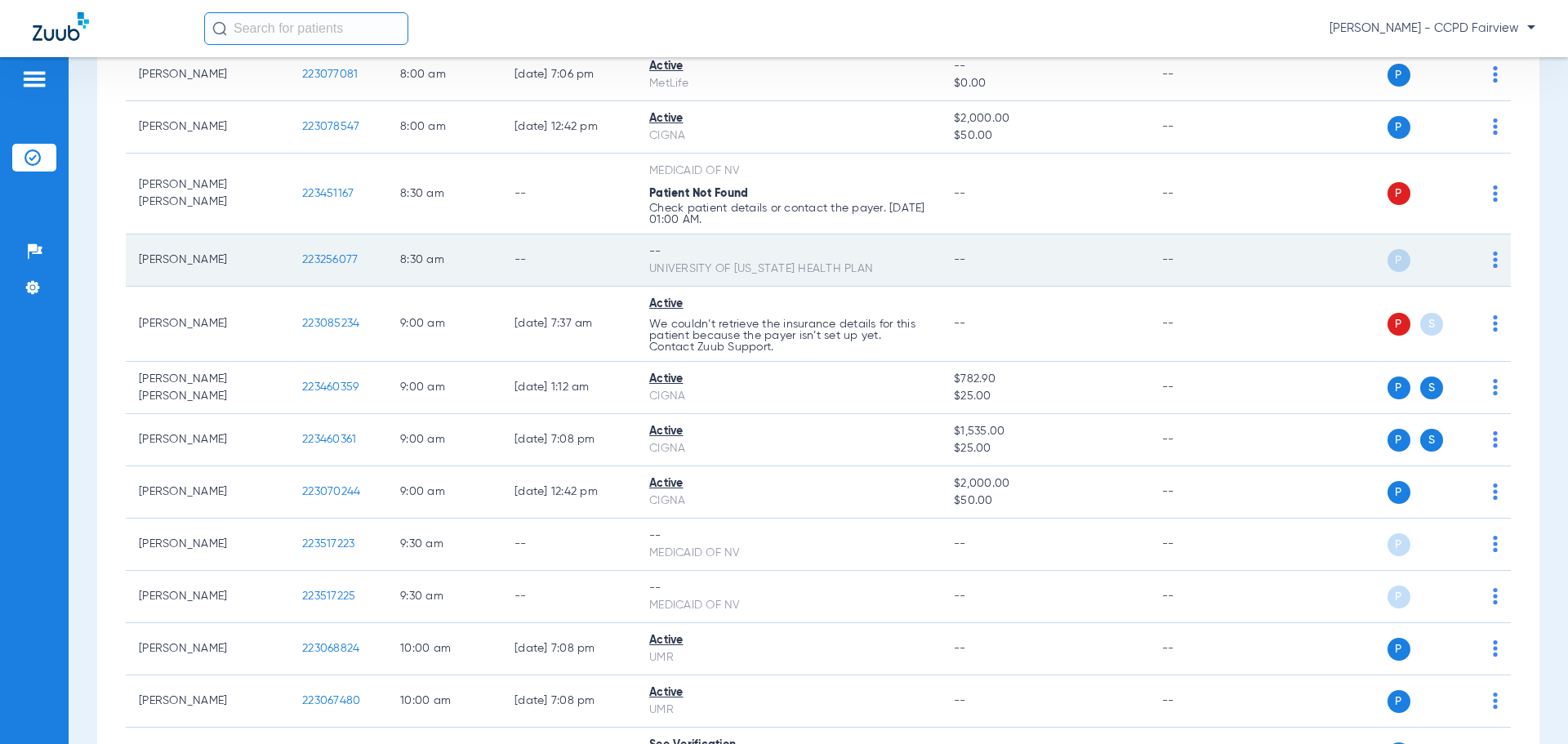
click at [1493, 260] on img at bounding box center [1495, 259] width 5 height 17
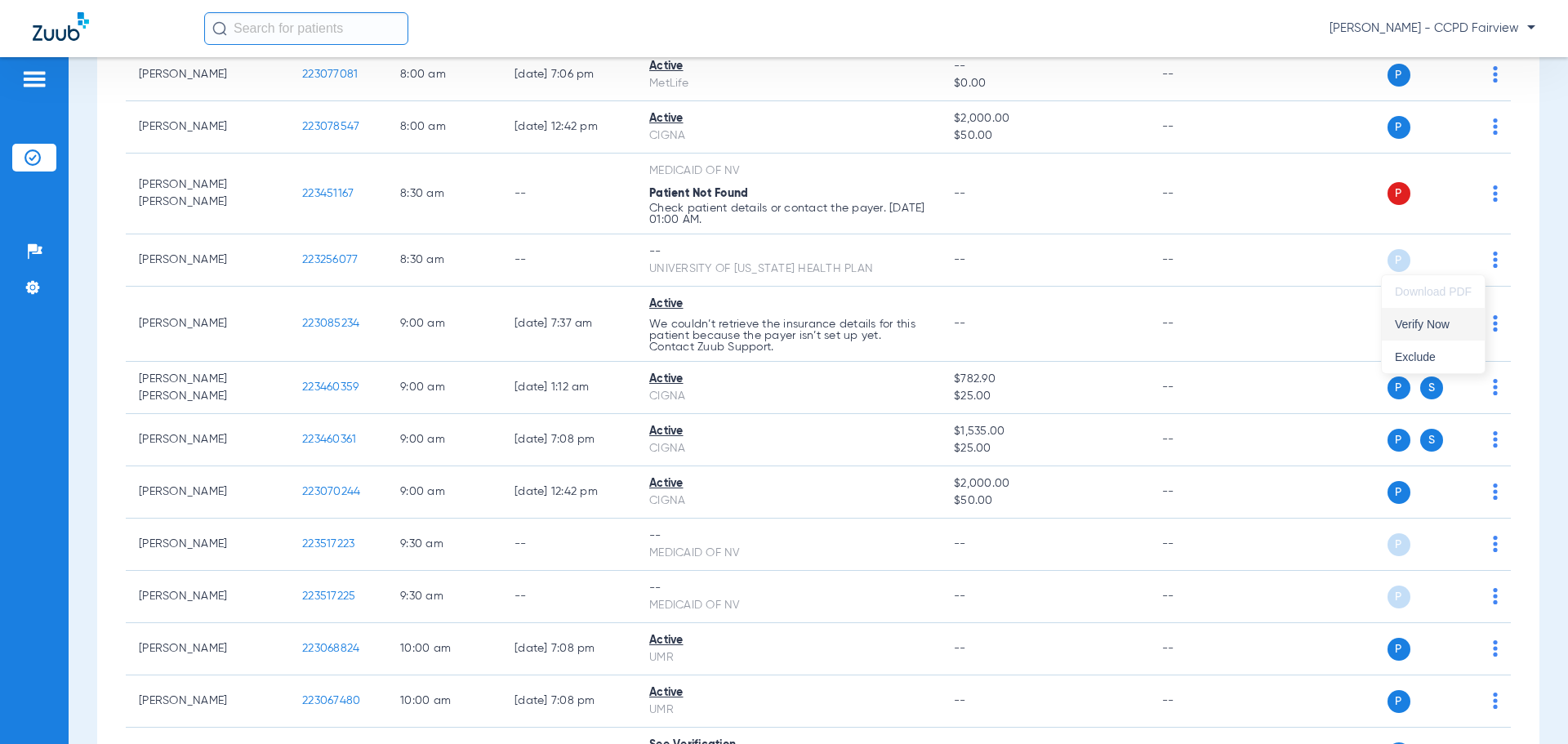
click at [1417, 326] on span "Verify Now" at bounding box center [1434, 324] width 77 height 12
